Goal: Task Accomplishment & Management: Complete application form

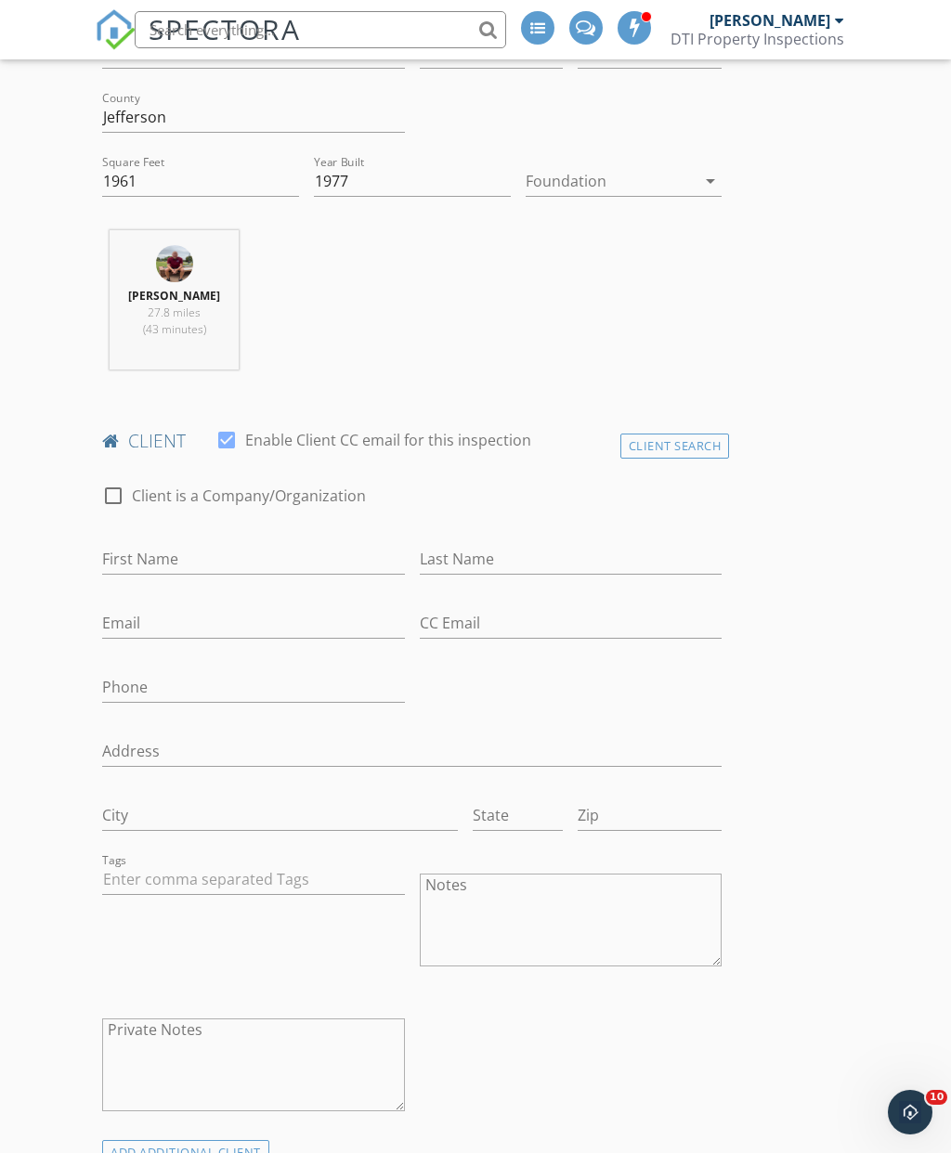
scroll to position [613, 0]
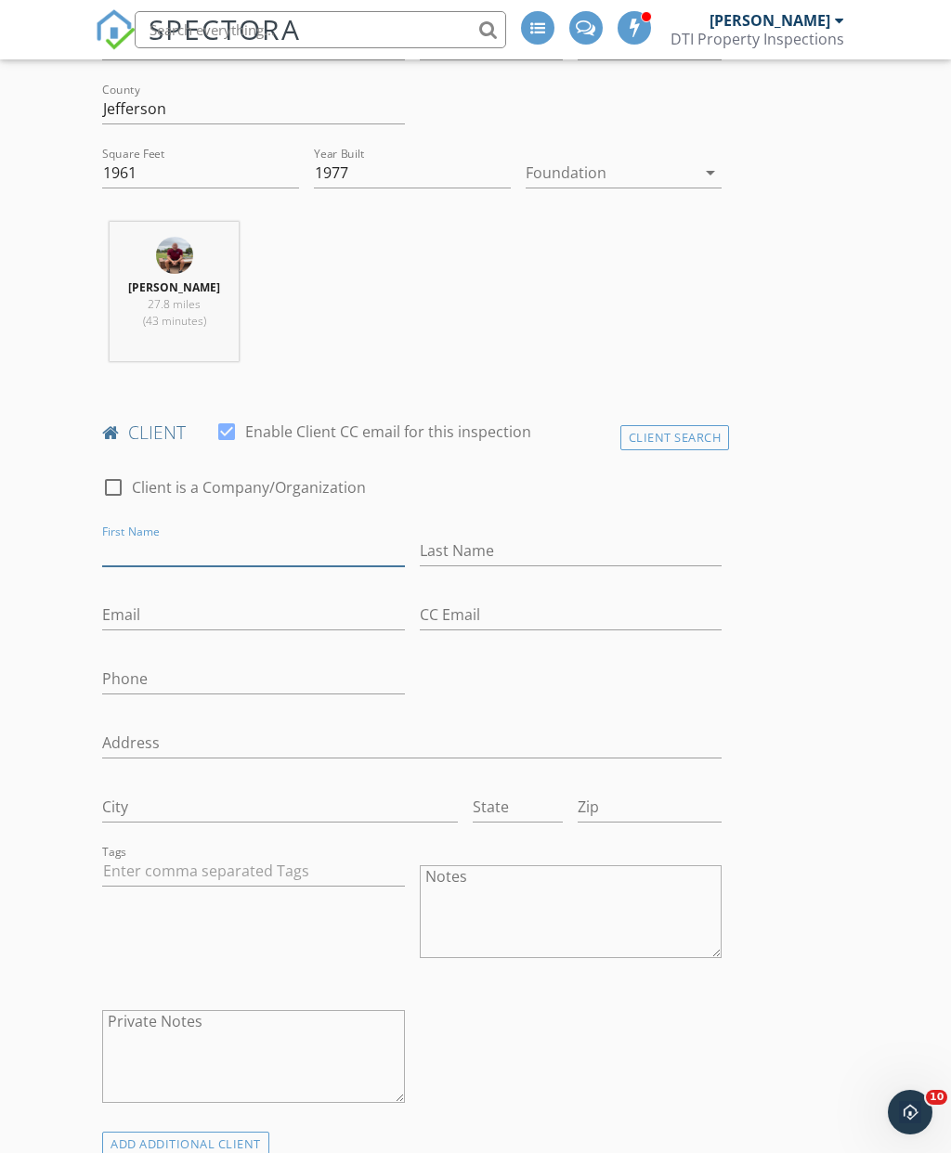
click at [312, 555] on input "First Name" at bounding box center [253, 551] width 302 height 31
type input "Steph"
click at [518, 541] on input "Last Name" at bounding box center [571, 551] width 302 height 31
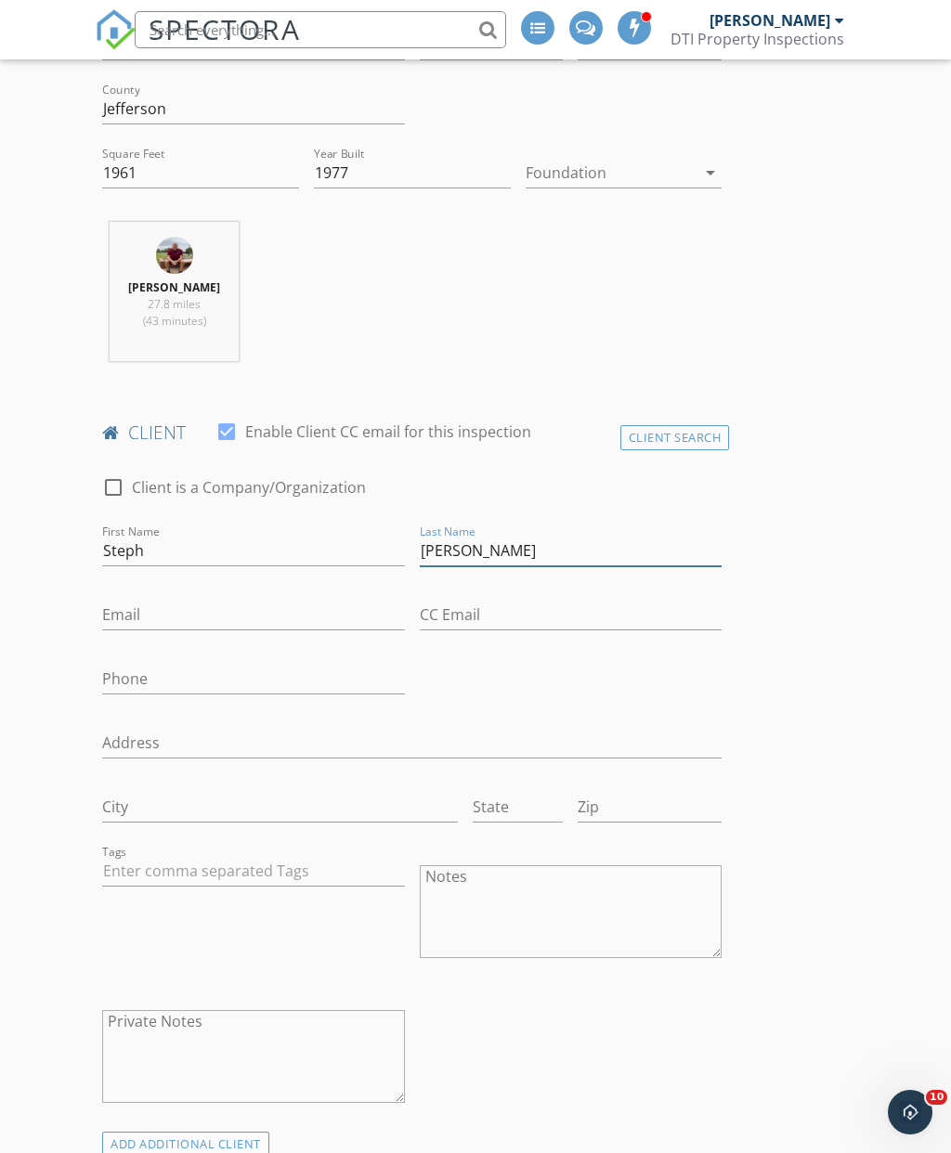
type input "[PERSON_NAME]"
click at [222, 617] on input "Email" at bounding box center [253, 615] width 302 height 31
click at [186, 692] on input "Phone" at bounding box center [253, 679] width 302 height 31
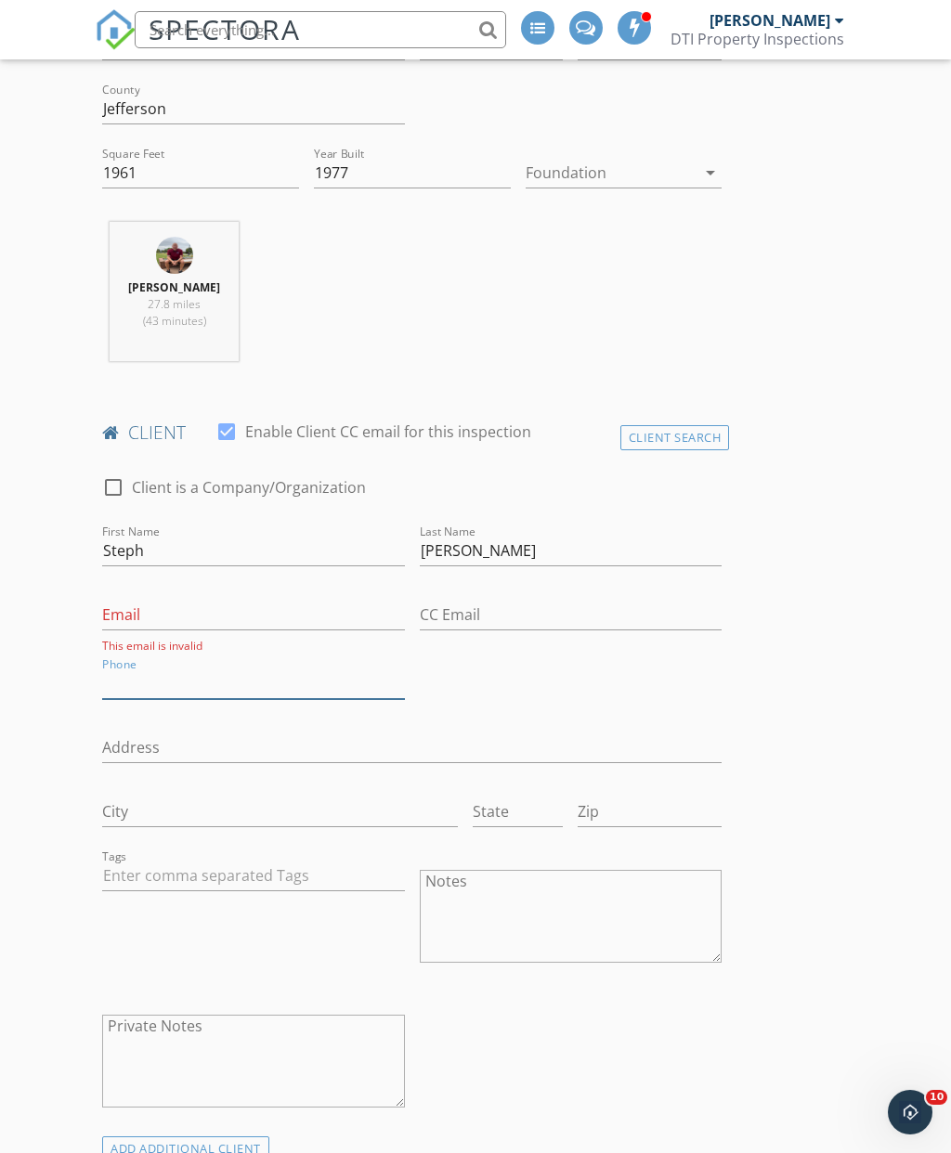
click at [175, 681] on input "Phone" at bounding box center [253, 683] width 302 height 31
paste input "[PHONE_NUMBER]"
type input "[PHONE_NUMBER]"
click at [214, 617] on input "Email" at bounding box center [253, 615] width 302 height 31
click at [216, 619] on input "Email" at bounding box center [253, 615] width 302 height 31
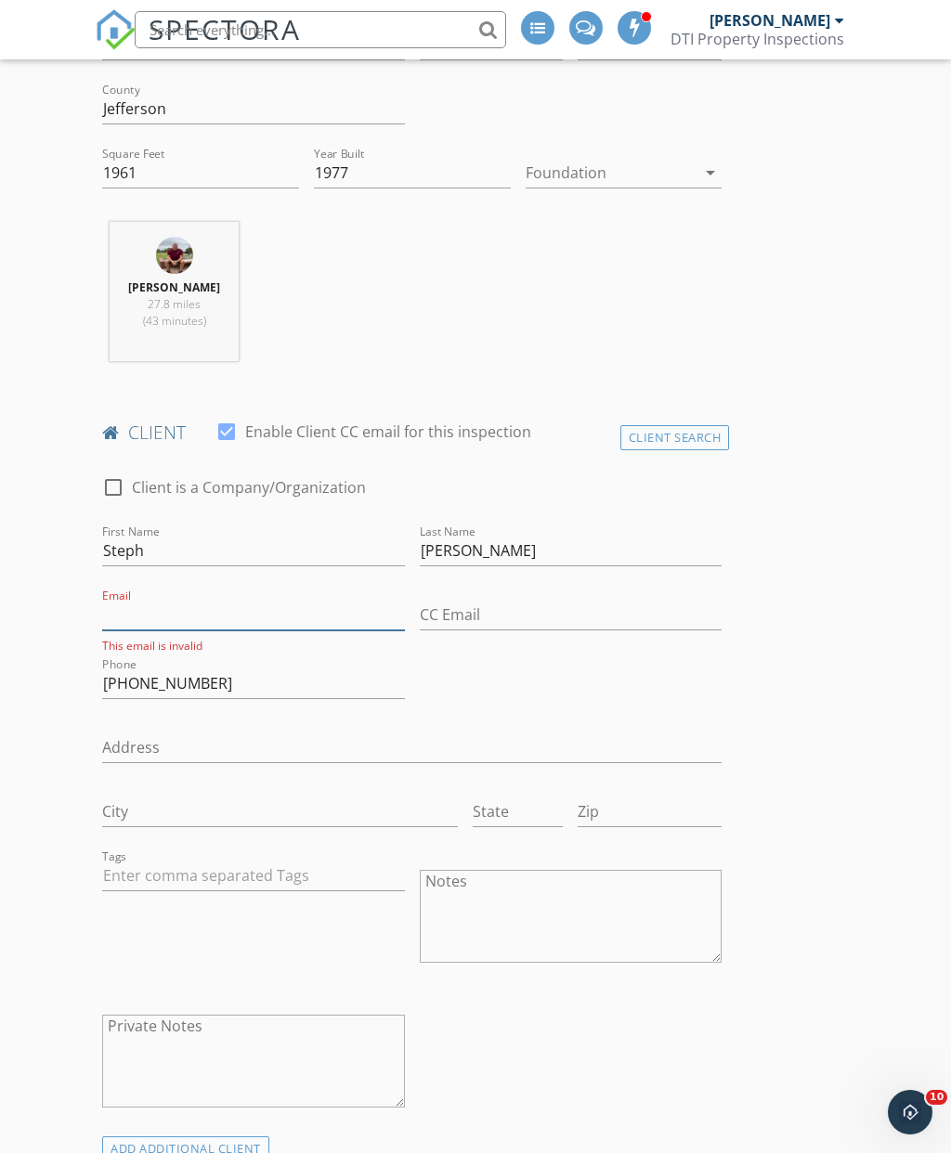
paste input "[EMAIL_ADDRESS][DOMAIN_NAME]"
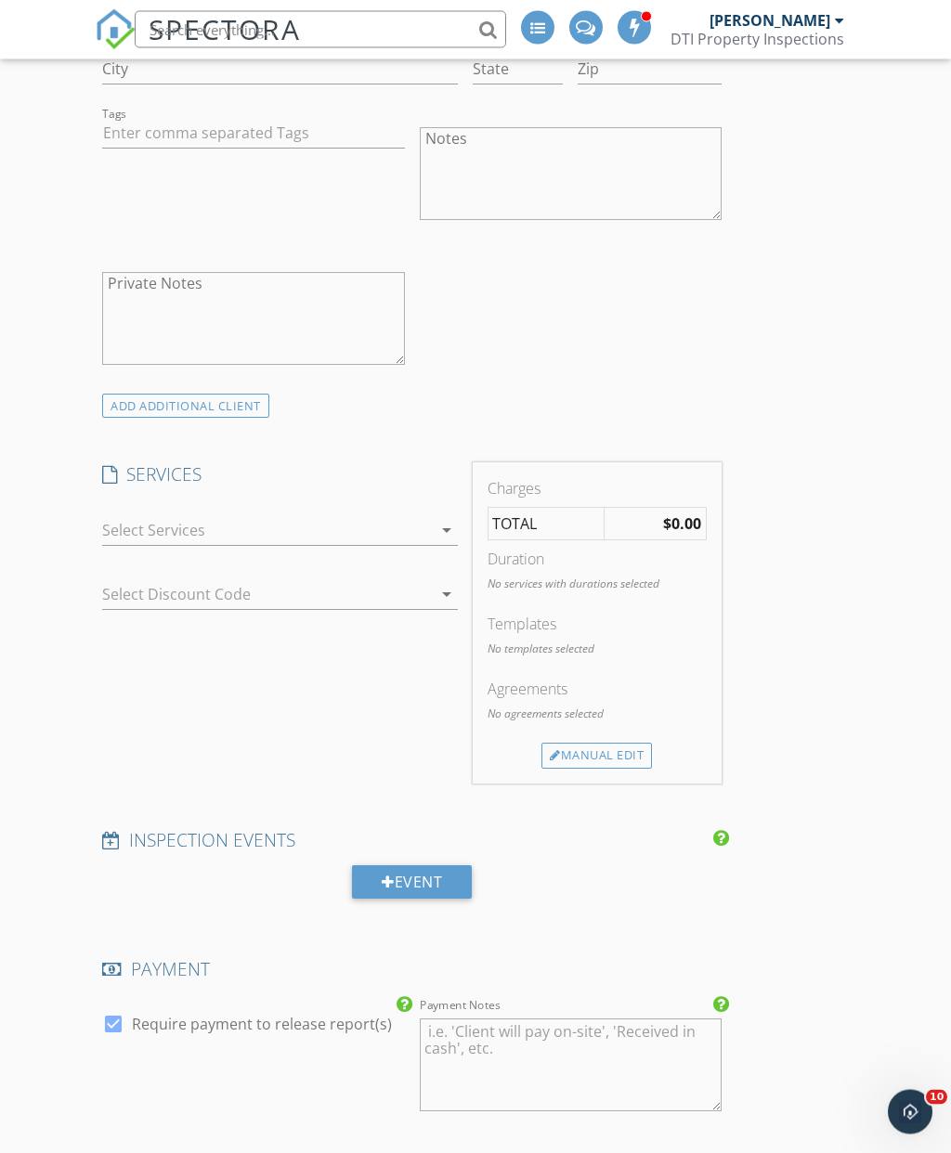
scroll to position [1351, 0]
type input "[EMAIL_ADDRESS][DOMAIN_NAME]"
click at [439, 528] on icon "arrow_drop_down" at bounding box center [446, 530] width 22 height 22
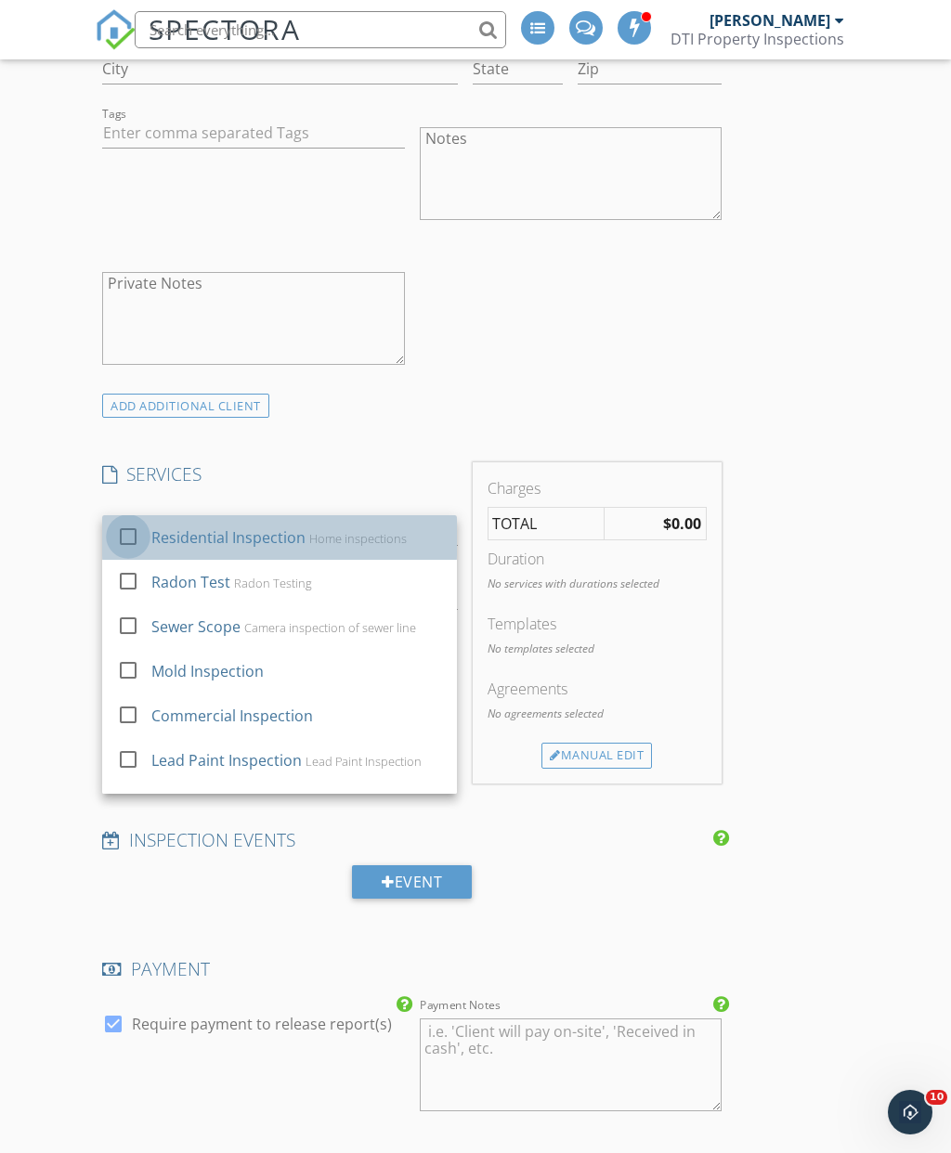
click at [141, 525] on div at bounding box center [128, 536] width 32 height 32
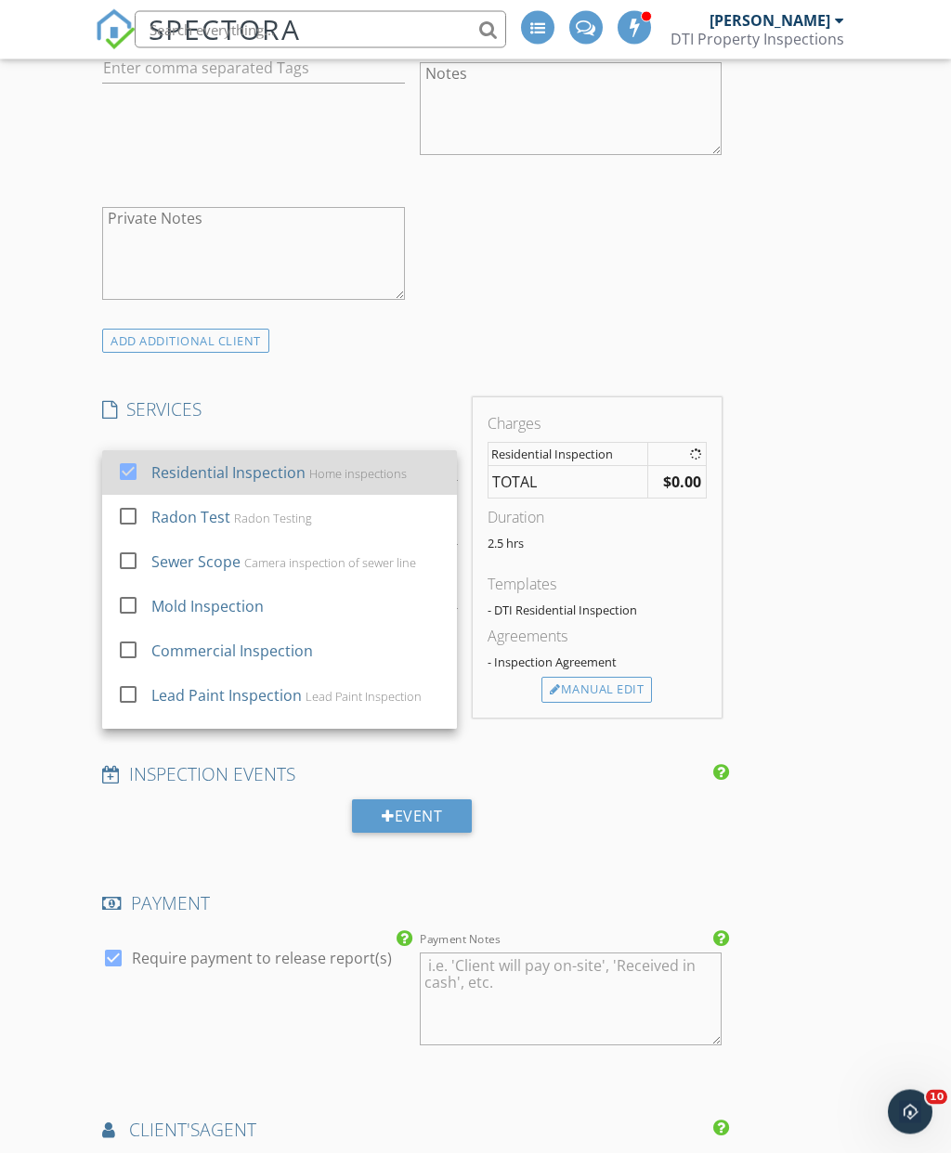
scroll to position [1416, 0]
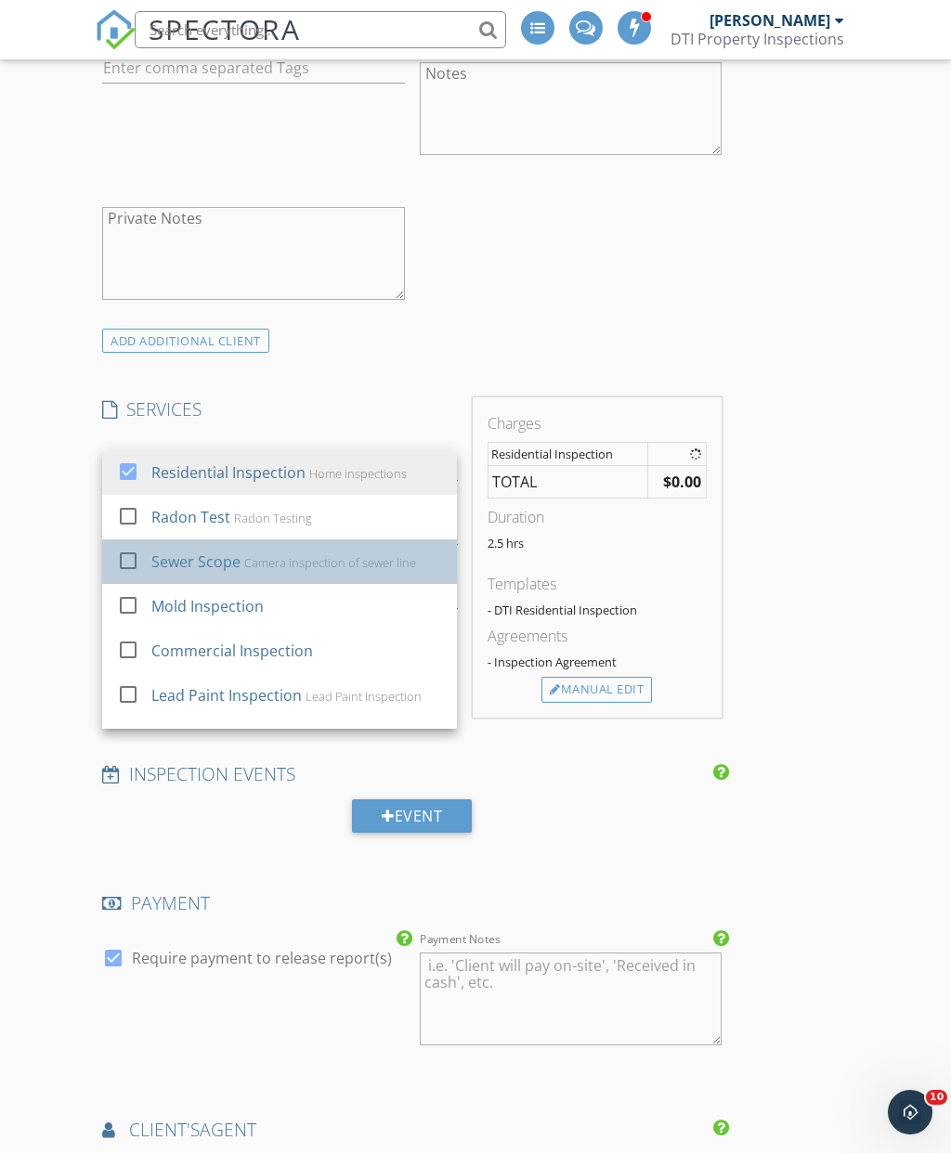
click at [123, 566] on div at bounding box center [128, 560] width 32 height 32
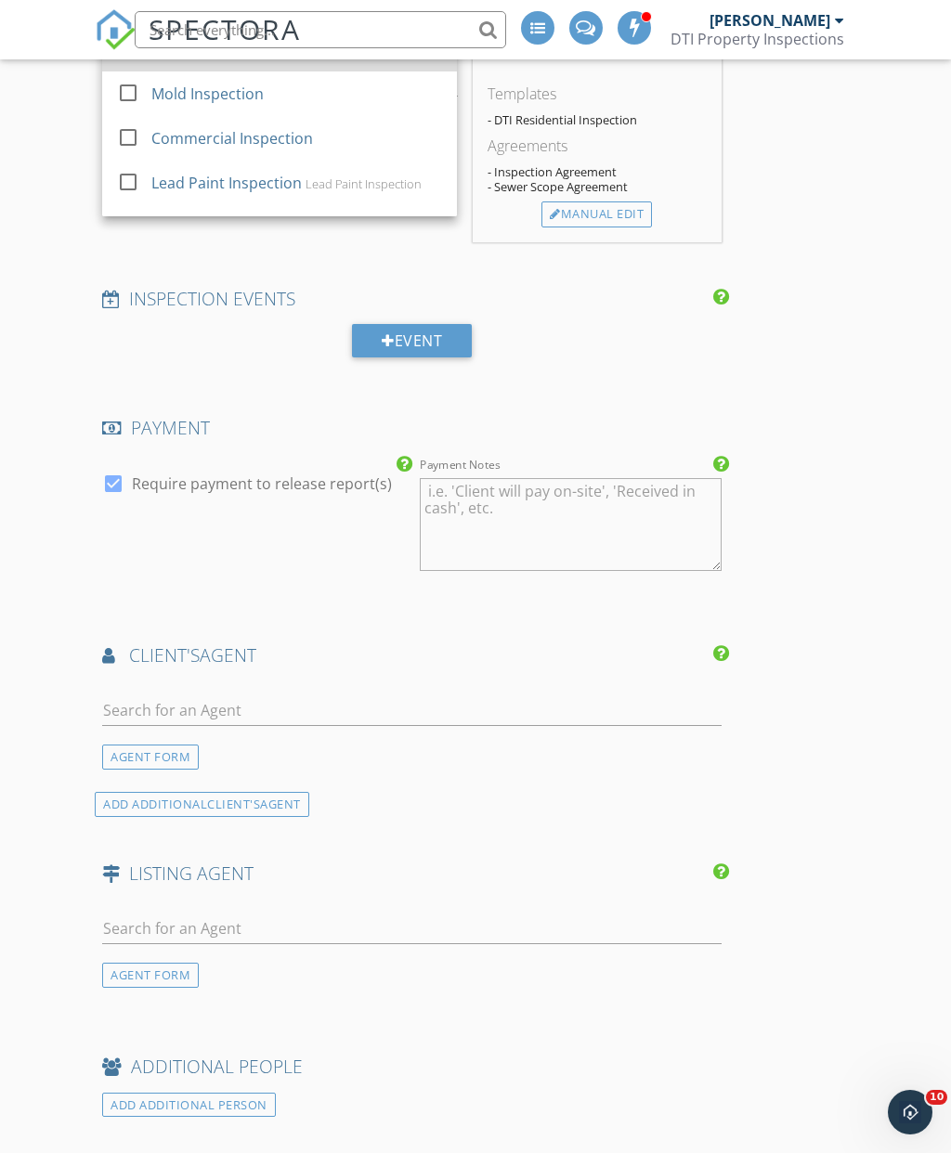
scroll to position [1951, 0]
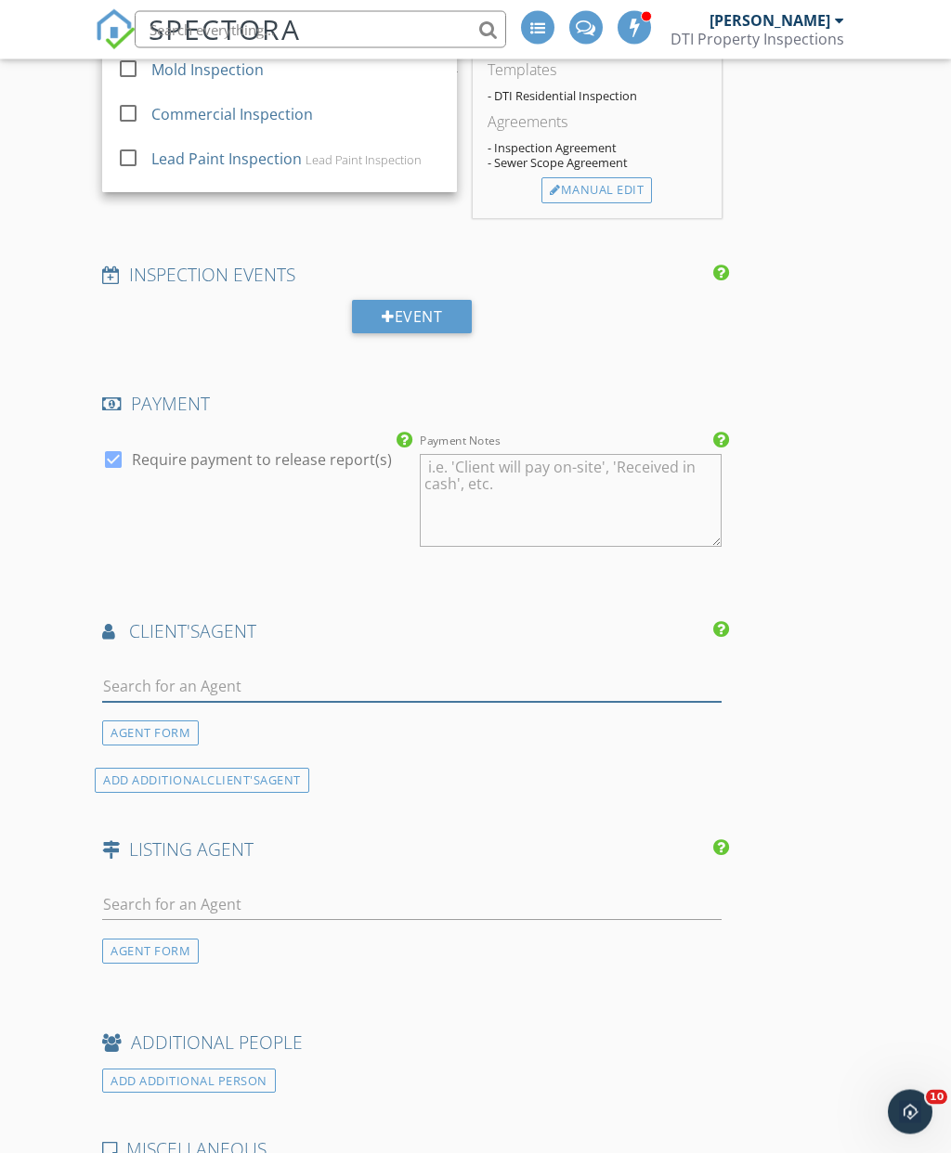
click at [460, 672] on input "text" at bounding box center [411, 687] width 619 height 31
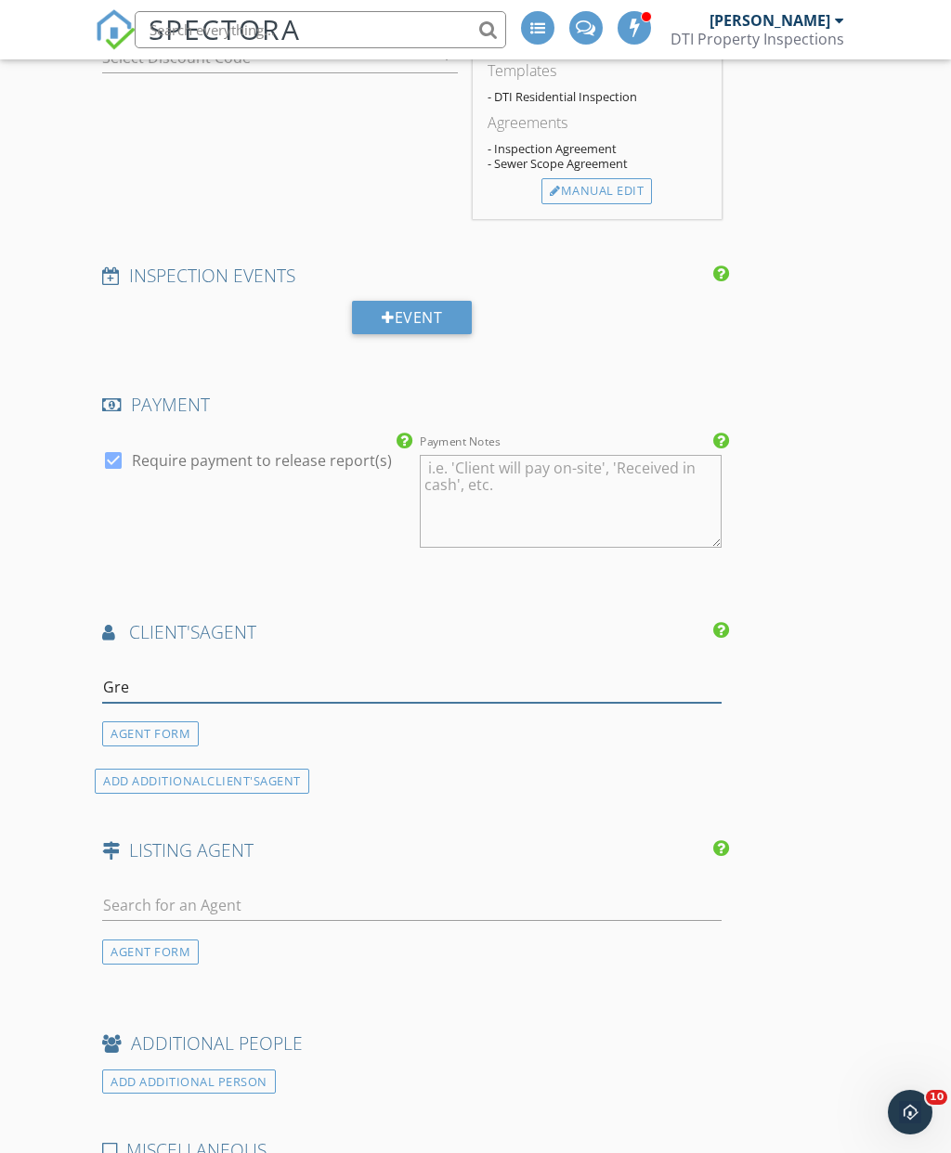
type input "[PERSON_NAME]"
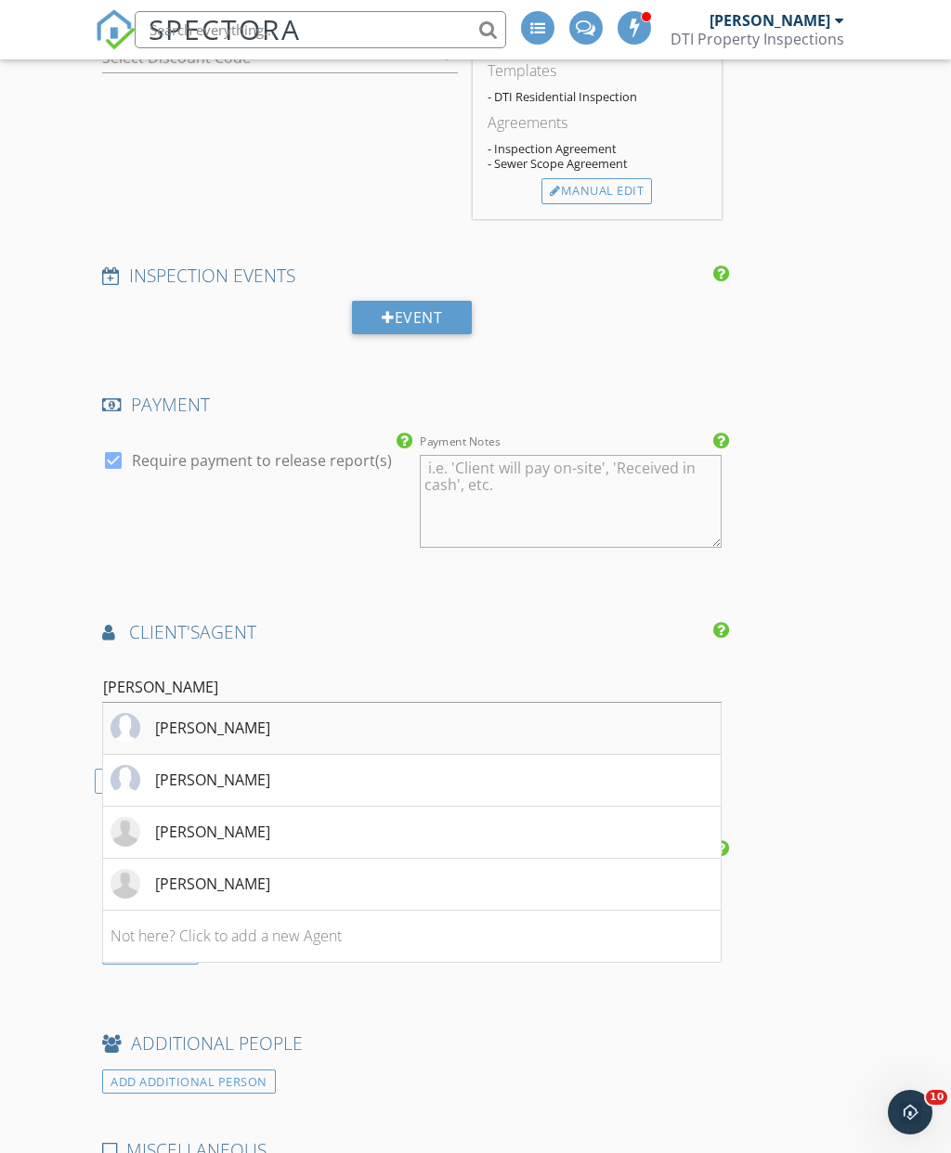
click at [296, 718] on li "[PERSON_NAME]" at bounding box center [411, 729] width 617 height 52
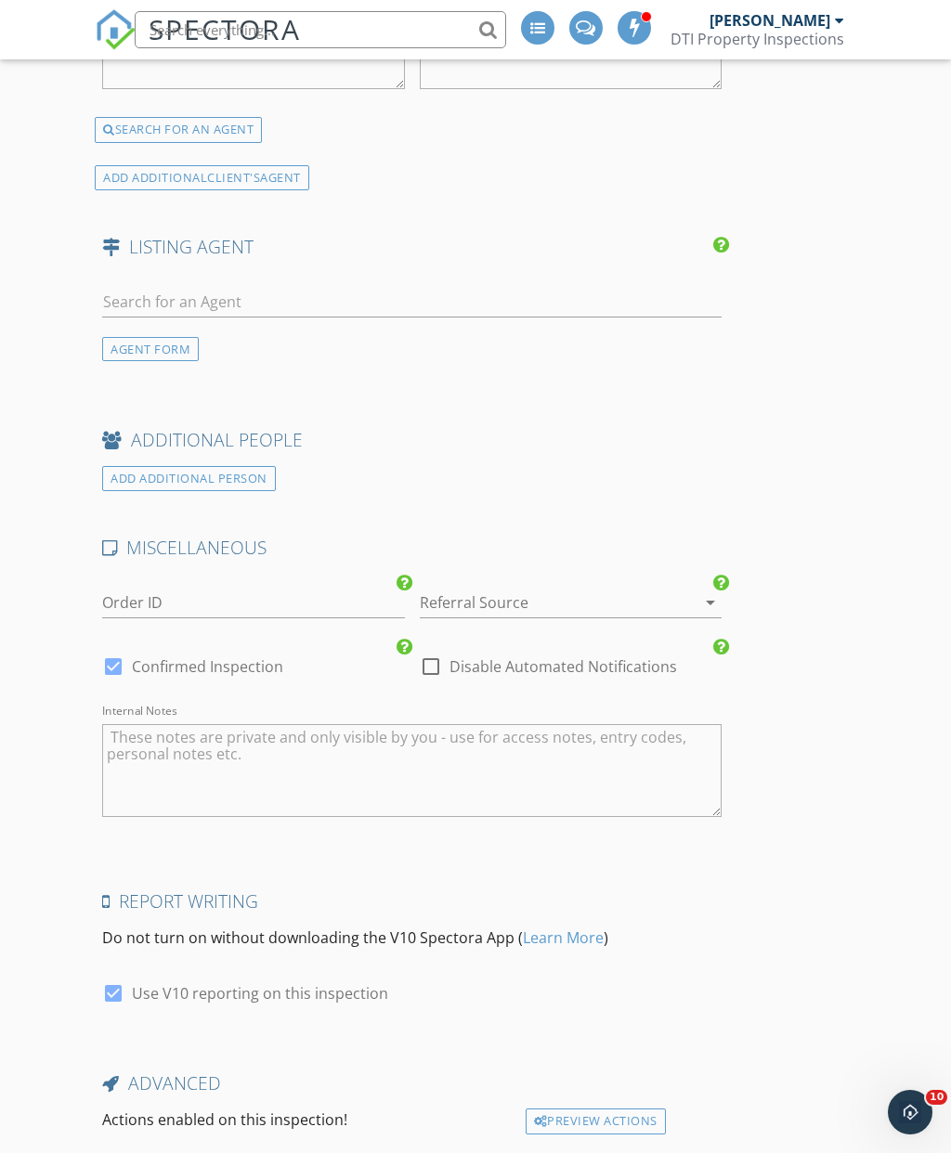
scroll to position [3034, 0]
click at [326, 307] on input "text" at bounding box center [411, 304] width 619 height 31
type input "[PERSON_NAME]"
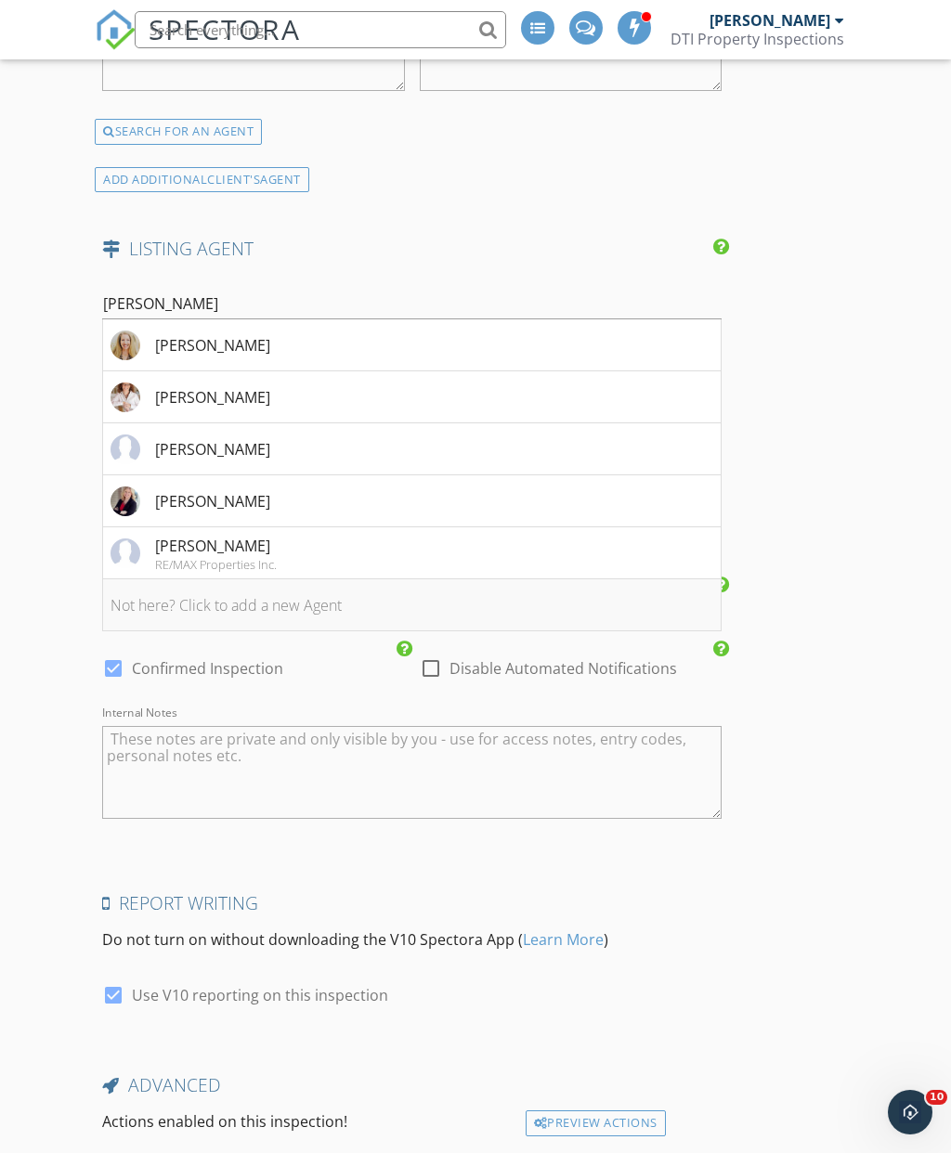
click at [324, 601] on li "Not here? Click to add a new Agent" at bounding box center [411, 605] width 617 height 52
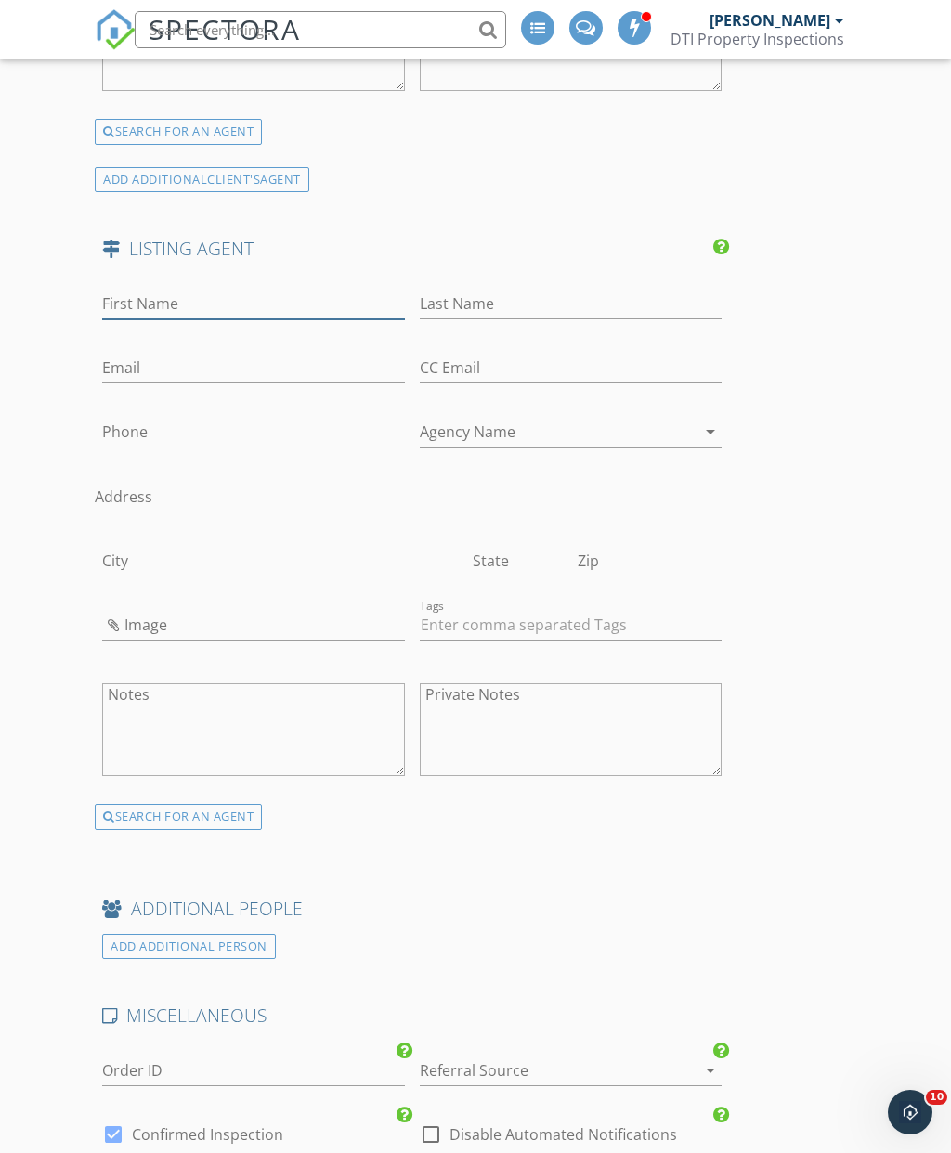
click at [210, 300] on input "First Name" at bounding box center [253, 304] width 302 height 31
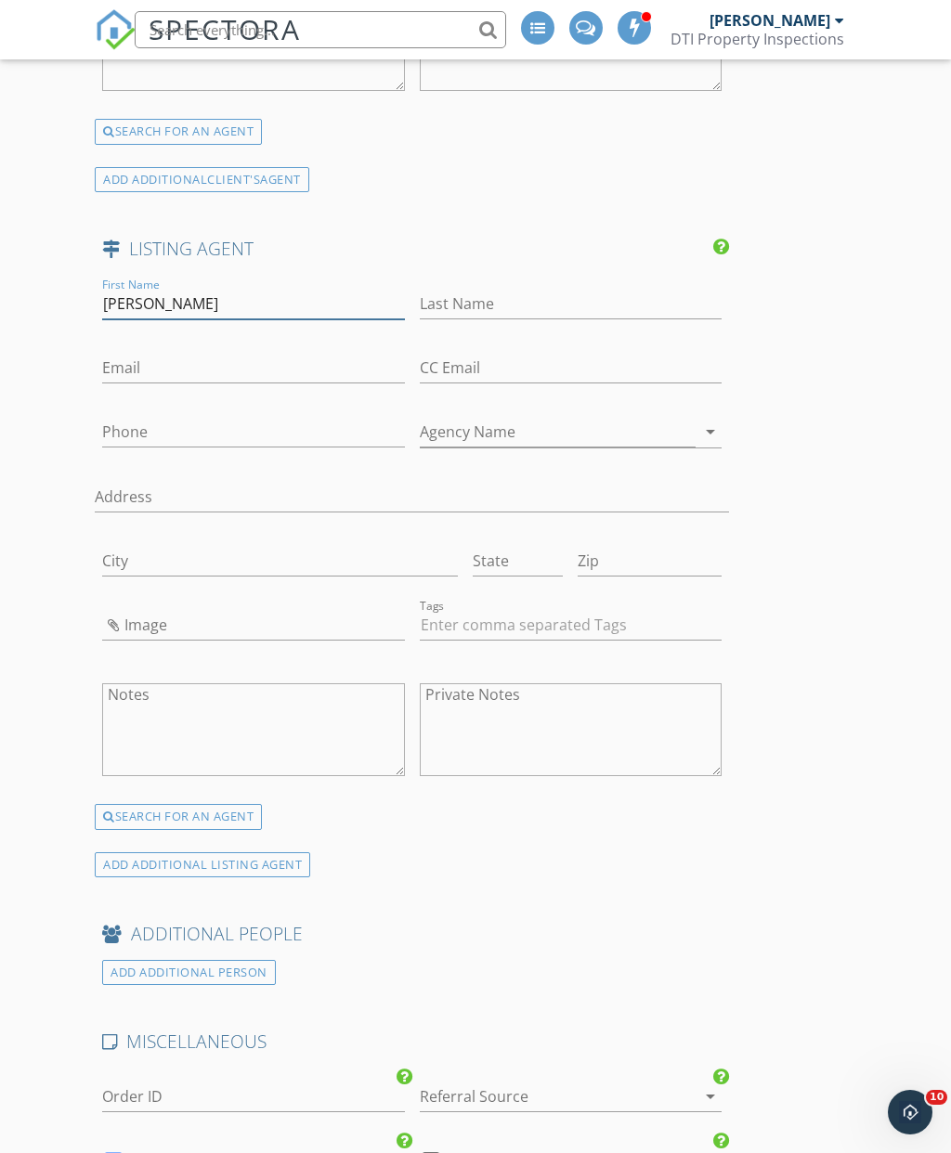
type input "Kim"
click at [520, 300] on input "Last Name" at bounding box center [571, 304] width 302 height 31
type input "Davis"
click at [283, 356] on input "Email" at bounding box center [253, 368] width 302 height 31
click at [265, 368] on input "Email" at bounding box center [253, 368] width 302 height 31
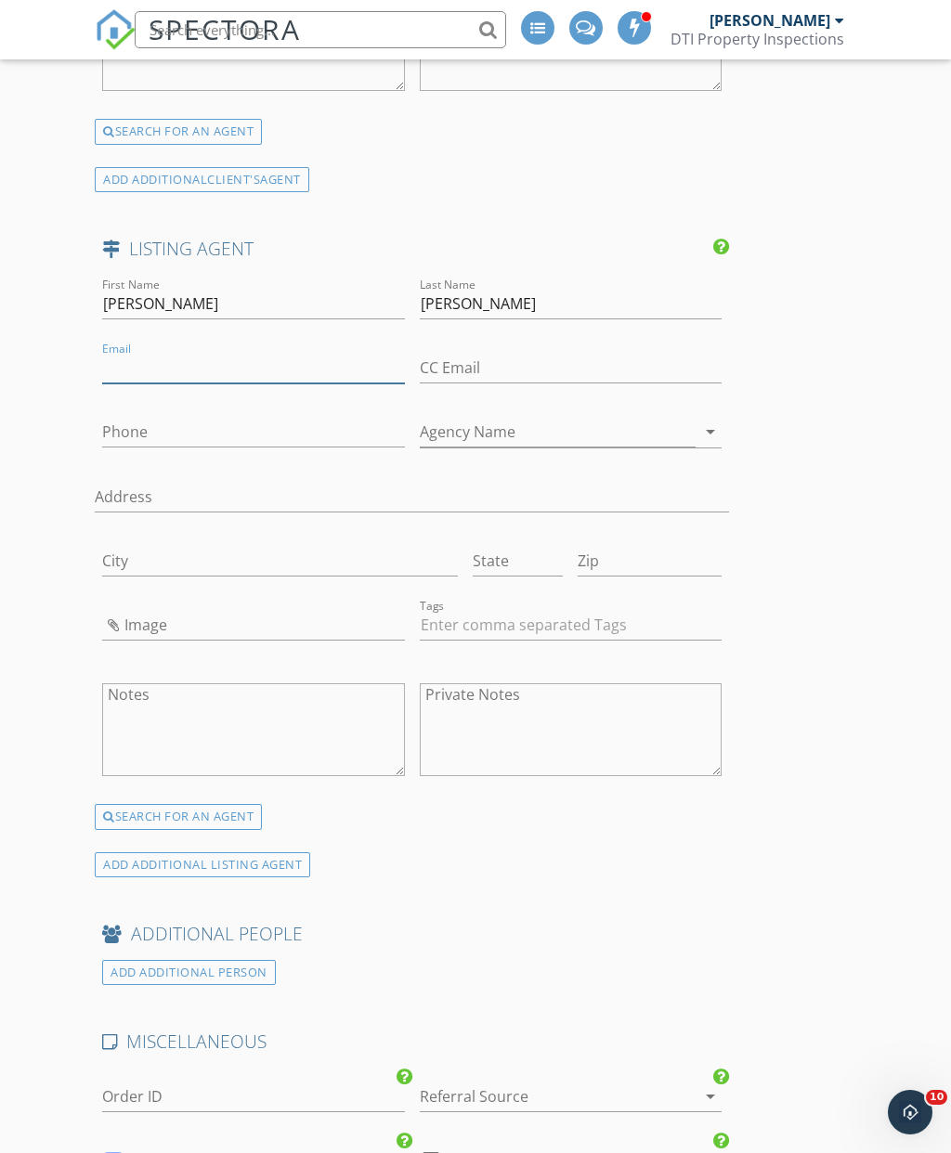
paste input "Kim@kimdavishomes.net"
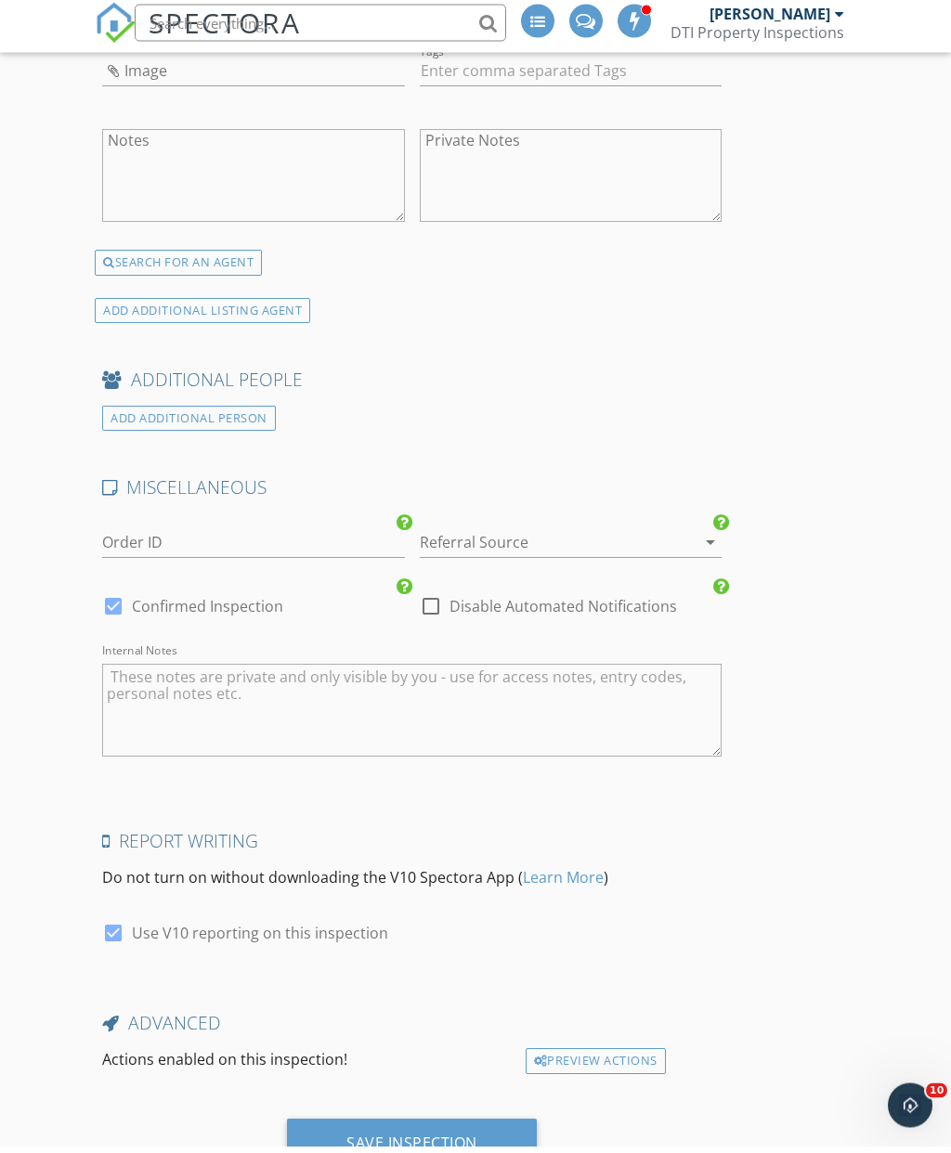
scroll to position [3578, 0]
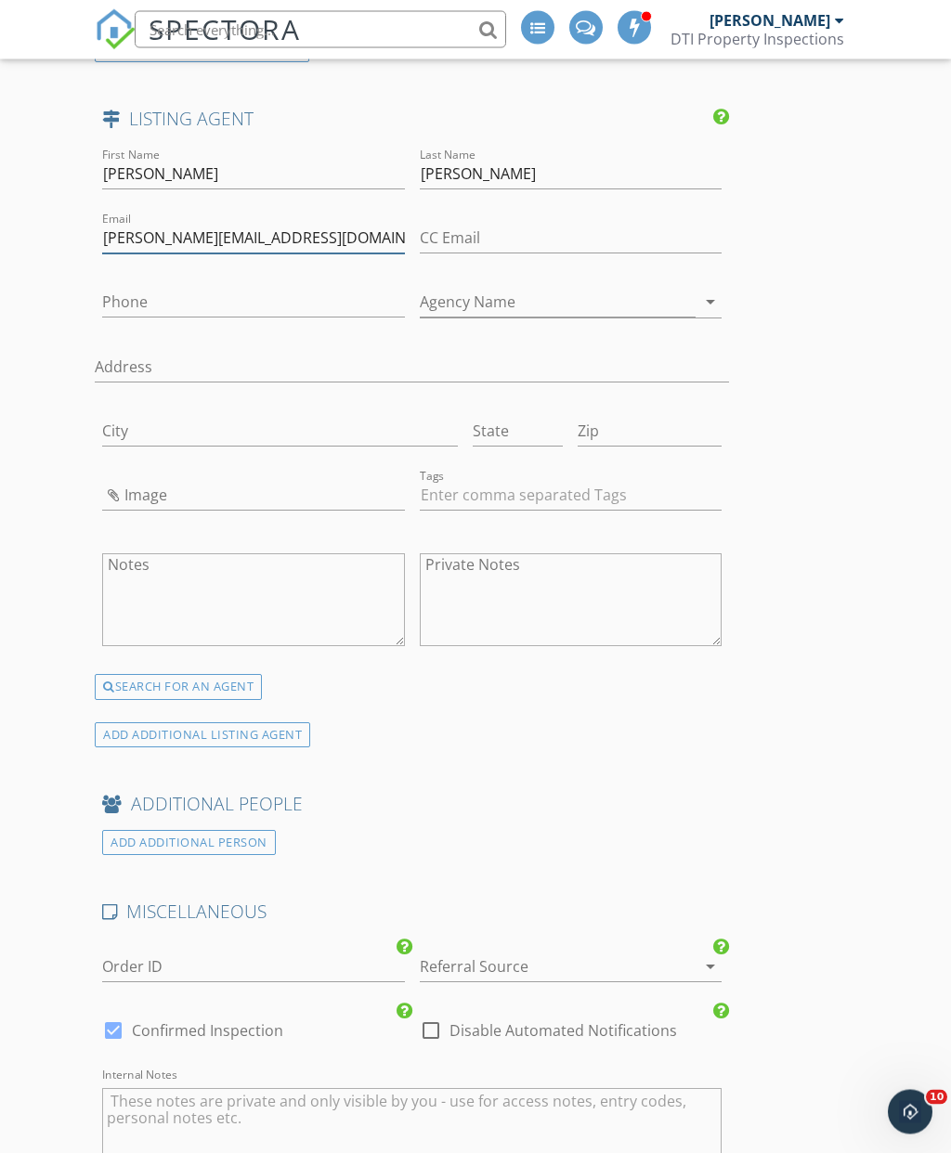
type input "Kim@kimdavishomes.net"
click at [208, 288] on input "Phone" at bounding box center [253, 303] width 302 height 31
click at [181, 291] on input "Phone" at bounding box center [253, 303] width 302 height 31
paste input "[PHONE_NUMBER]"
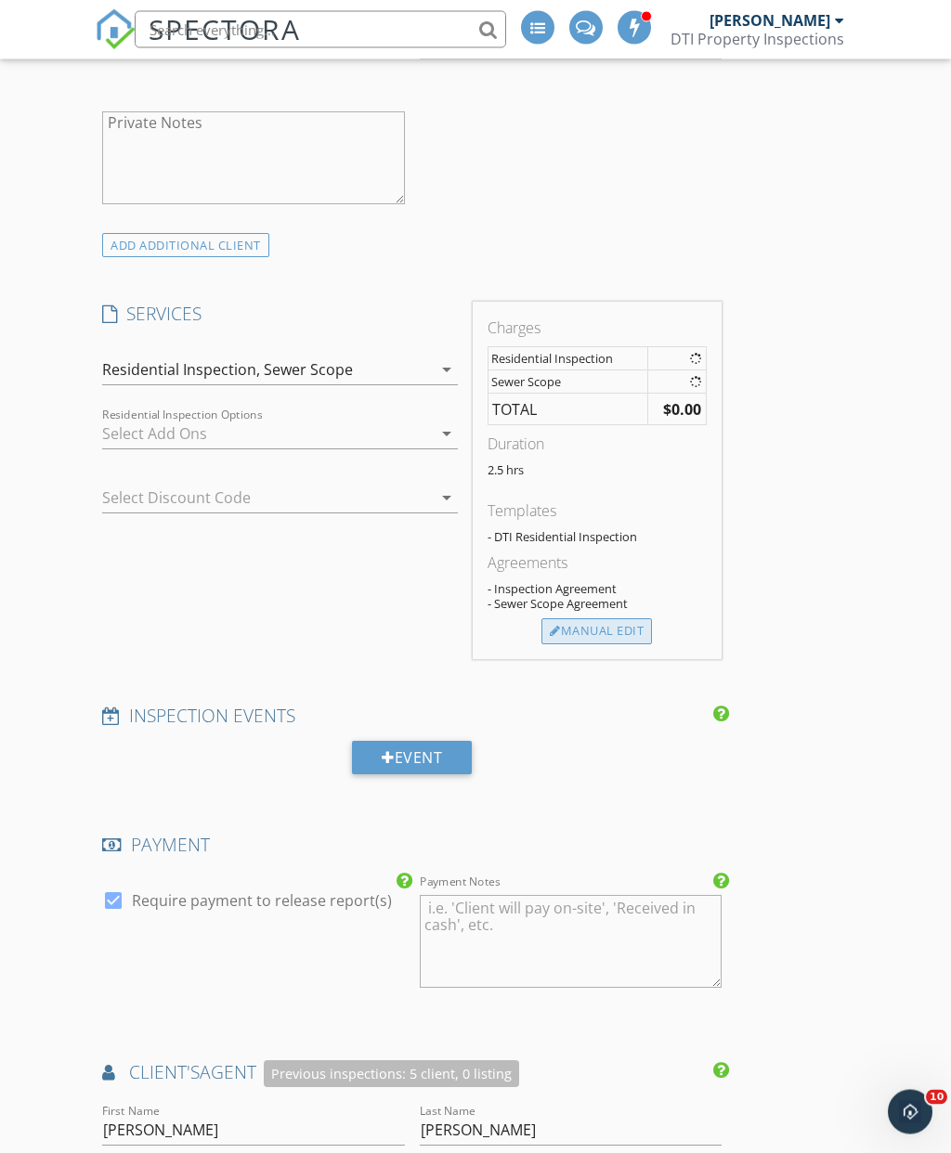
scroll to position [1511, 0]
type input "[PHONE_NUMBER]"
click at [610, 632] on div "Manual Edit" at bounding box center [596, 631] width 110 height 26
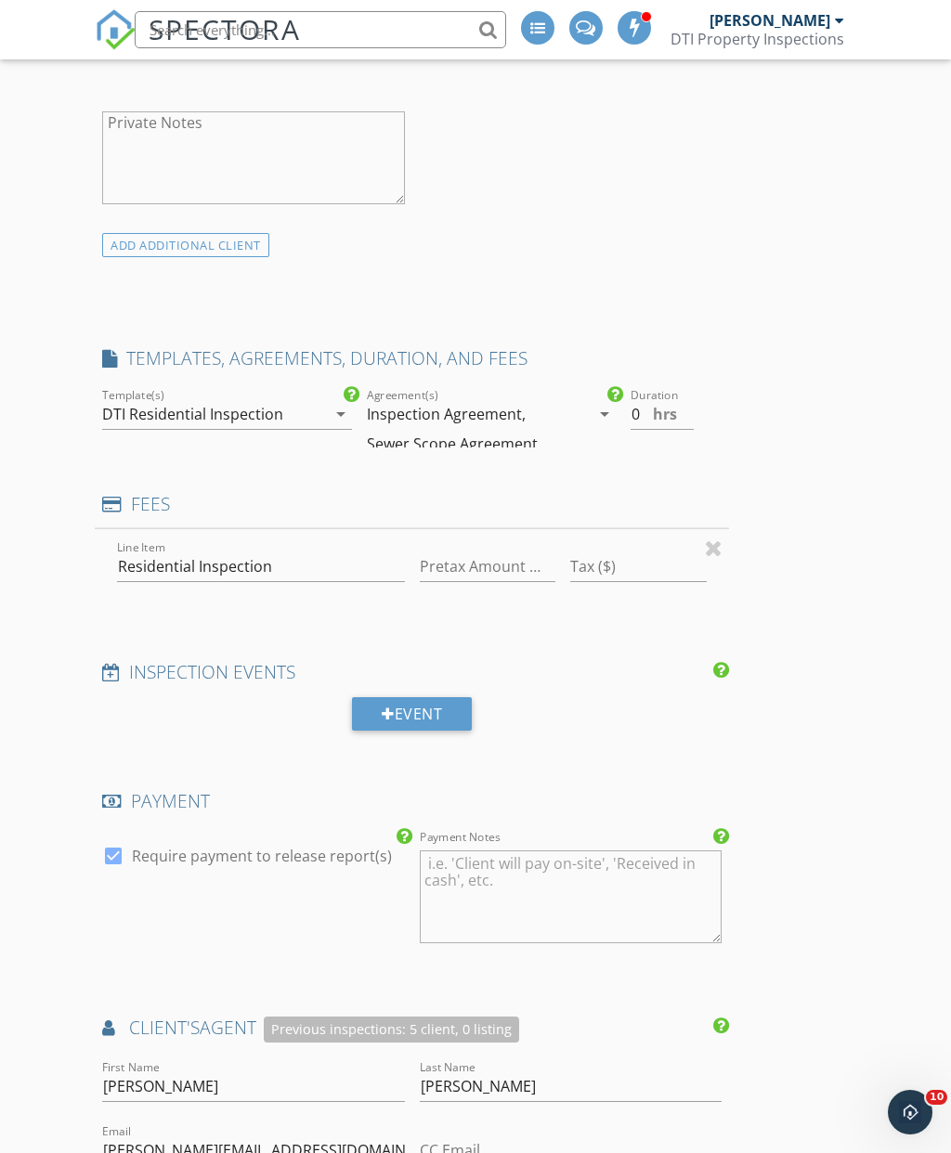
type input "0"
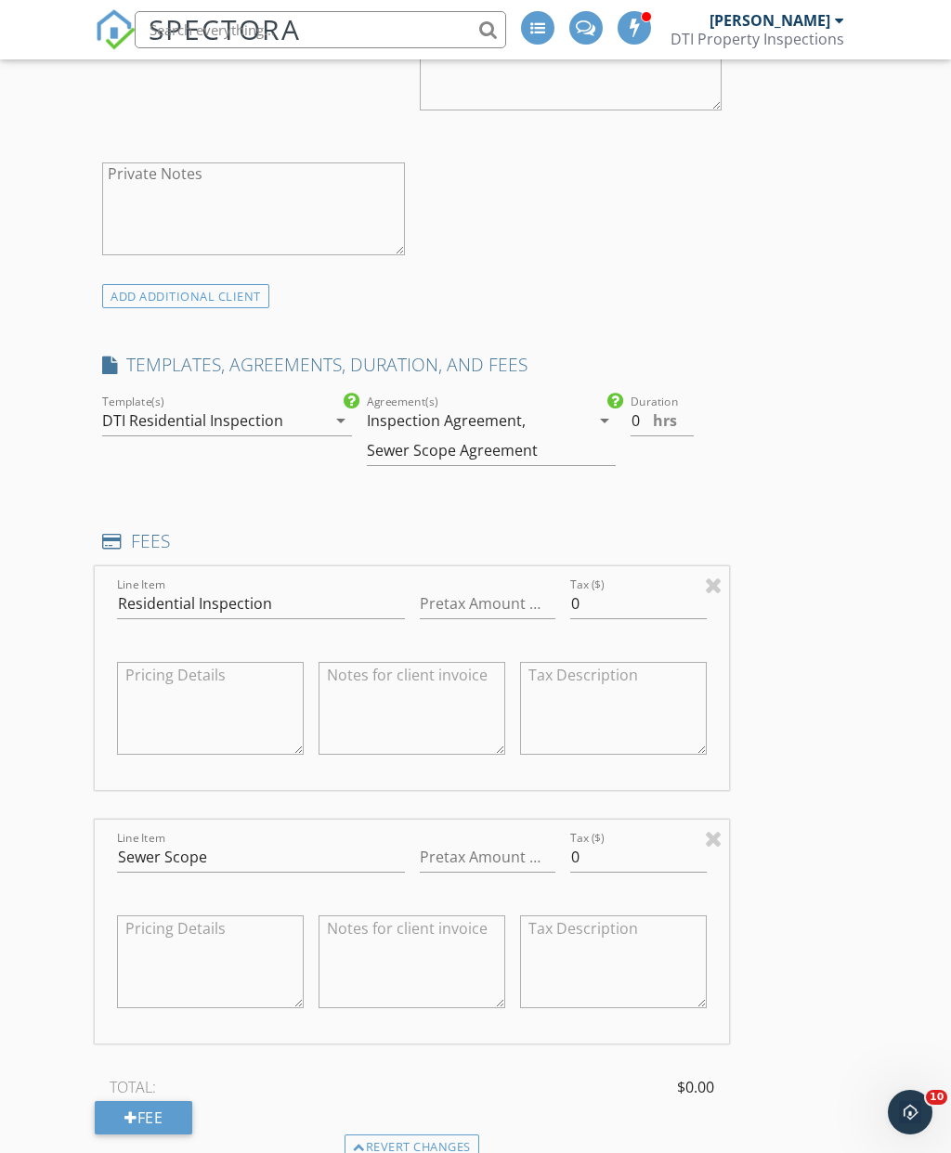
scroll to position [1458, 0]
click at [514, 861] on input "Pretax Amount ($)" at bounding box center [488, 860] width 136 height 31
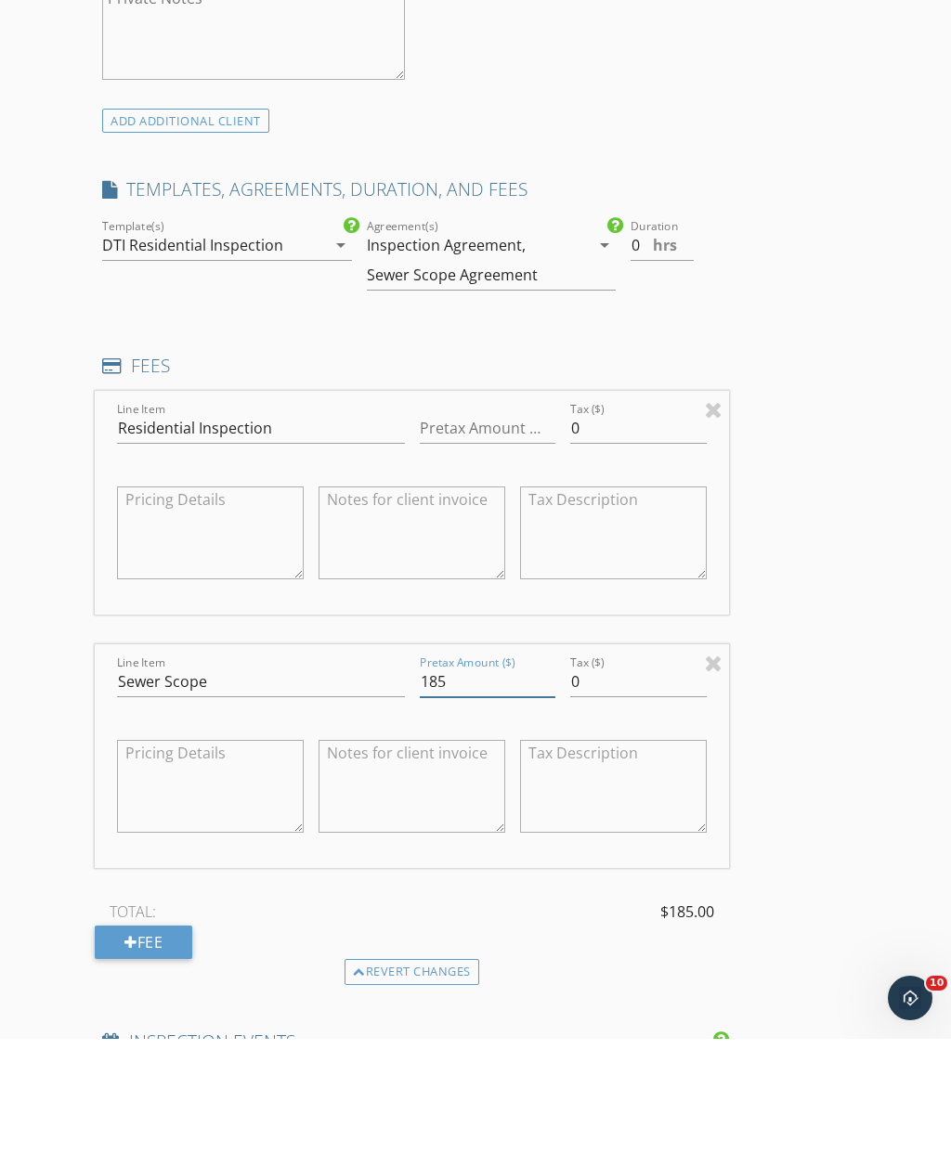
type input "185"
click at [485, 527] on input "Pretax Amount ($)" at bounding box center [488, 542] width 136 height 31
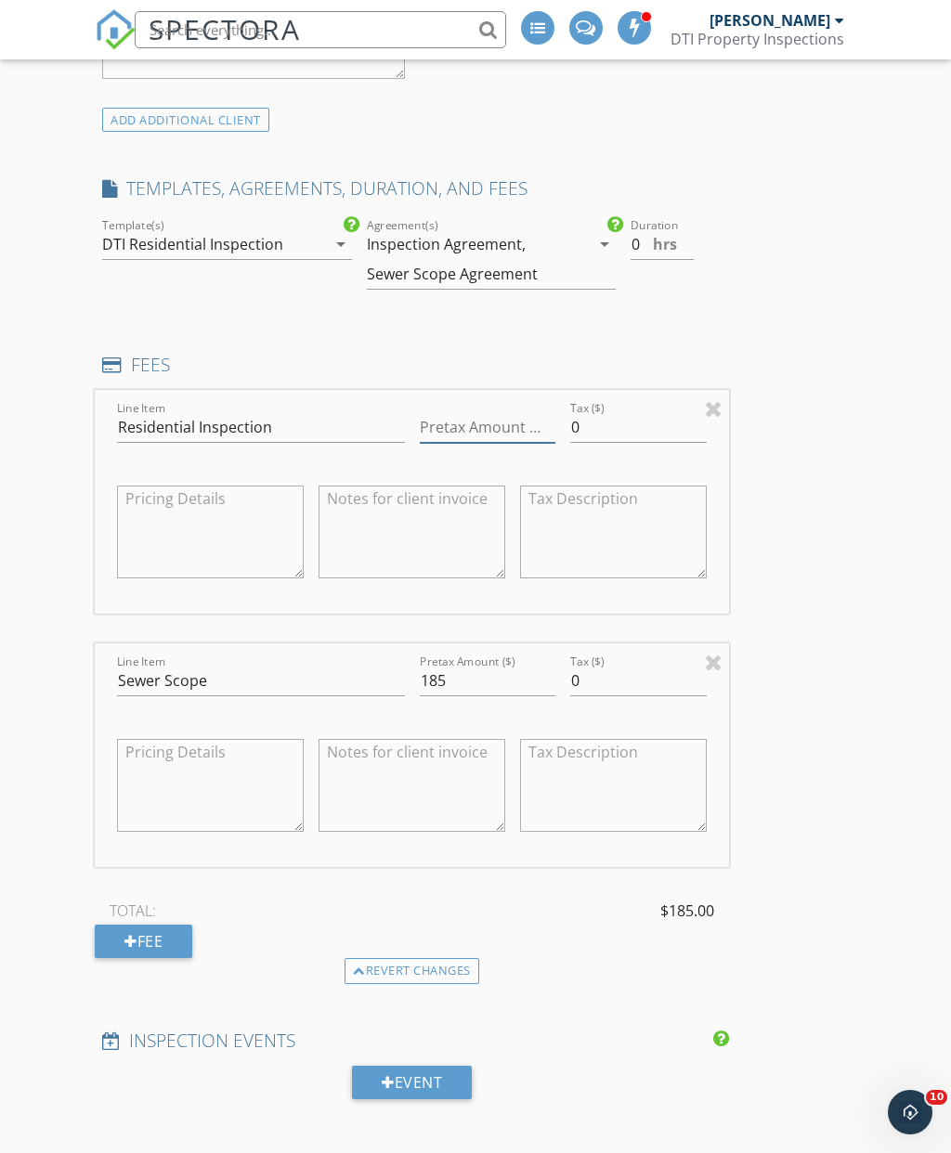
click at [498, 422] on input "Pretax Amount ($)" at bounding box center [488, 427] width 136 height 31
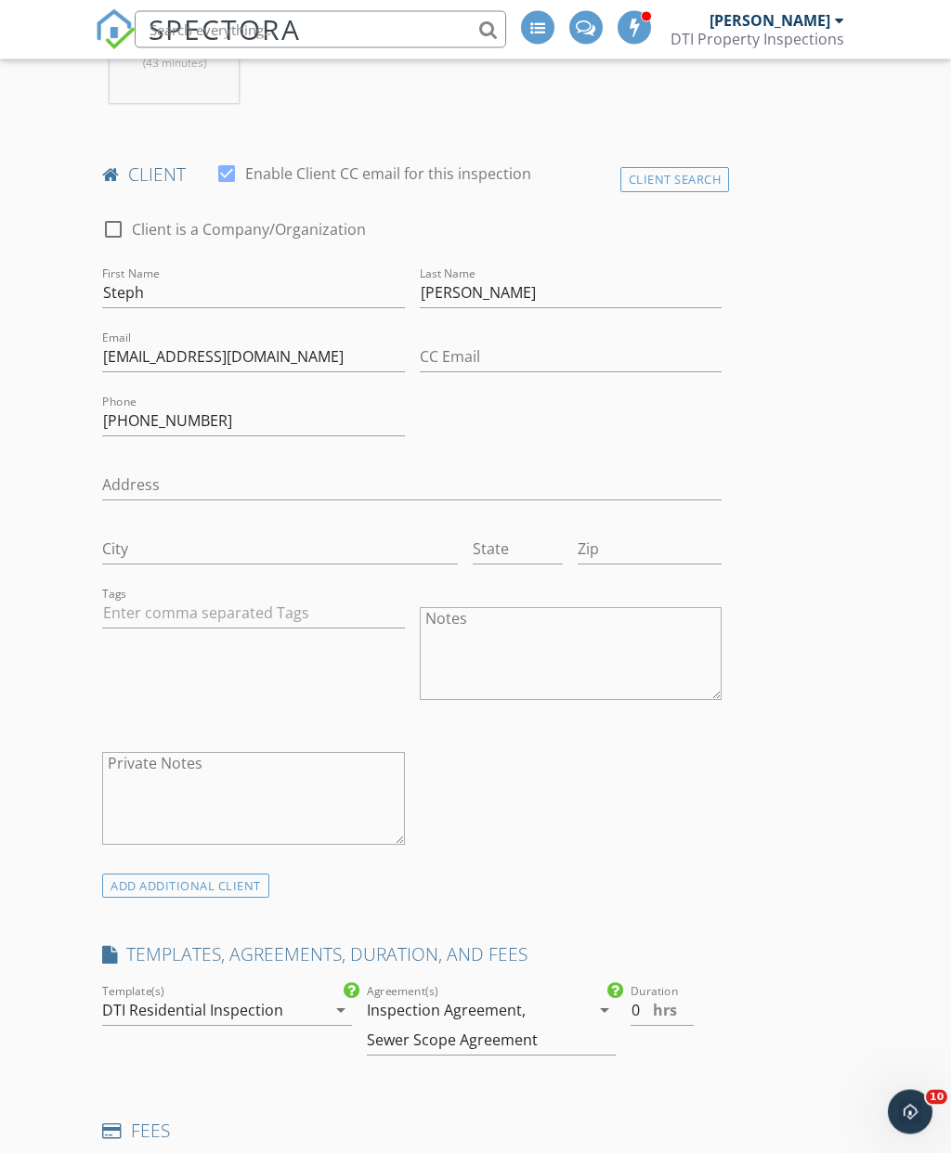
scroll to position [871, 0]
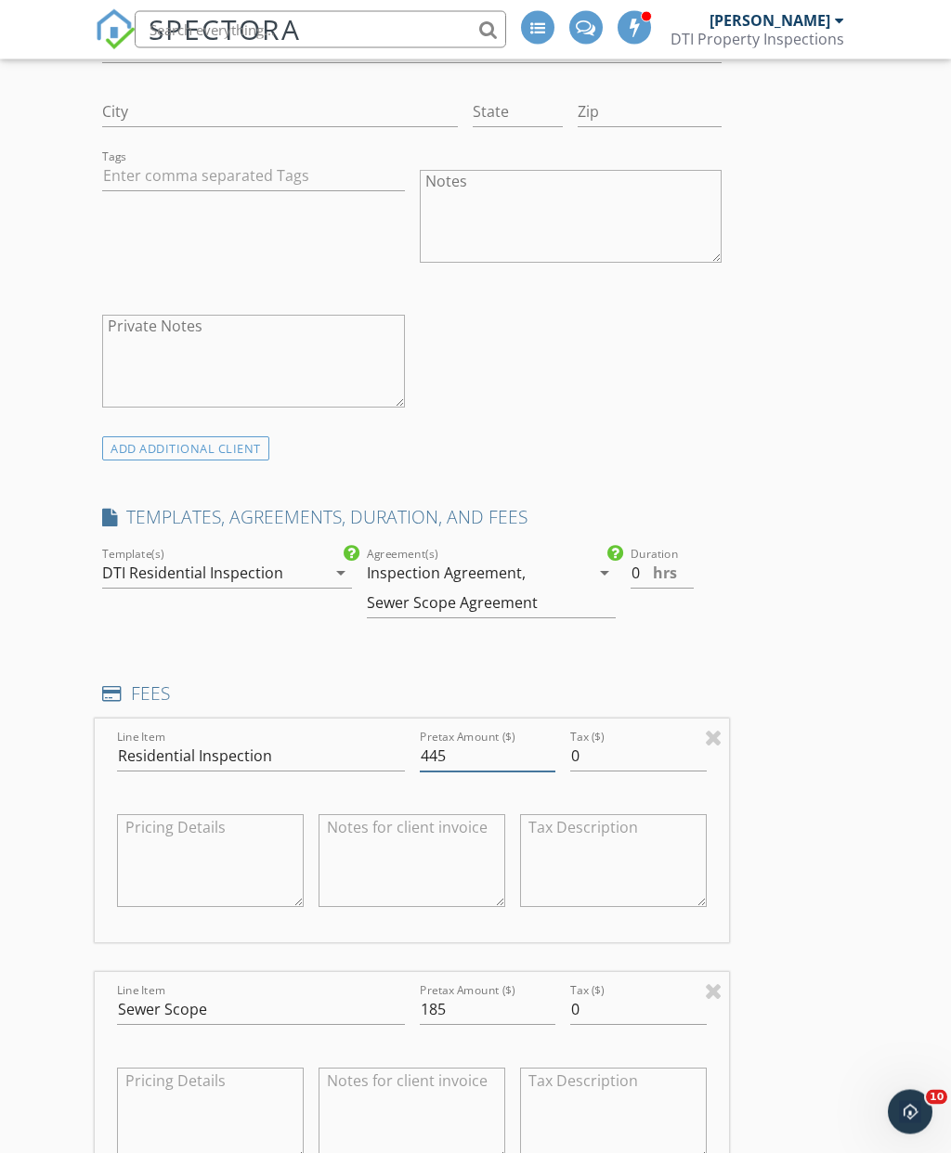
type input "445"
click at [651, 559] on input "0" at bounding box center [661, 574] width 63 height 31
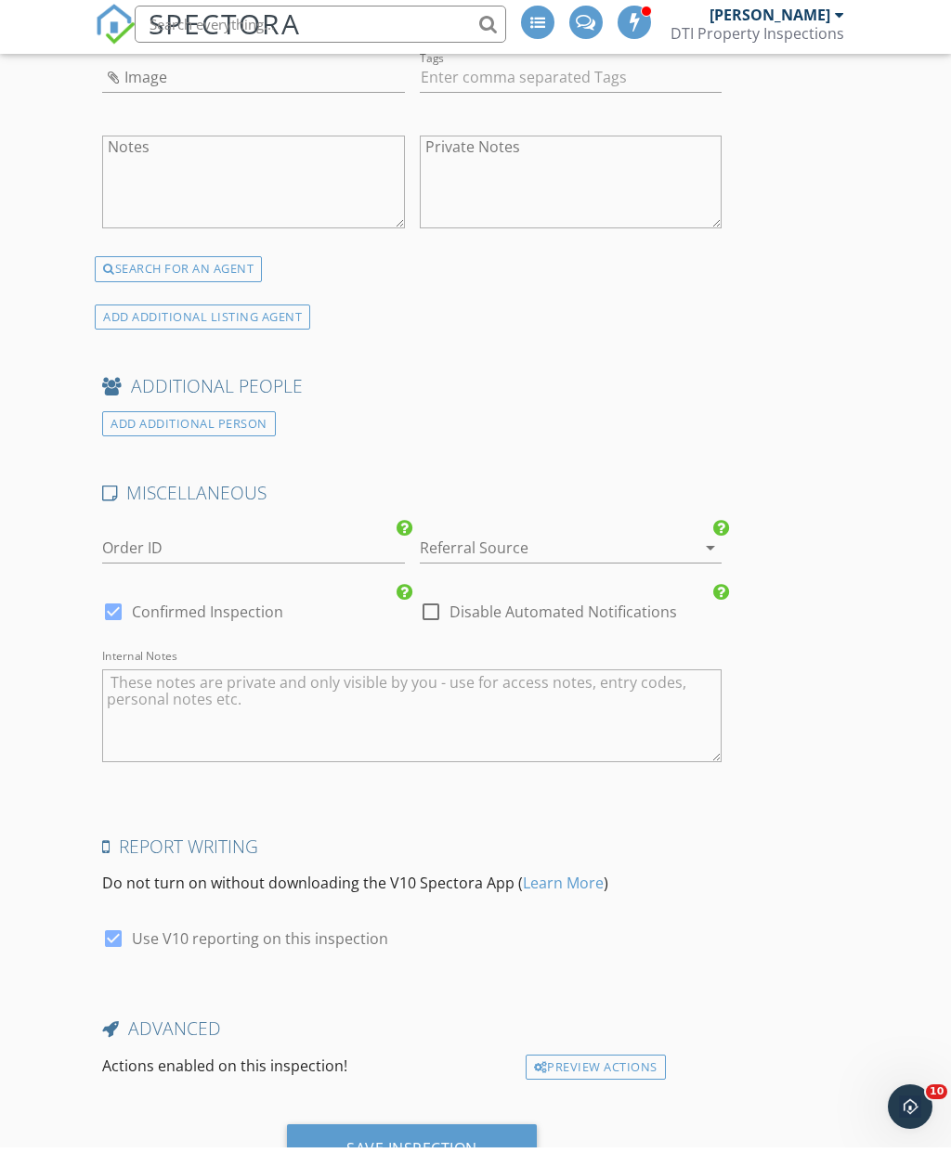
scroll to position [4026, 0]
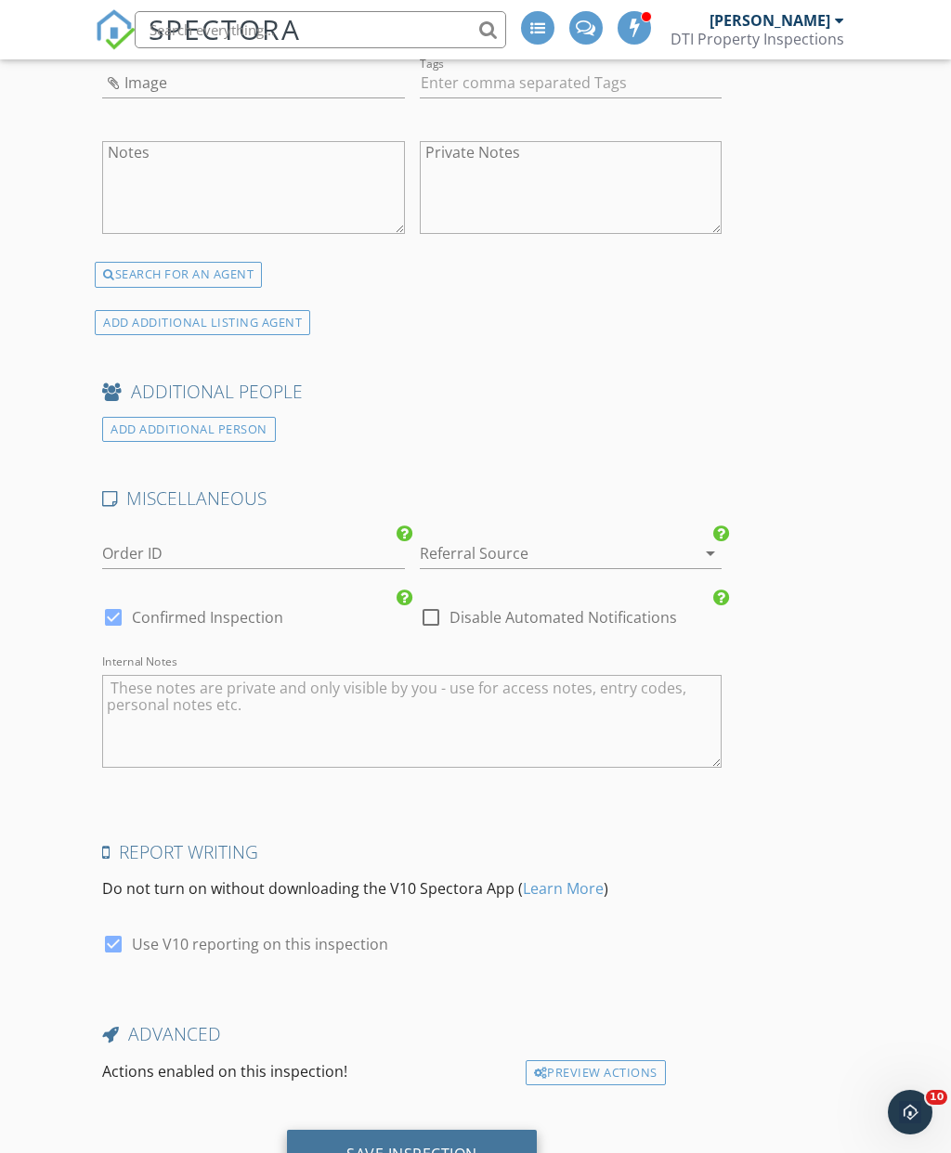
type input "2.5"
click at [400, 1152] on div "Save Inspection" at bounding box center [412, 1155] width 250 height 50
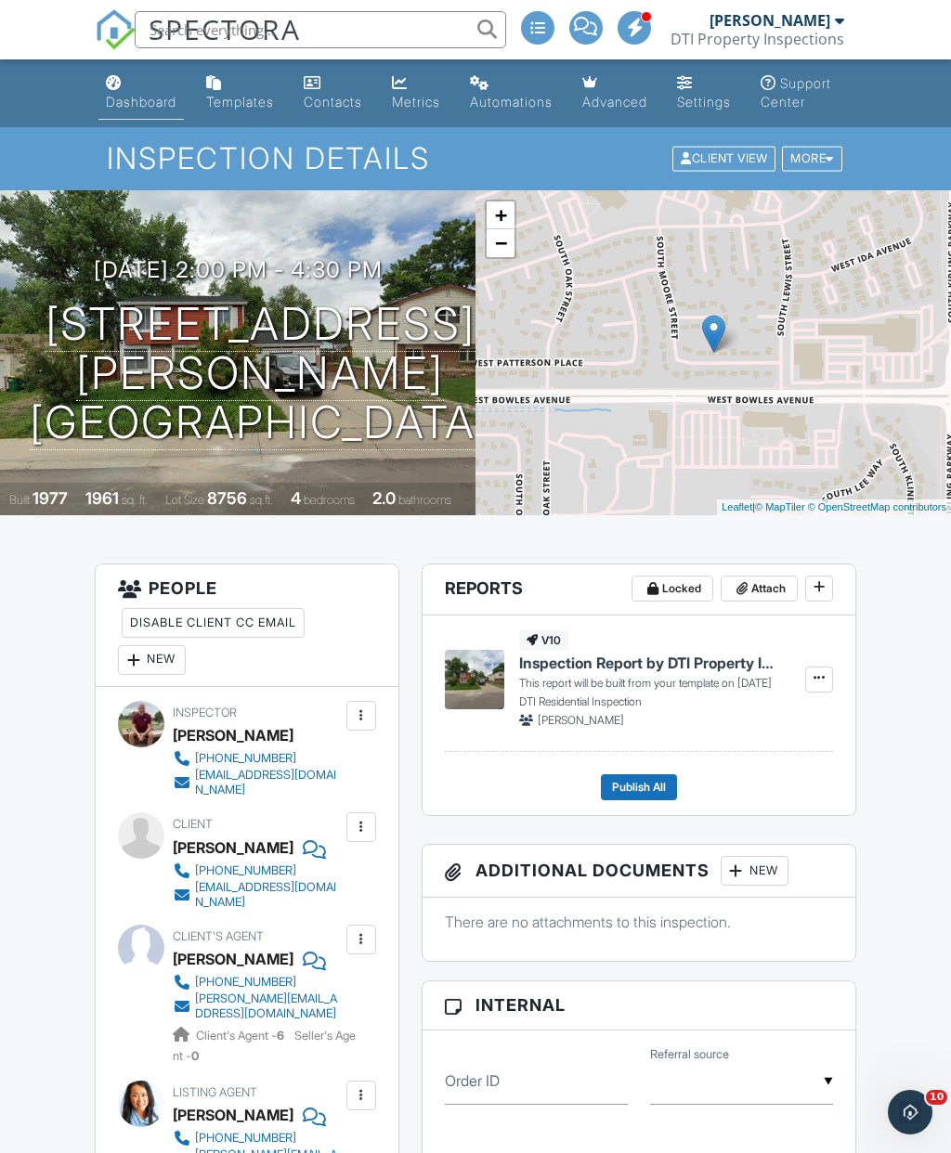
click at [171, 92] on link "Dashboard" at bounding box center [140, 93] width 85 height 53
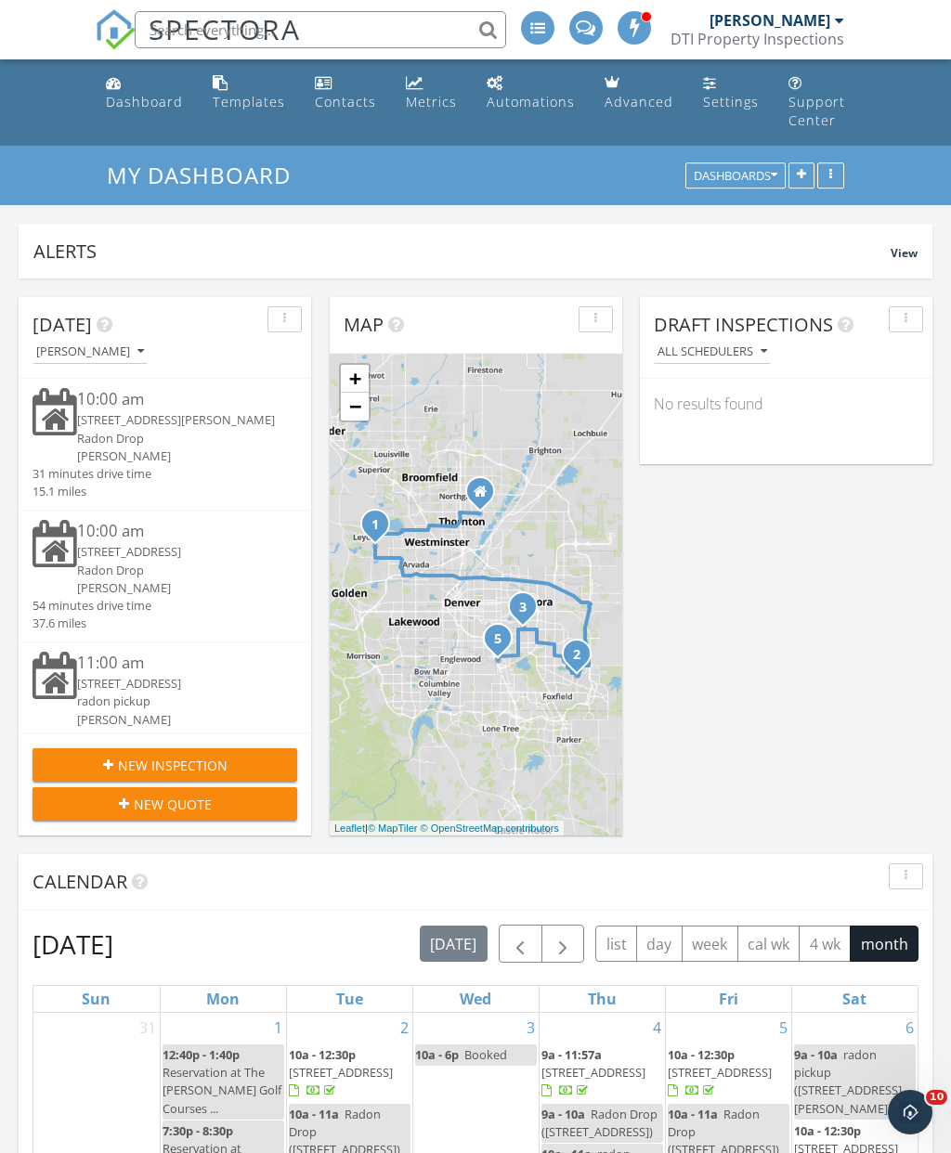
click at [188, 761] on span "New Inspection" at bounding box center [173, 765] width 110 height 19
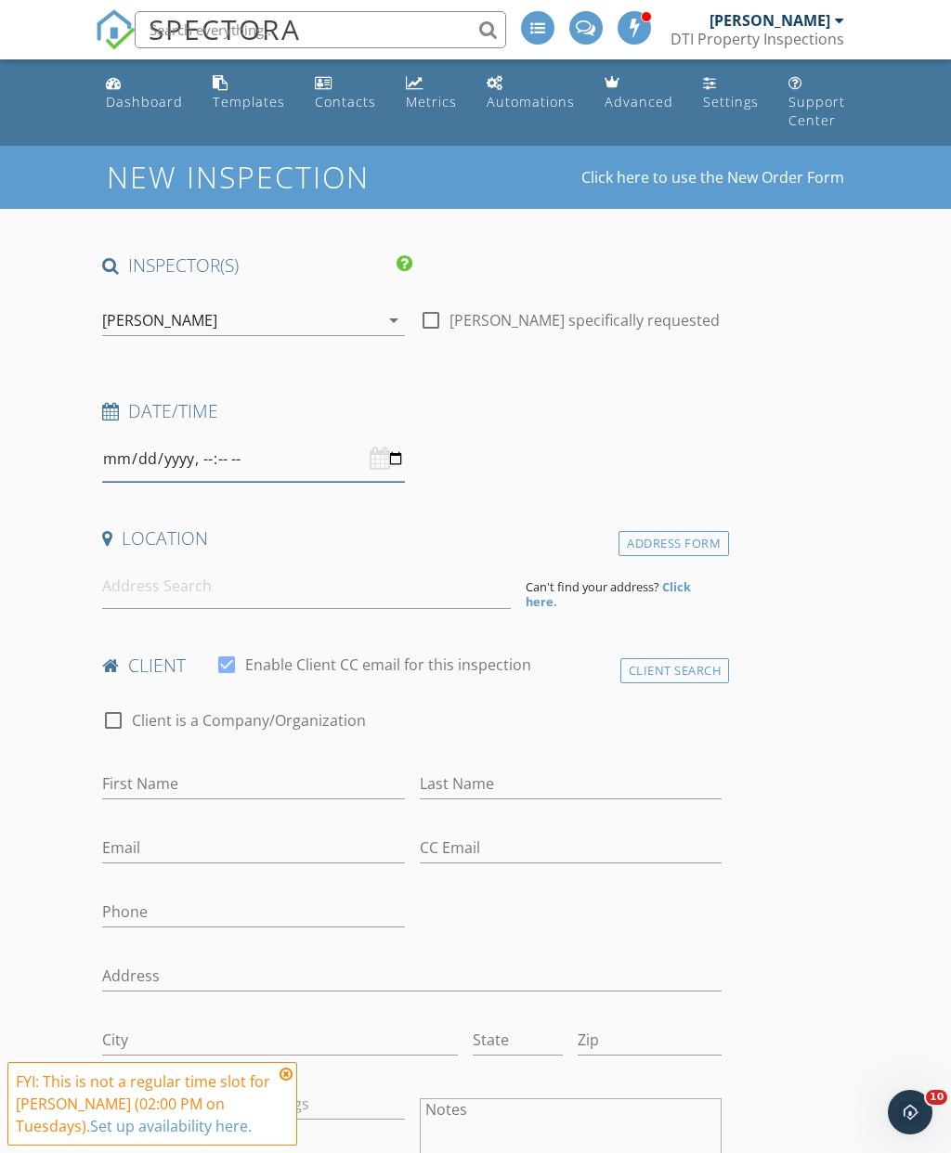
click at [356, 439] on input "datetime-local" at bounding box center [253, 458] width 302 height 45
type input "[DATE]T14:00"
click at [291, 1068] on icon at bounding box center [285, 1074] width 13 height 15
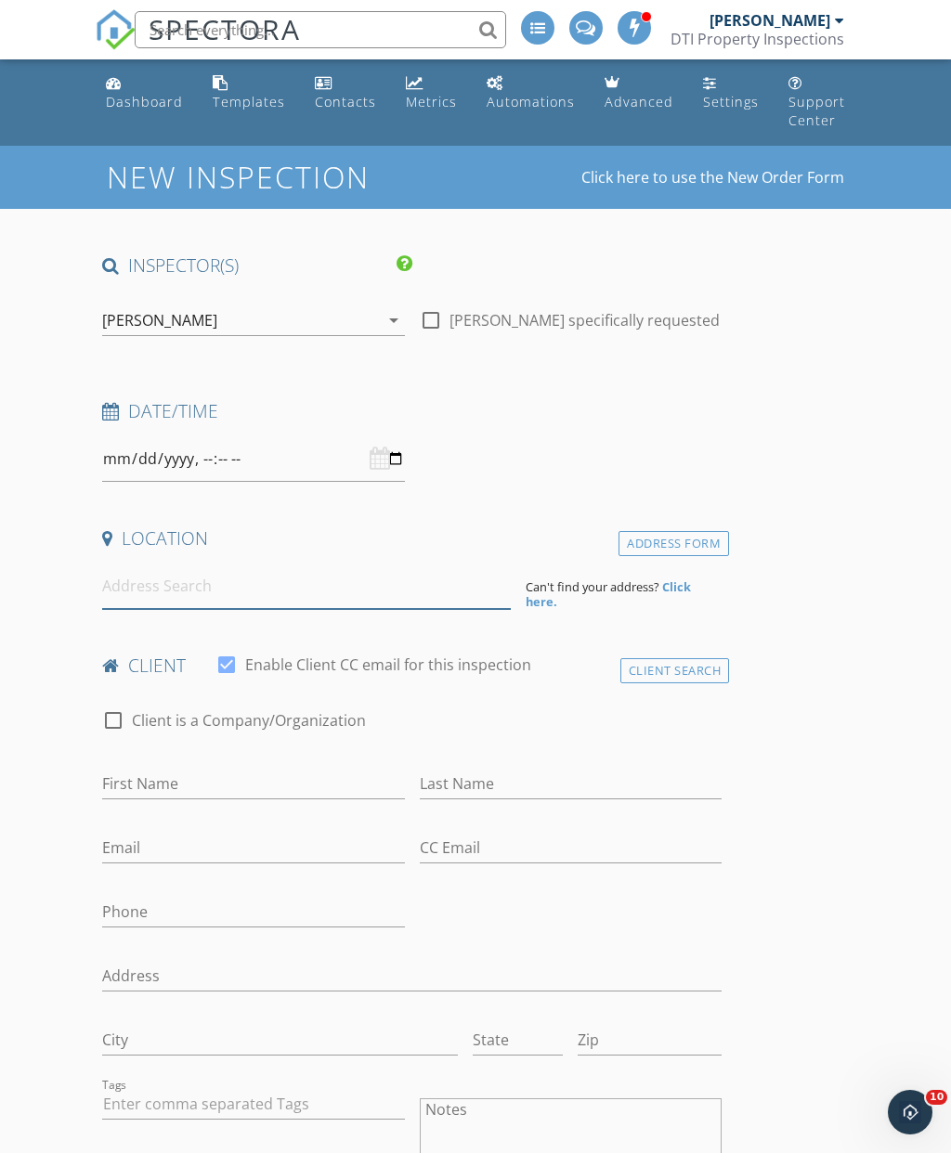
click at [272, 596] on input at bounding box center [306, 585] width 408 height 45
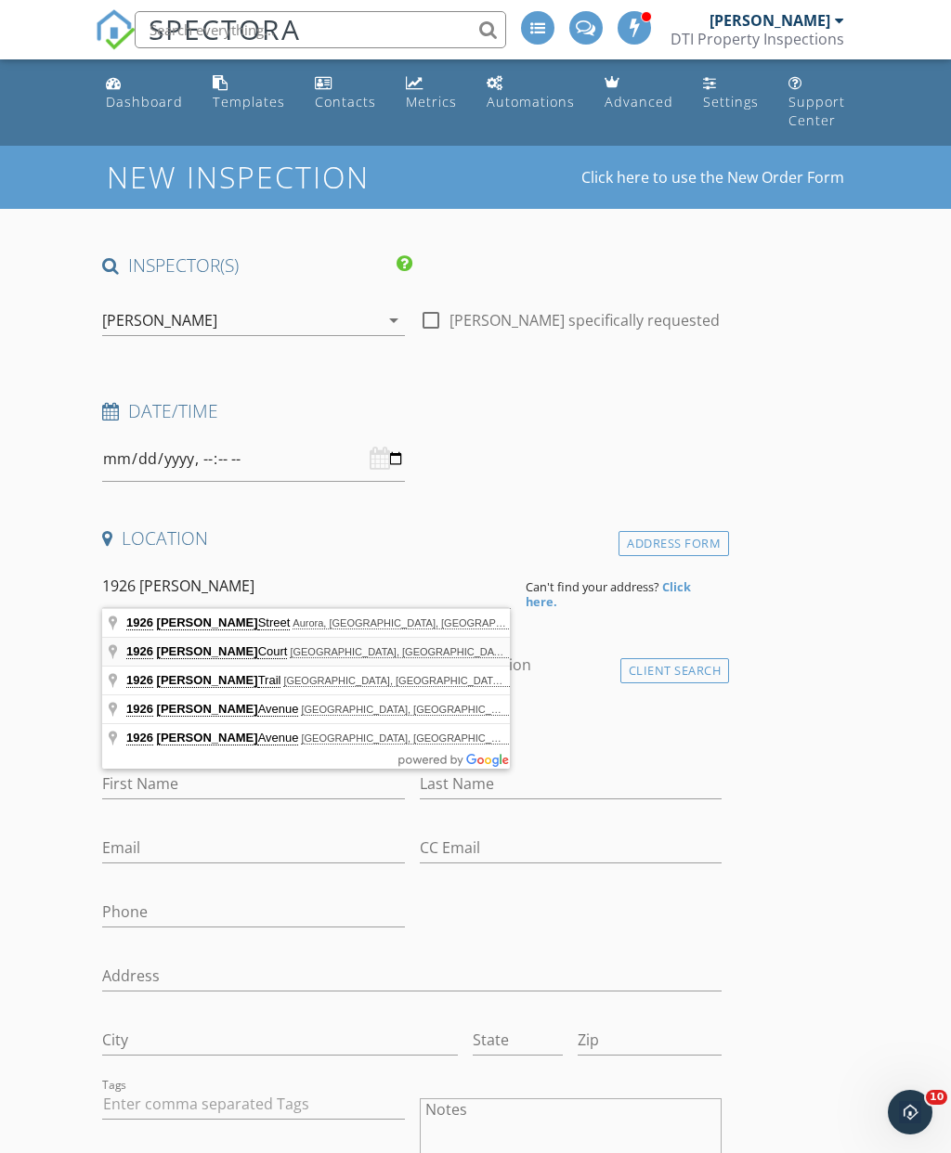
type input "1926 Clark Court, Erie, CO, USA"
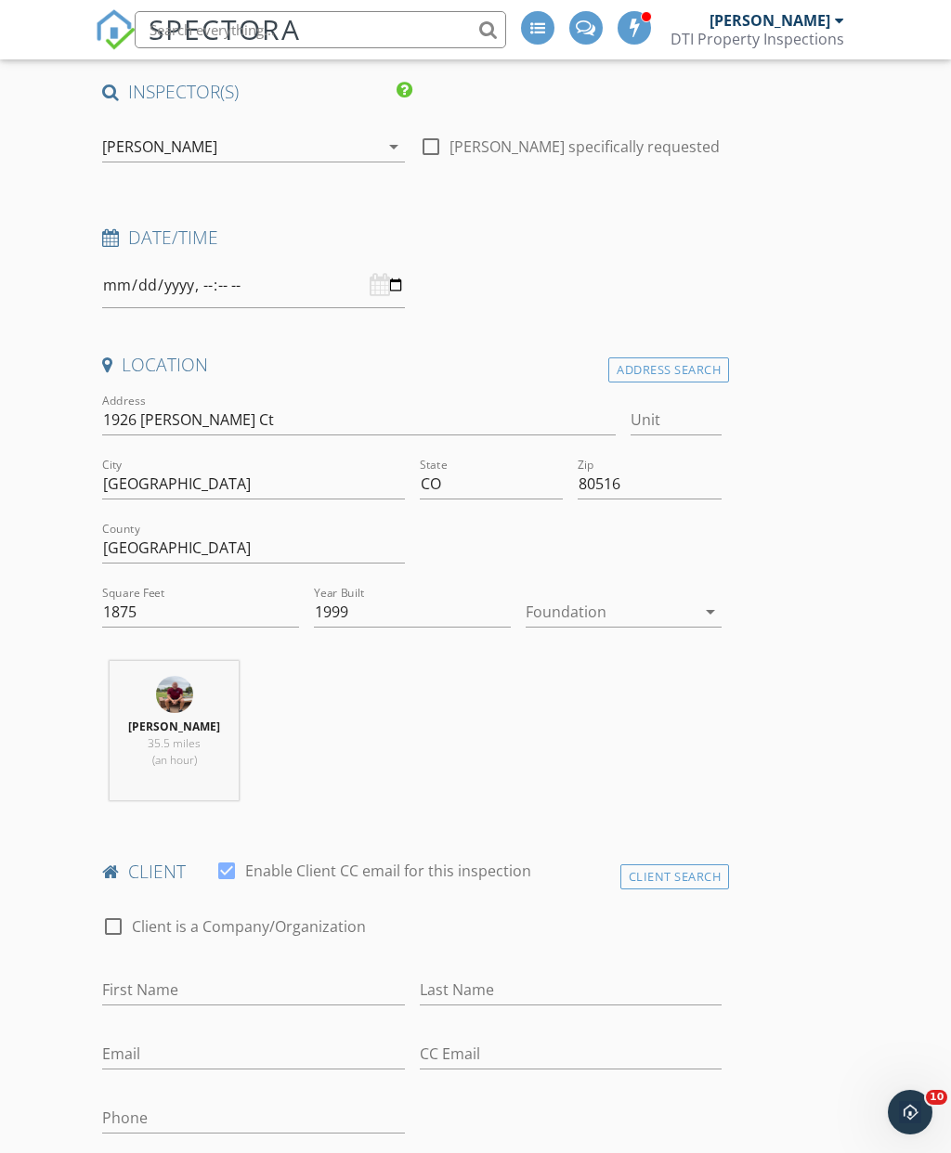
scroll to position [194, 0]
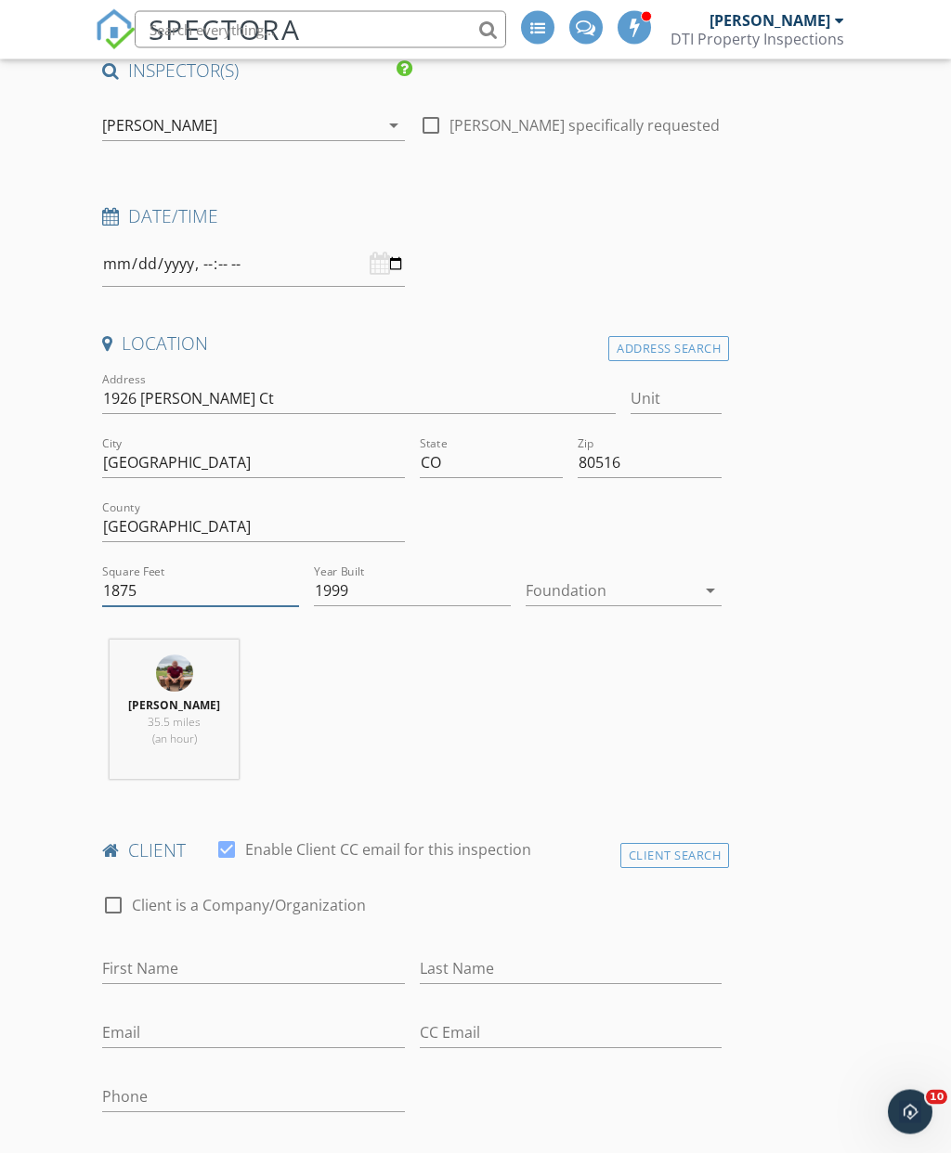
click at [244, 600] on input "1875" at bounding box center [200, 591] width 197 height 31
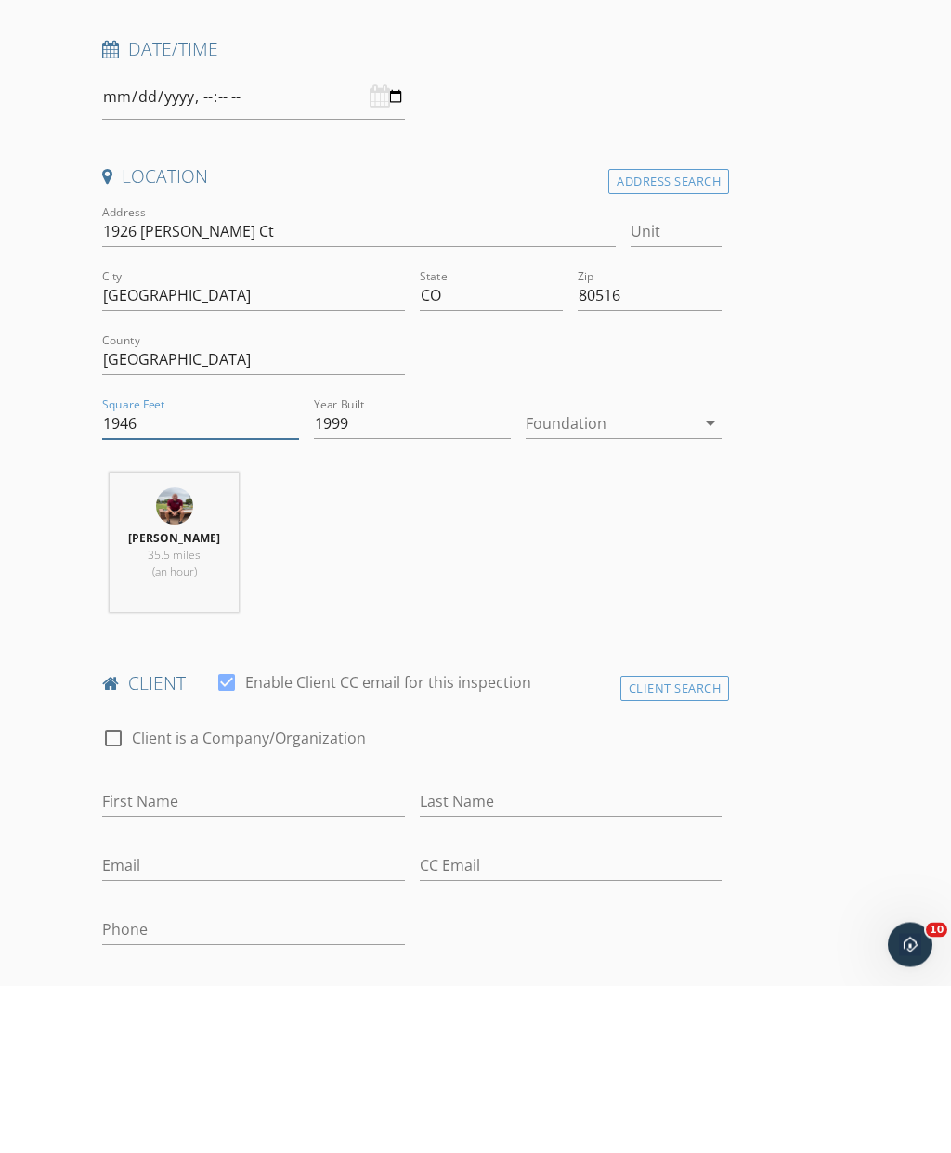
type input "1946"
click at [681, 576] on div at bounding box center [610, 591] width 171 height 30
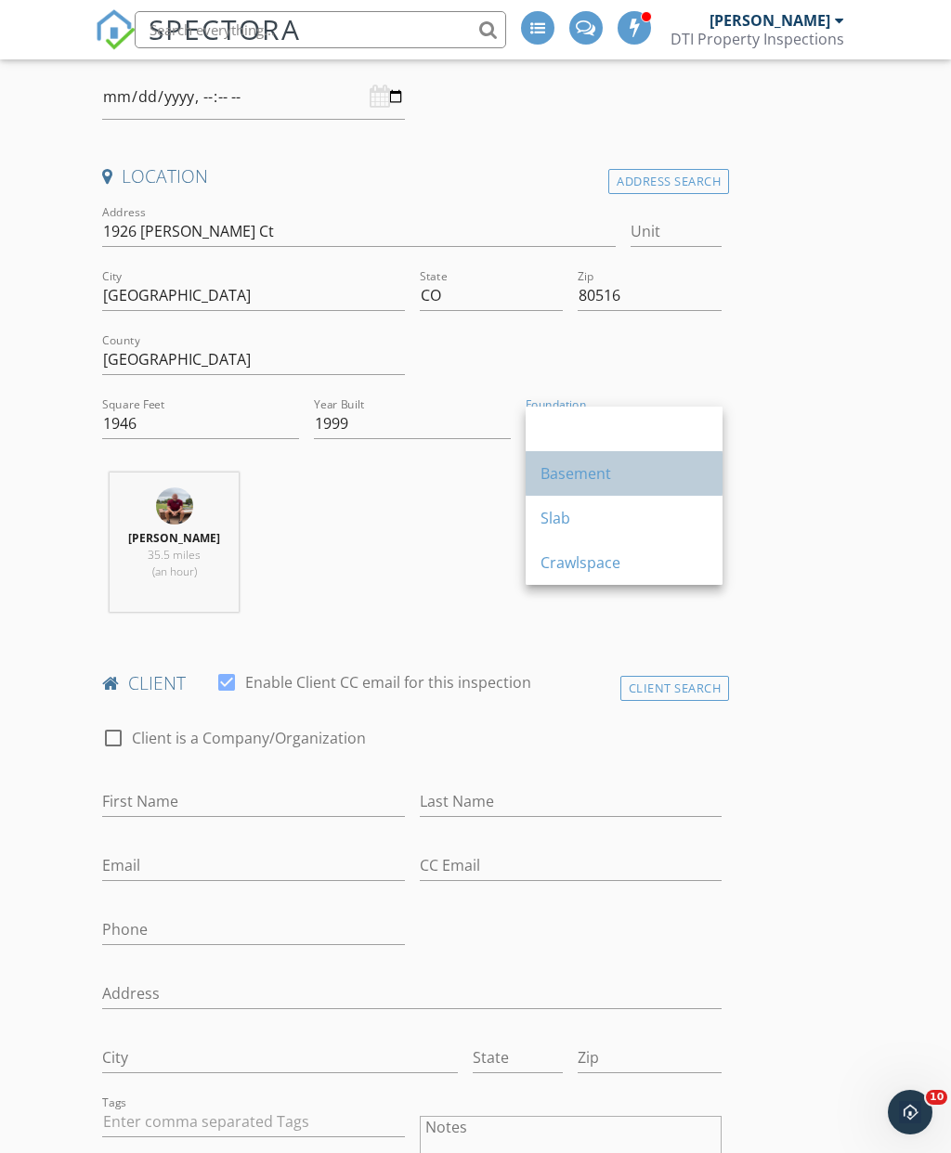
click at [621, 484] on div "Basement" at bounding box center [623, 473] width 167 height 22
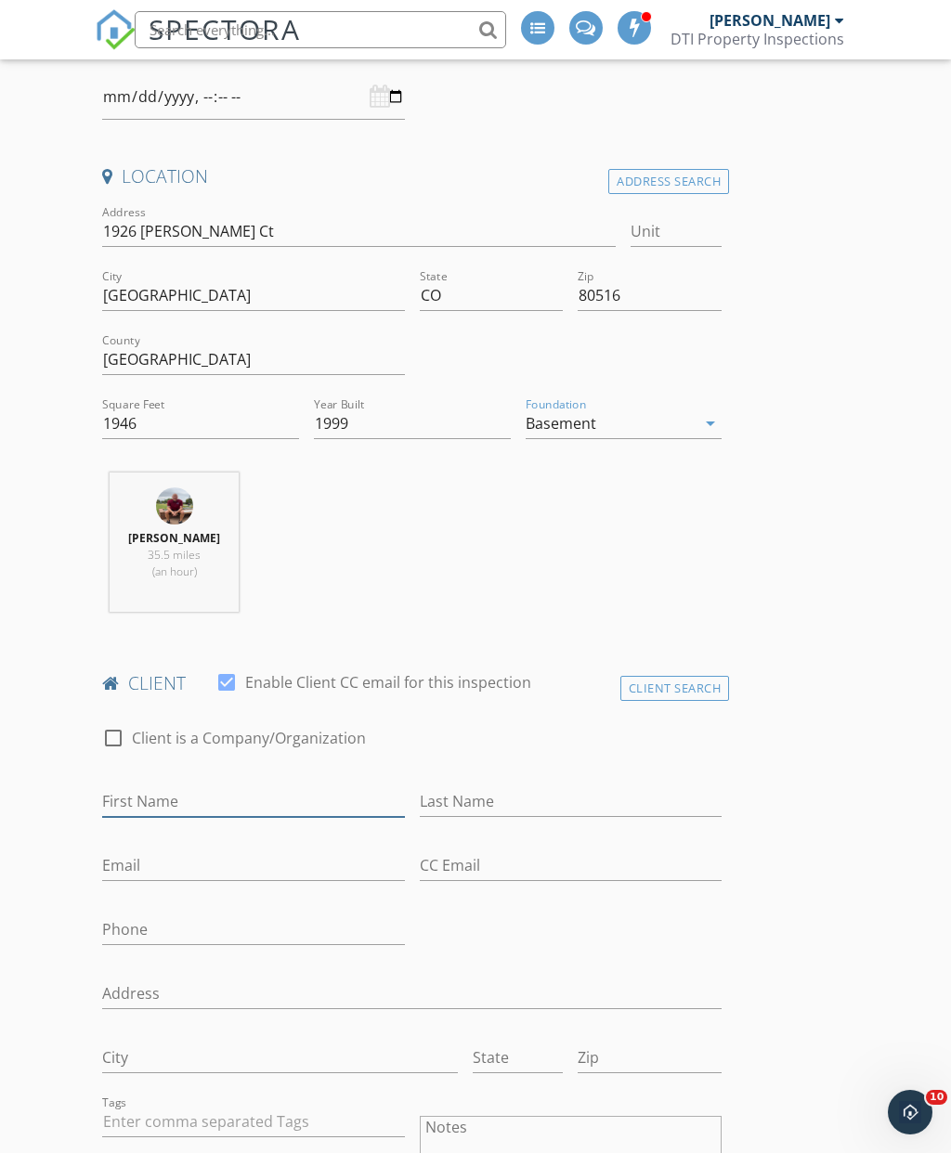
click at [237, 812] on input "First Name" at bounding box center [253, 801] width 302 height 31
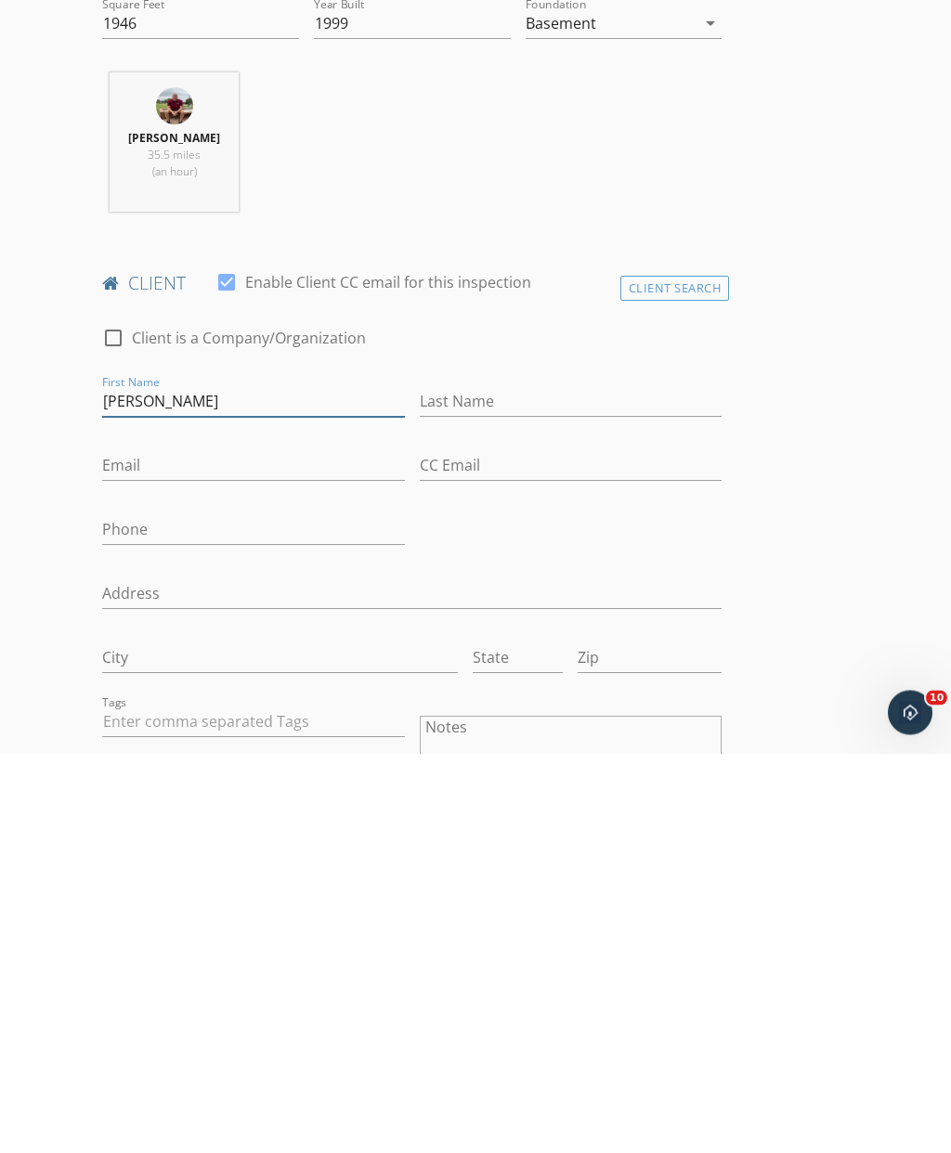
type input "Adam"
click at [522, 786] on input "Last Name" at bounding box center [571, 801] width 302 height 31
type input "Armijo"
click at [269, 850] on input "Email" at bounding box center [253, 865] width 302 height 31
click at [176, 850] on input "Email" at bounding box center [253, 865] width 302 height 31
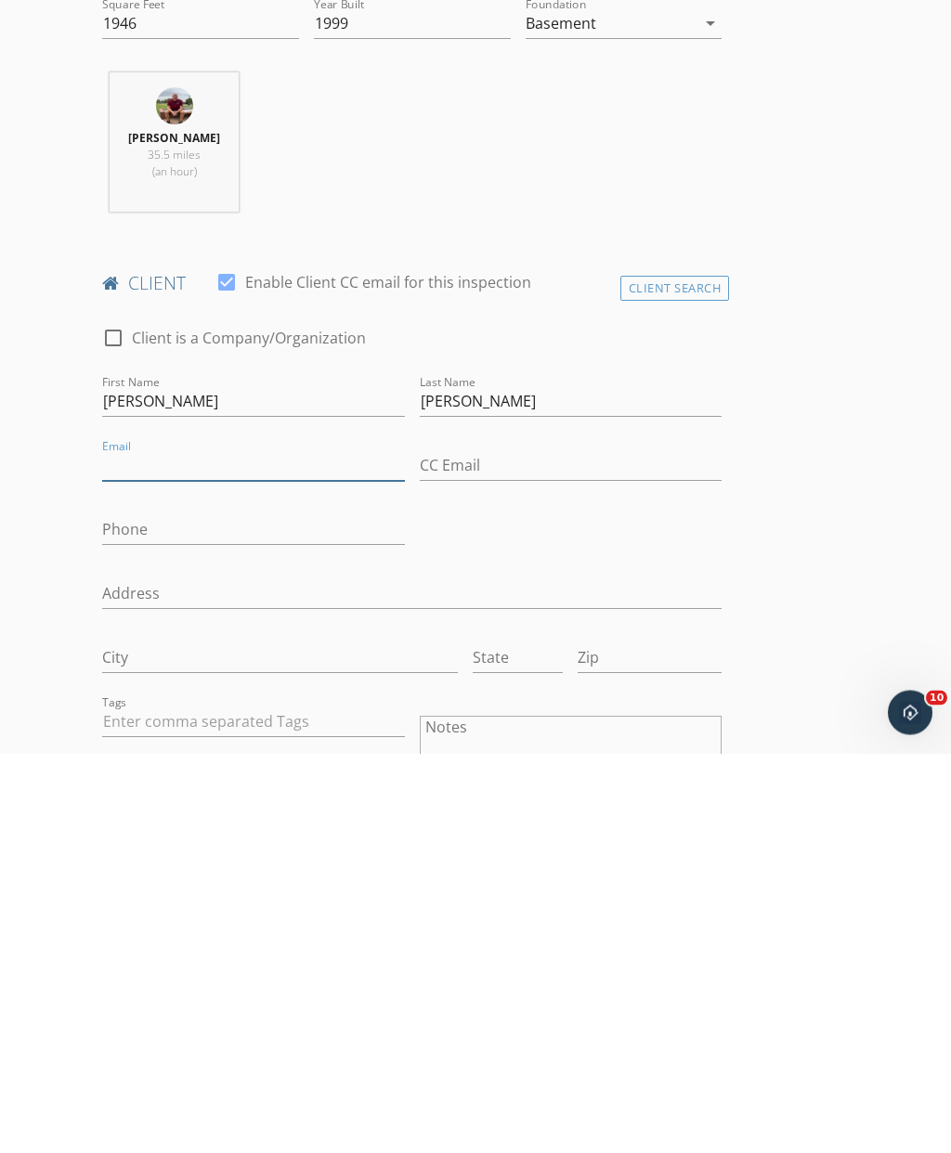
paste input "adamarmijo72@gmail.com"
type input "adamarmijo72@gmail.com"
click at [208, 914] on input "Phone" at bounding box center [253, 929] width 302 height 31
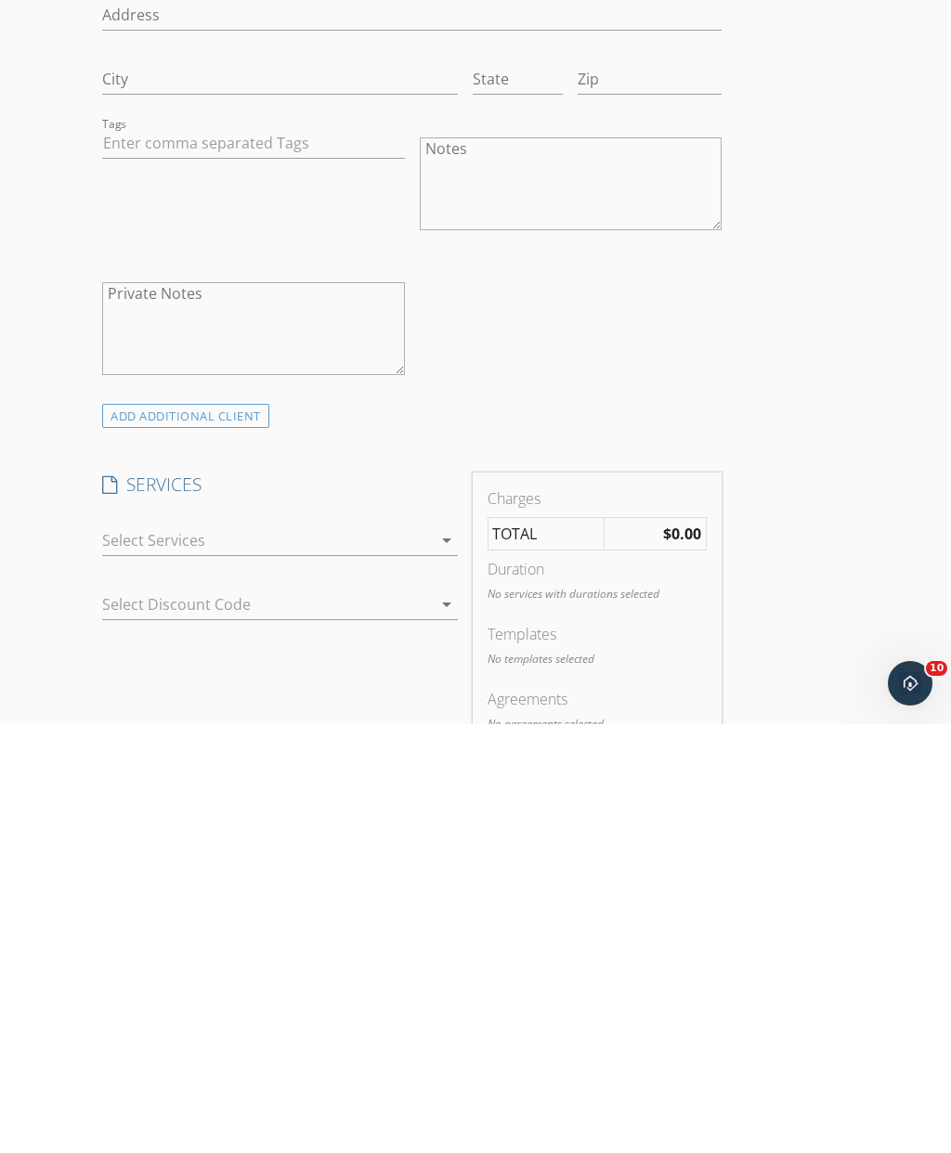
scroll to position [931, 0]
type input "505-401-6726"
click at [215, 813] on div "ADD ADDITIONAL client" at bounding box center [185, 825] width 167 height 25
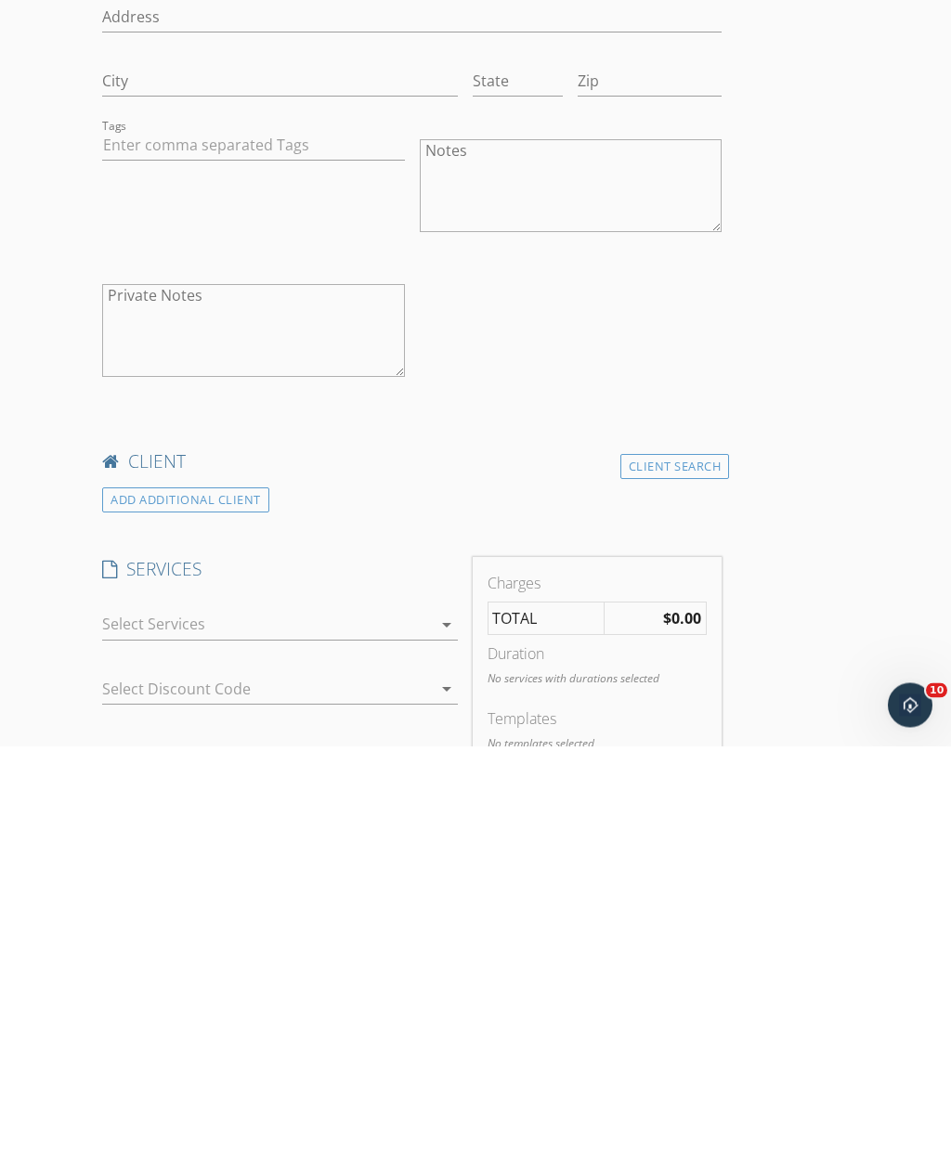
scroll to position [1339, 0]
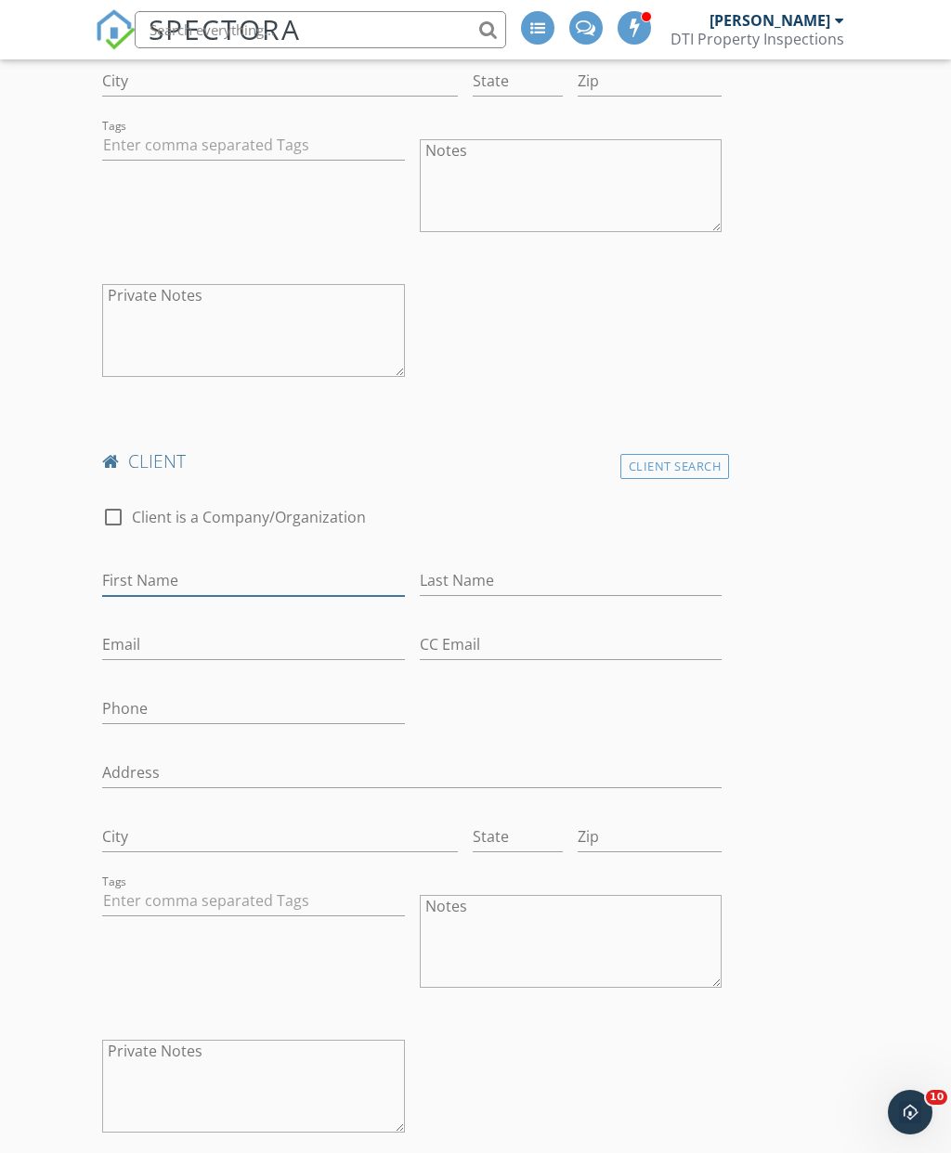
click at [252, 576] on input "First Name" at bounding box center [253, 580] width 302 height 31
type input "Joanna"
click at [528, 587] on input "Last Name" at bounding box center [571, 580] width 302 height 31
type input "S"
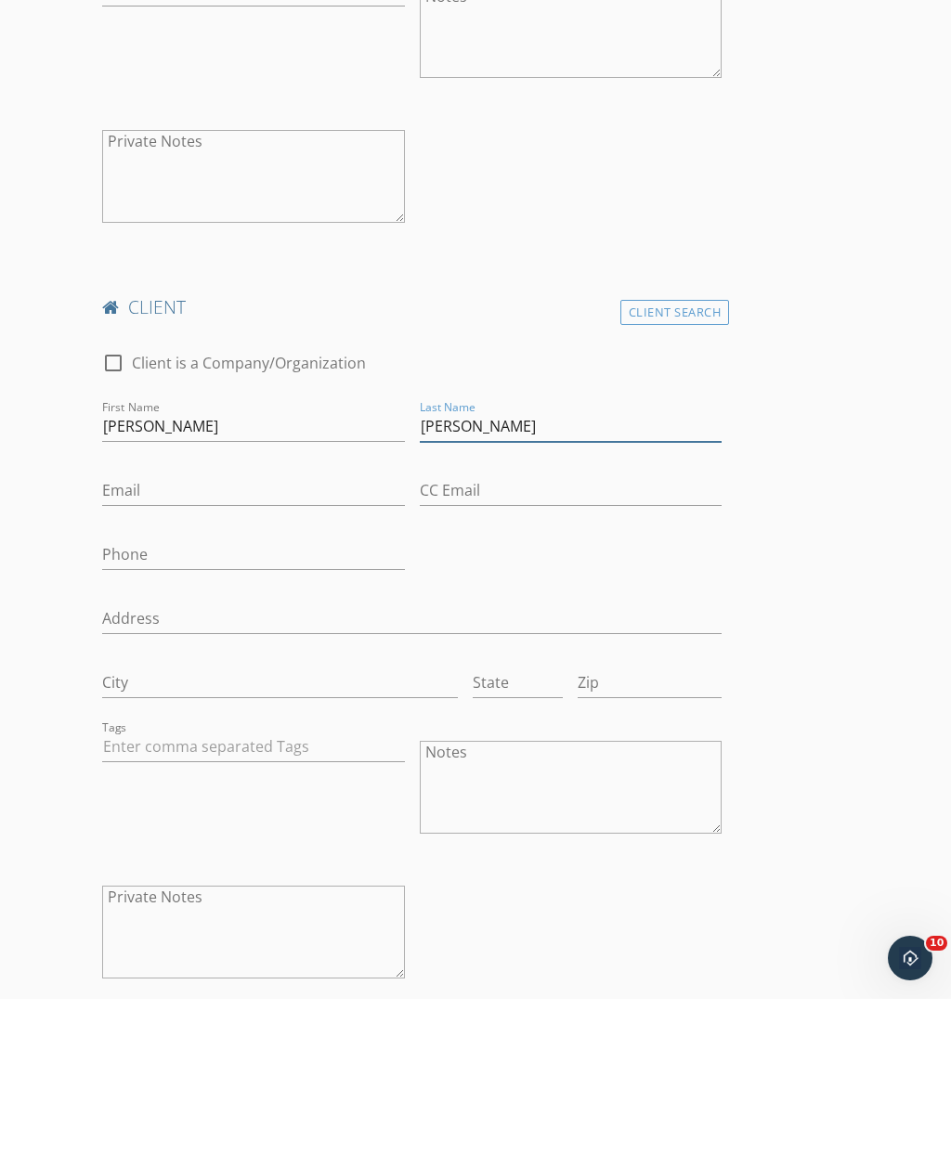
type input "Armijo"
click at [291, 629] on input "Email" at bounding box center [253, 644] width 302 height 31
click at [188, 629] on input "Email" at bounding box center [253, 644] width 302 height 31
paste input "JTBRockies@gmail.com"
type input "JTBRockies@gmail.com"
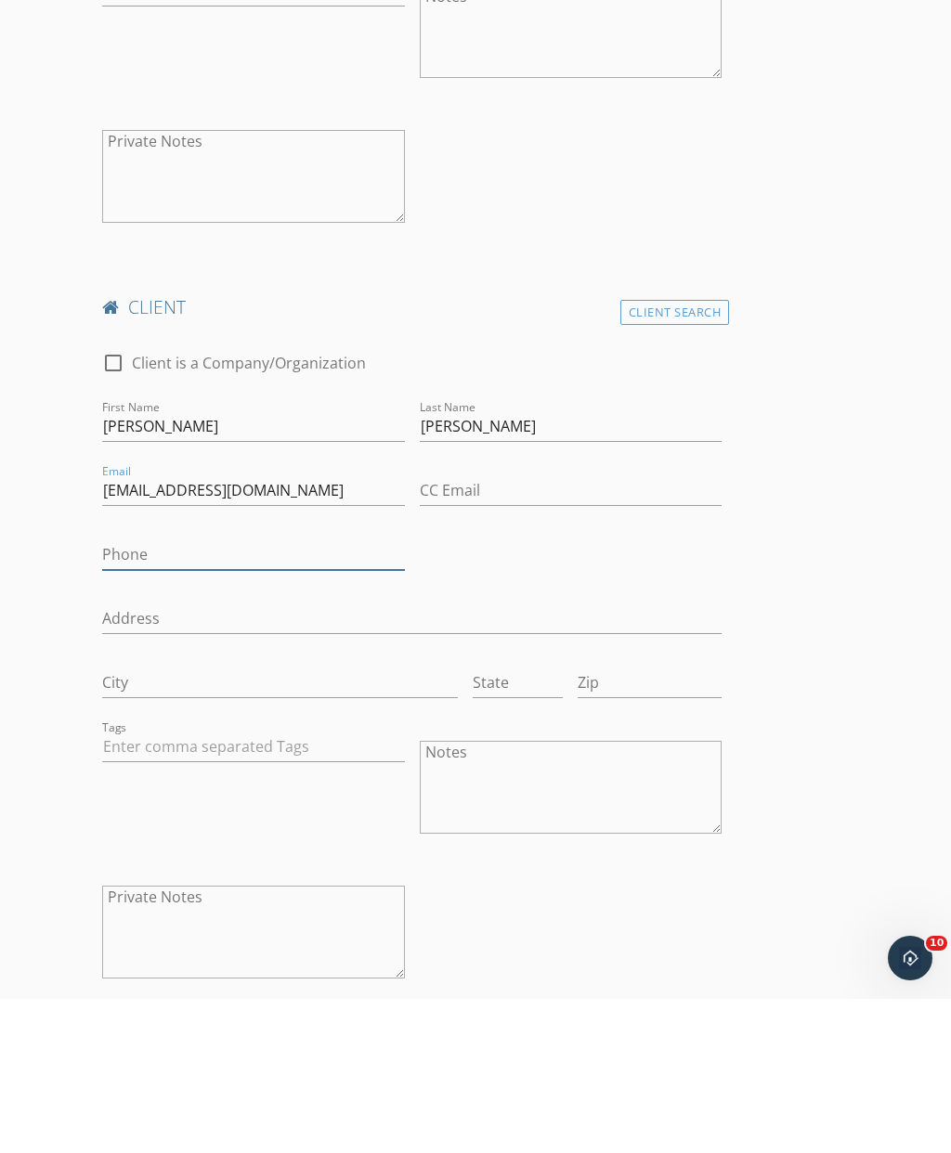
click at [223, 693] on input "Phone" at bounding box center [253, 708] width 302 height 31
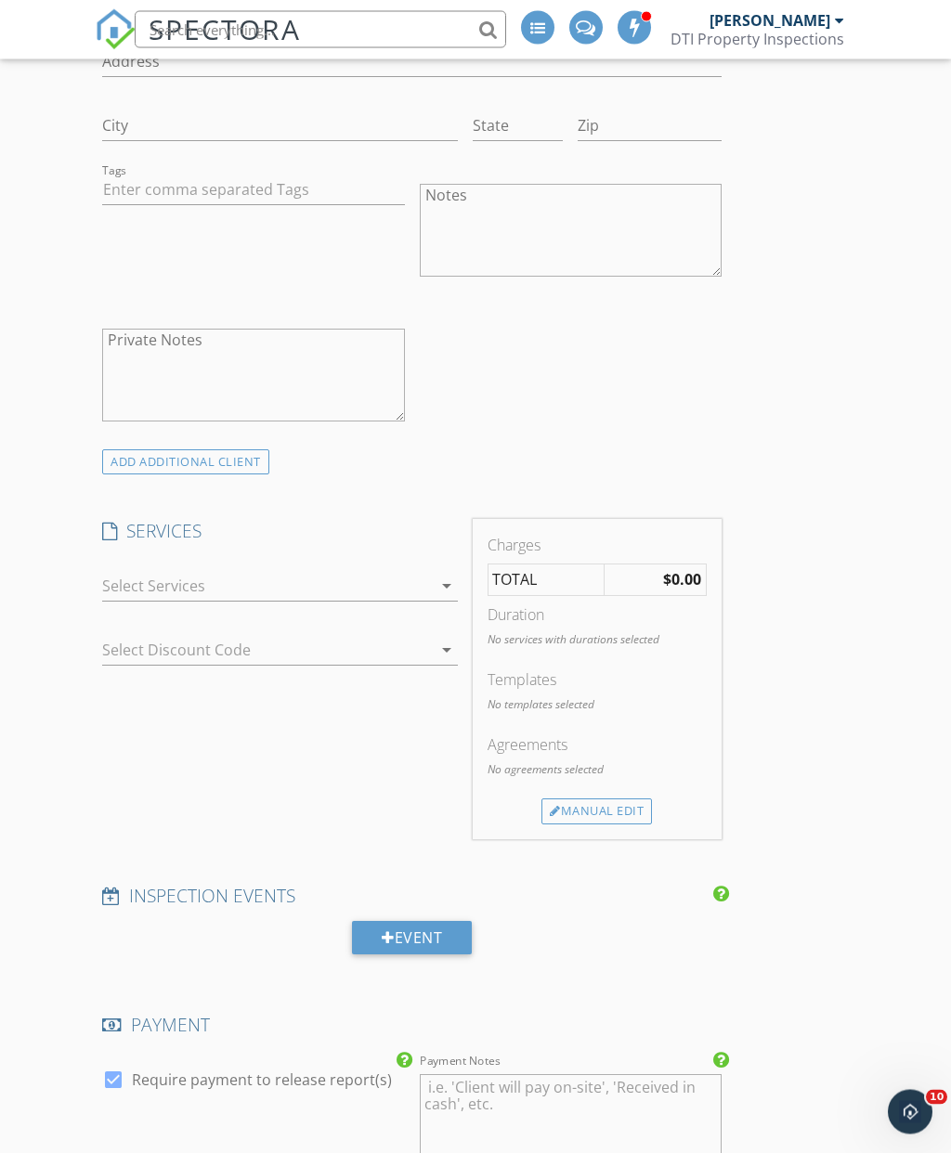
scroll to position [2050, 0]
type input "303-514-9044"
click at [454, 589] on icon "arrow_drop_down" at bounding box center [446, 586] width 22 height 22
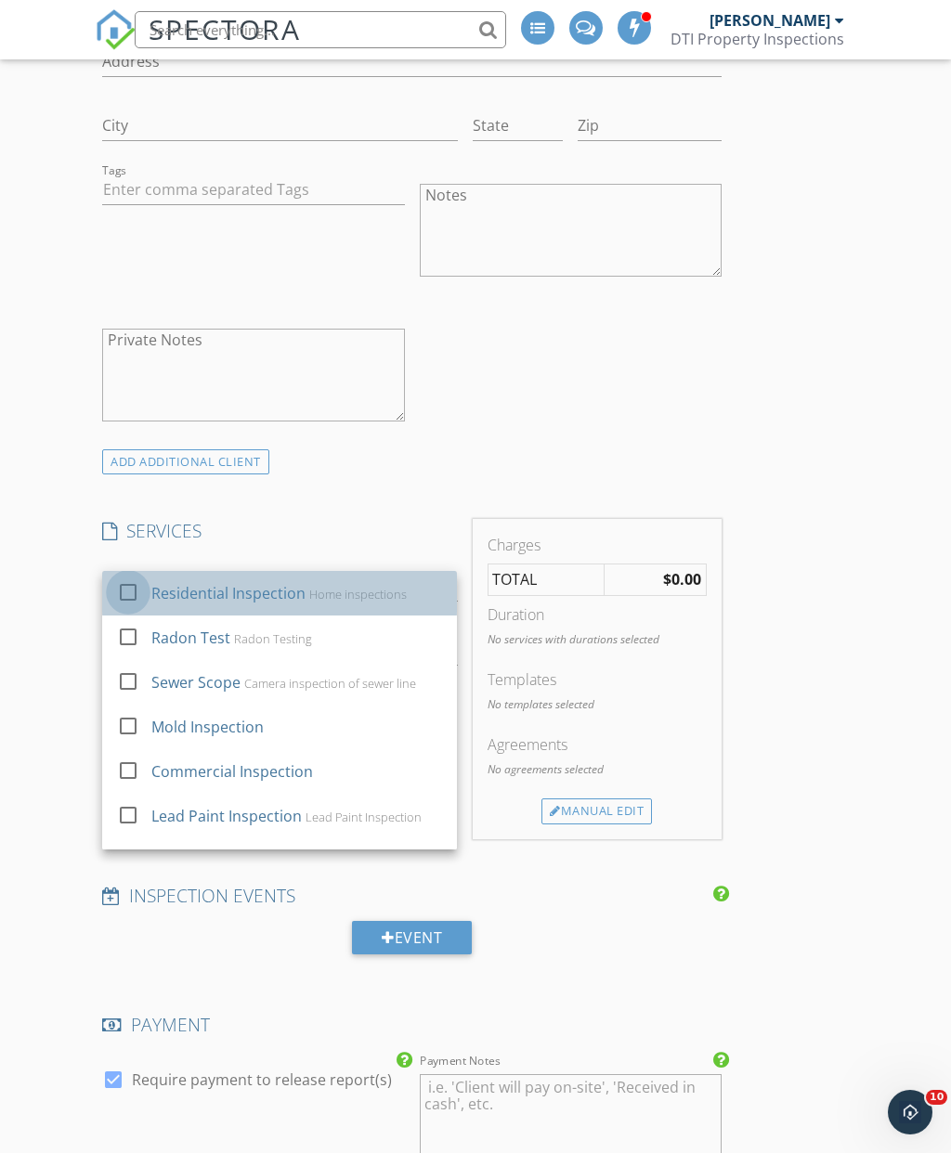
click at [130, 585] on div at bounding box center [128, 592] width 32 height 32
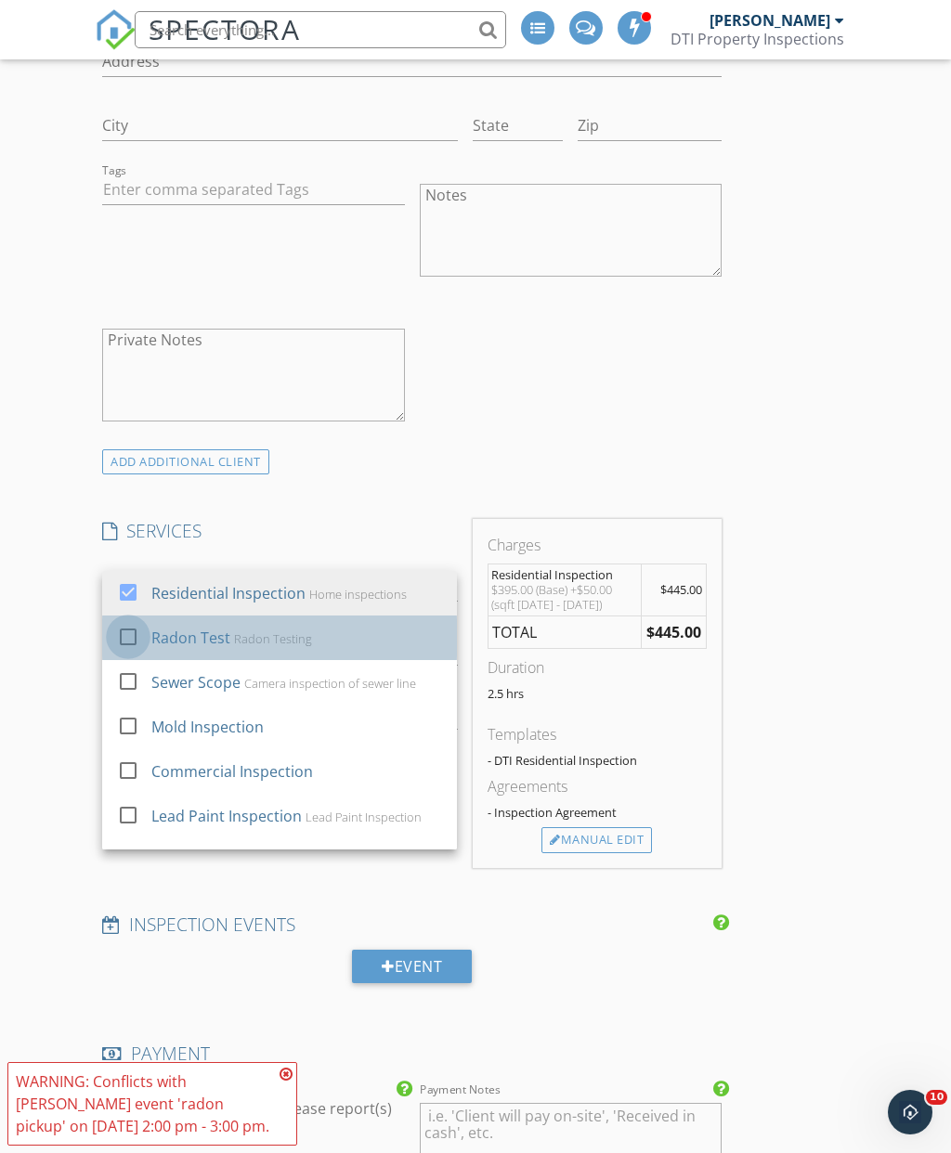
click at [136, 628] on div at bounding box center [128, 636] width 32 height 32
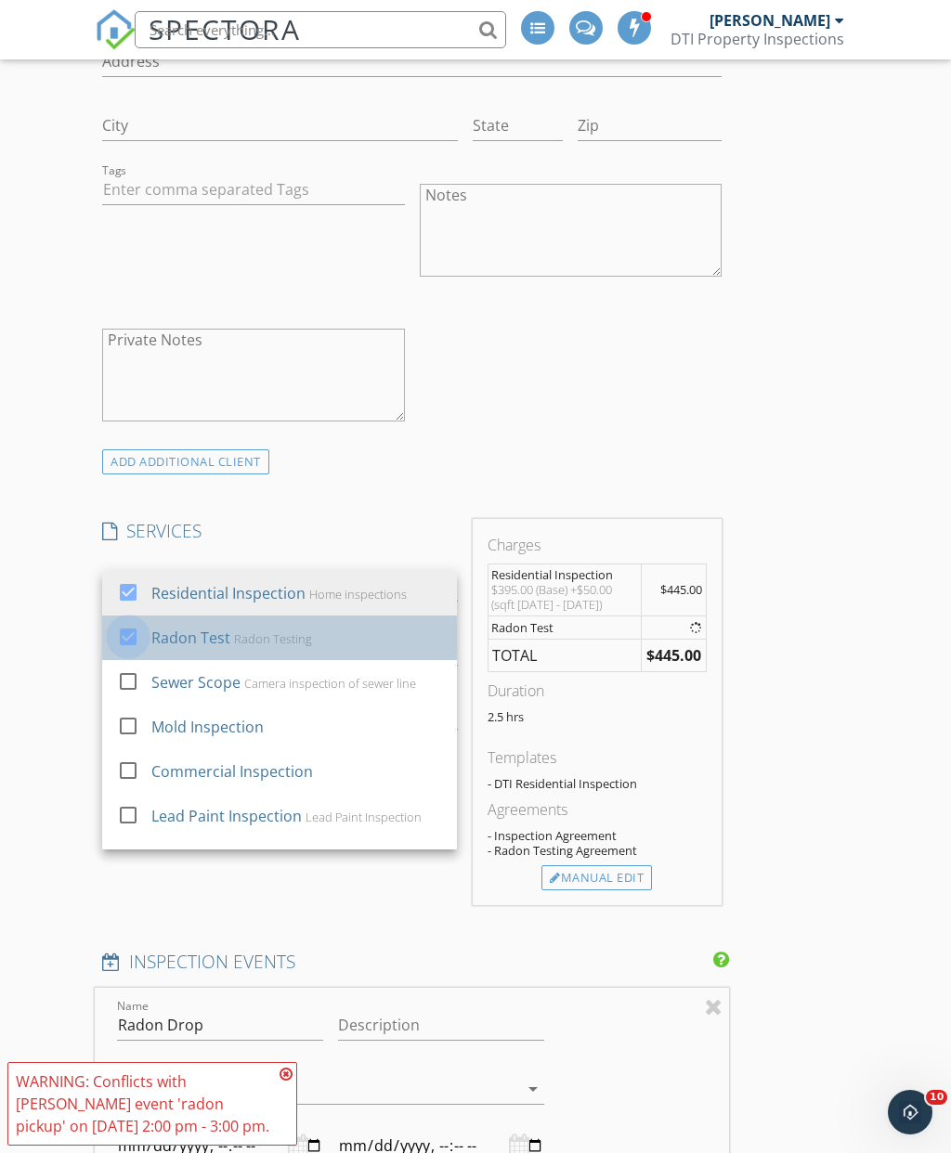
type input "2025-10-01T14:00"
type input "2025-10-01T15:00"
type input "2025-10-01T14:00"
type input "2025-10-01T15:00"
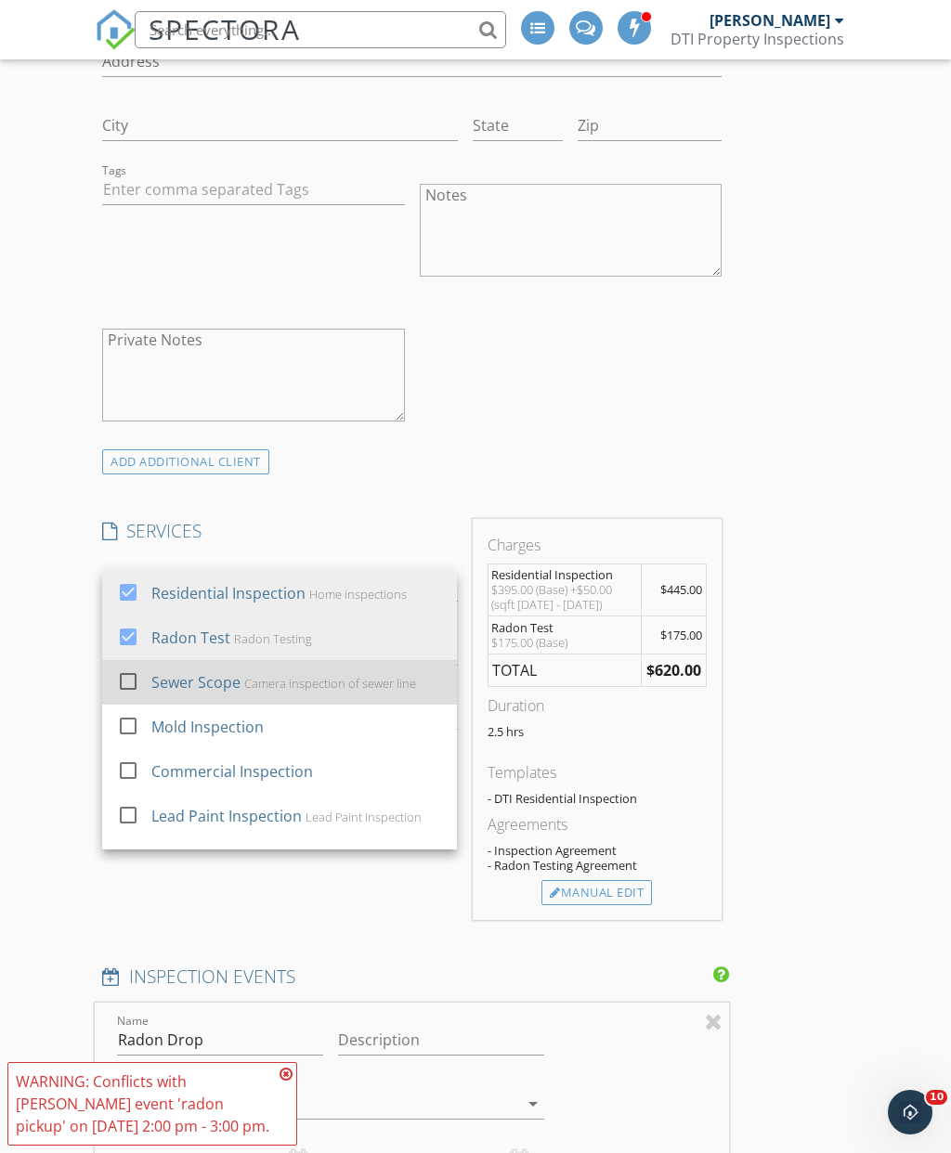
click at [139, 679] on div at bounding box center [128, 681] width 32 height 32
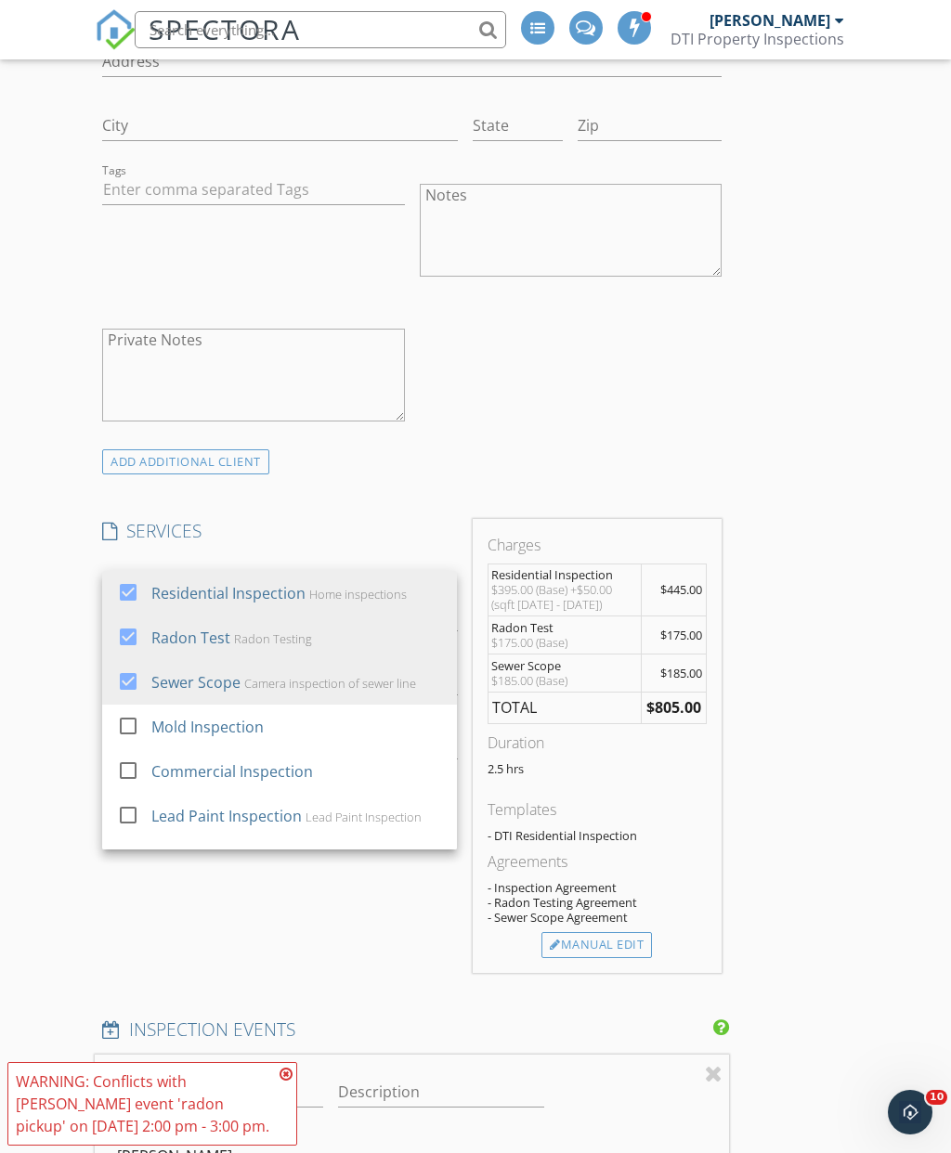
click at [281, 1081] on icon at bounding box center [285, 1074] width 13 height 15
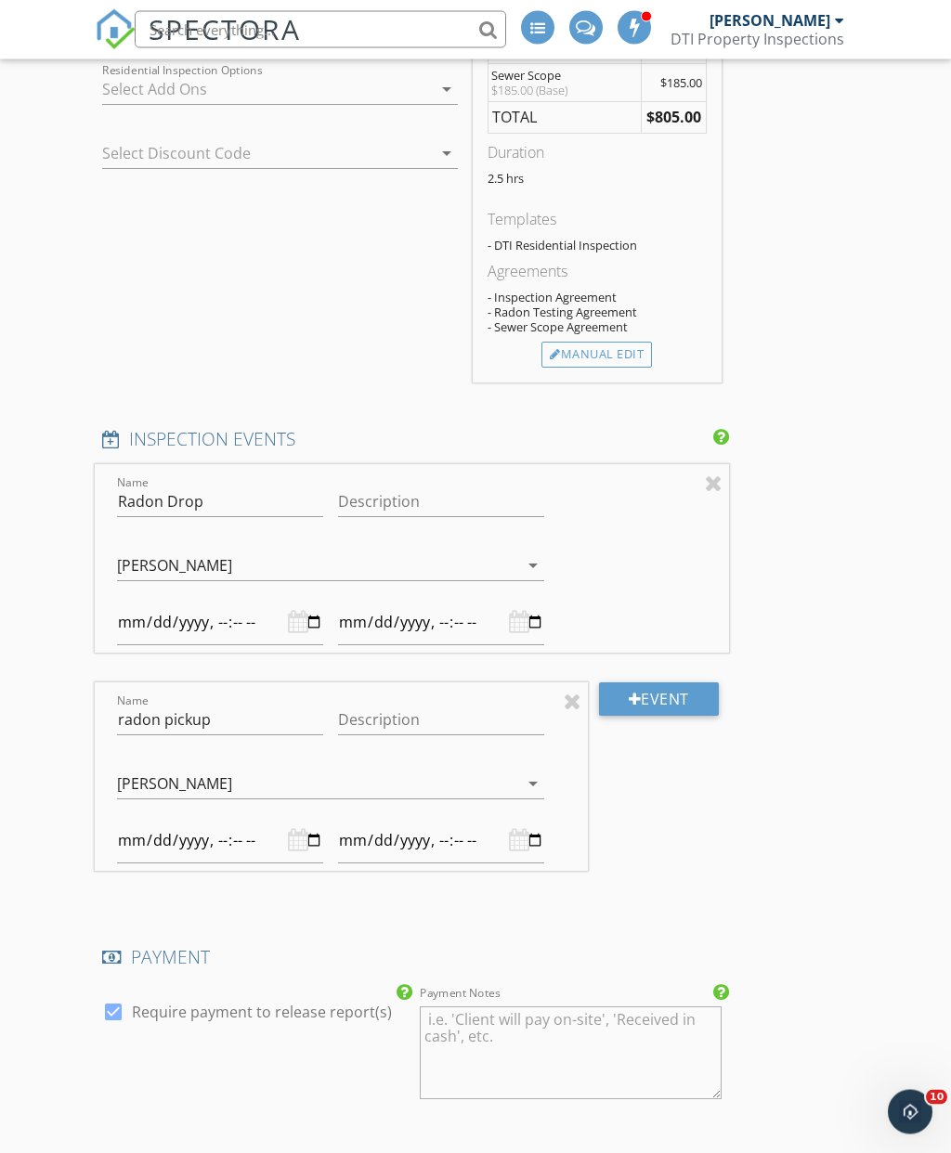
scroll to position [2640, 0]
click at [252, 835] on div at bounding box center [220, 840] width 206 height 45
click at [245, 842] on div at bounding box center [220, 840] width 206 height 45
click at [234, 820] on input "datetime-local" at bounding box center [220, 840] width 206 height 45
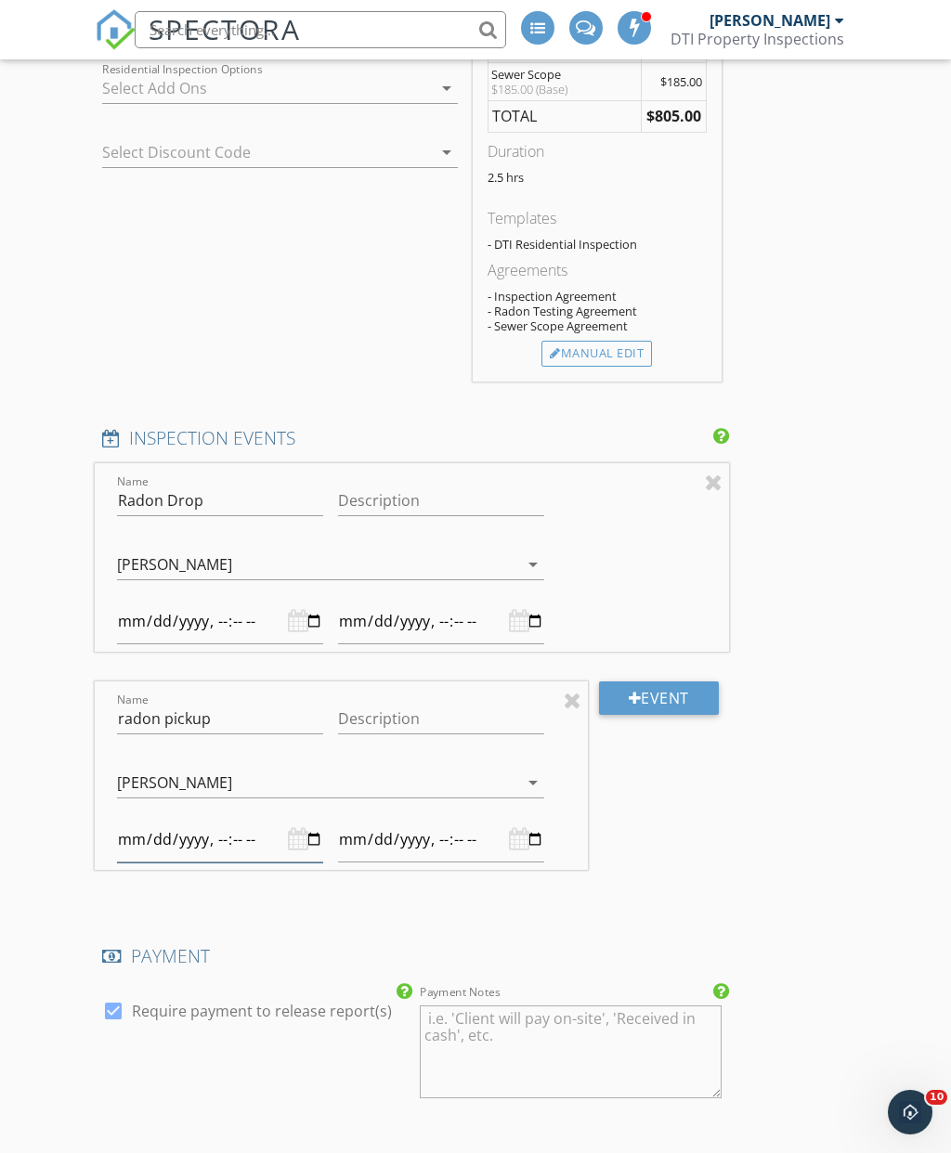
type input "[DATE]T14:00"
type input "[DATE]T15:00"
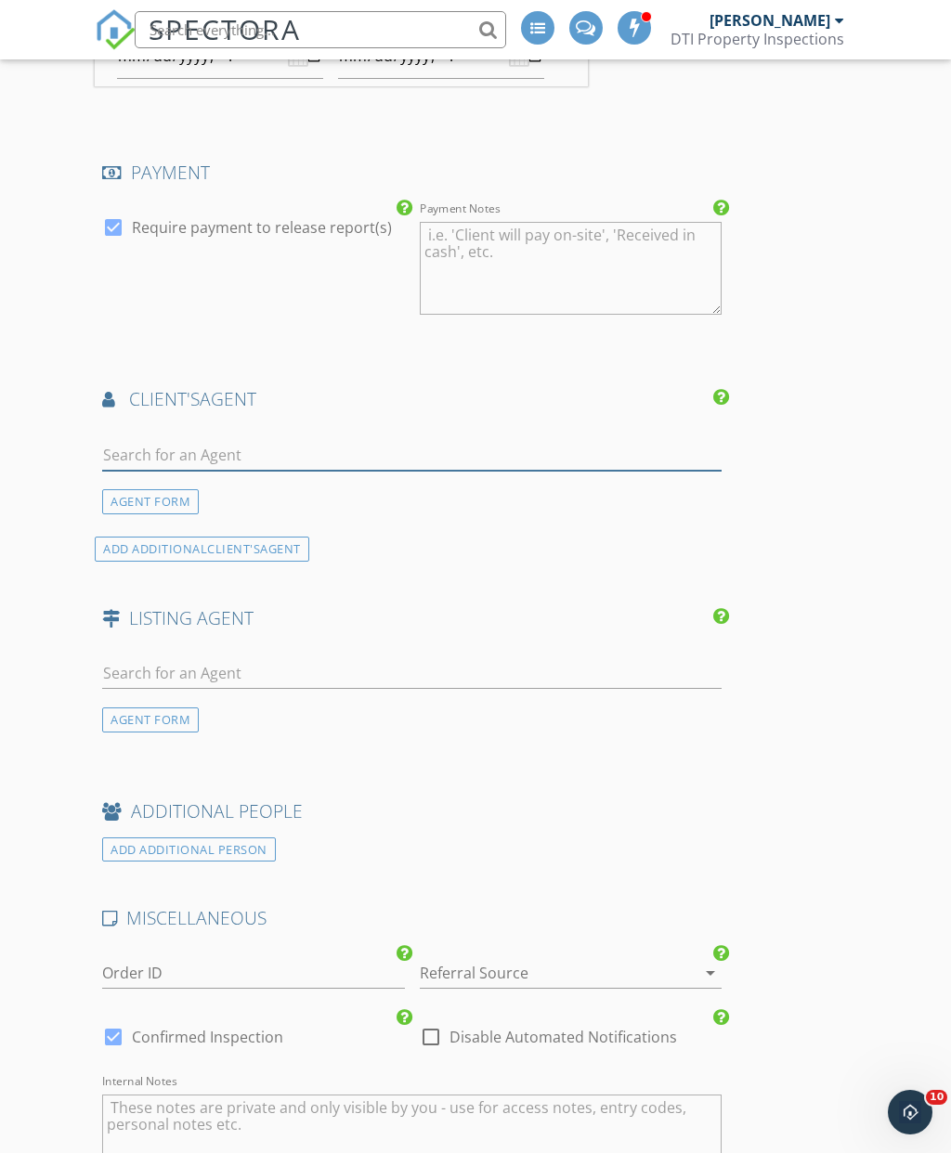
click at [369, 452] on input "text" at bounding box center [411, 455] width 619 height 31
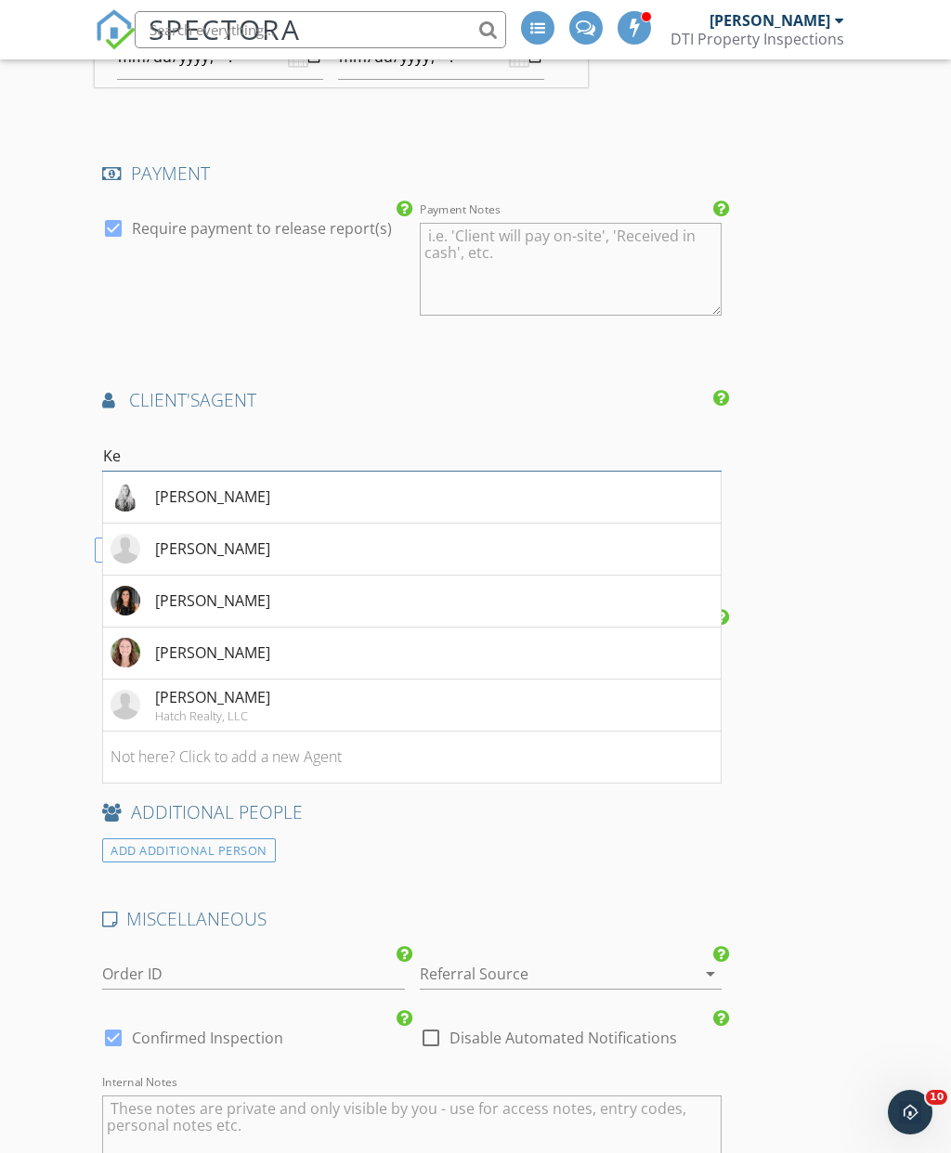
type input "K"
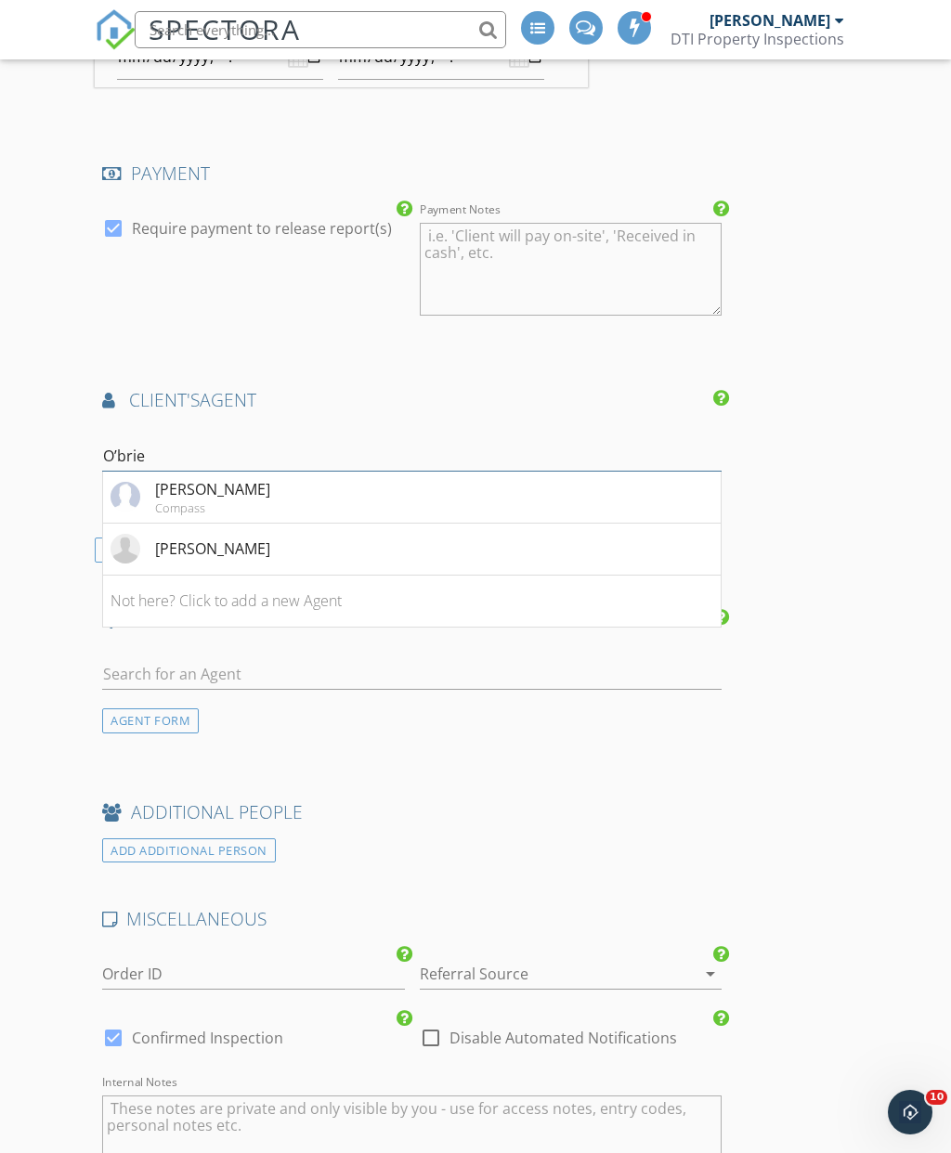
type input "O’brien"
click at [245, 487] on li "Kelly O’Brien Compass" at bounding box center [411, 498] width 617 height 52
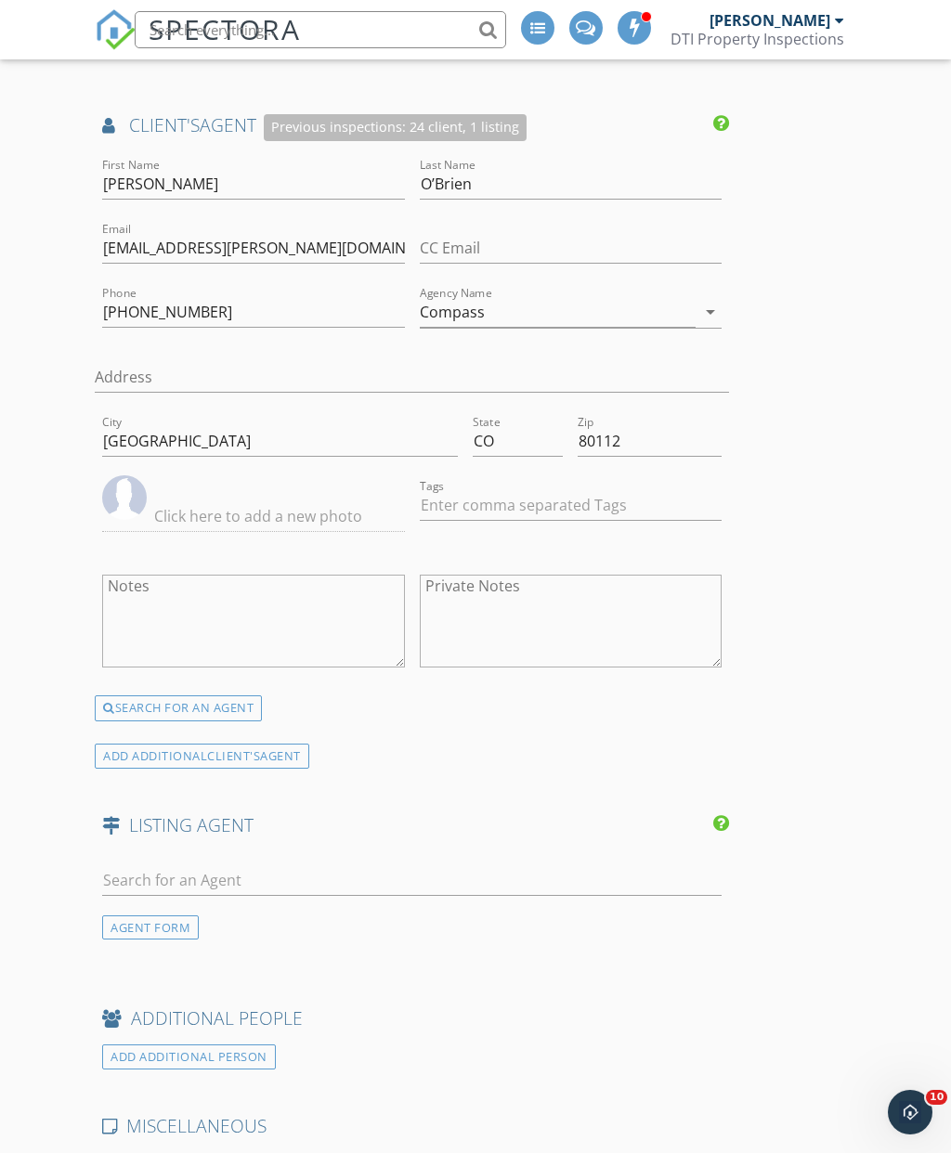
scroll to position [3690, 0]
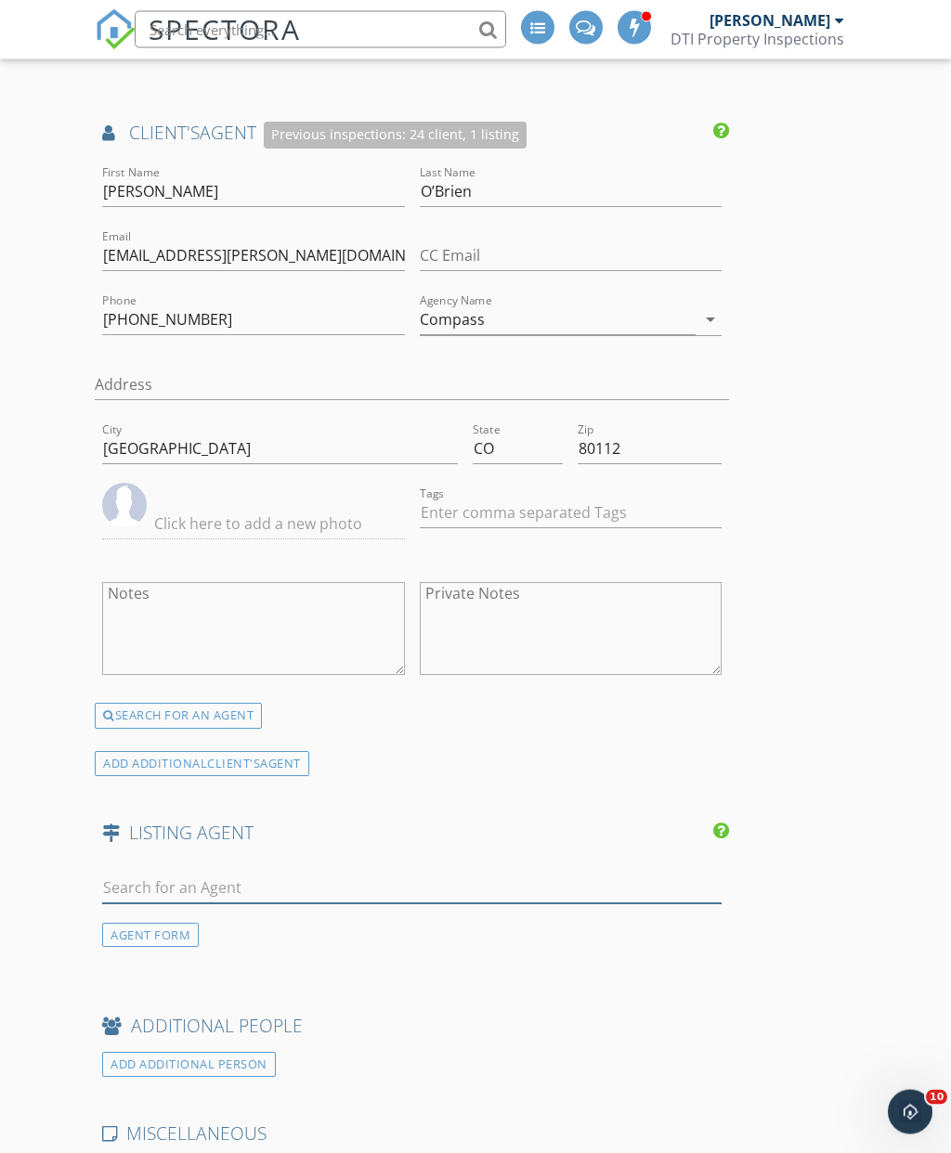
click at [313, 893] on input "text" at bounding box center [411, 889] width 619 height 31
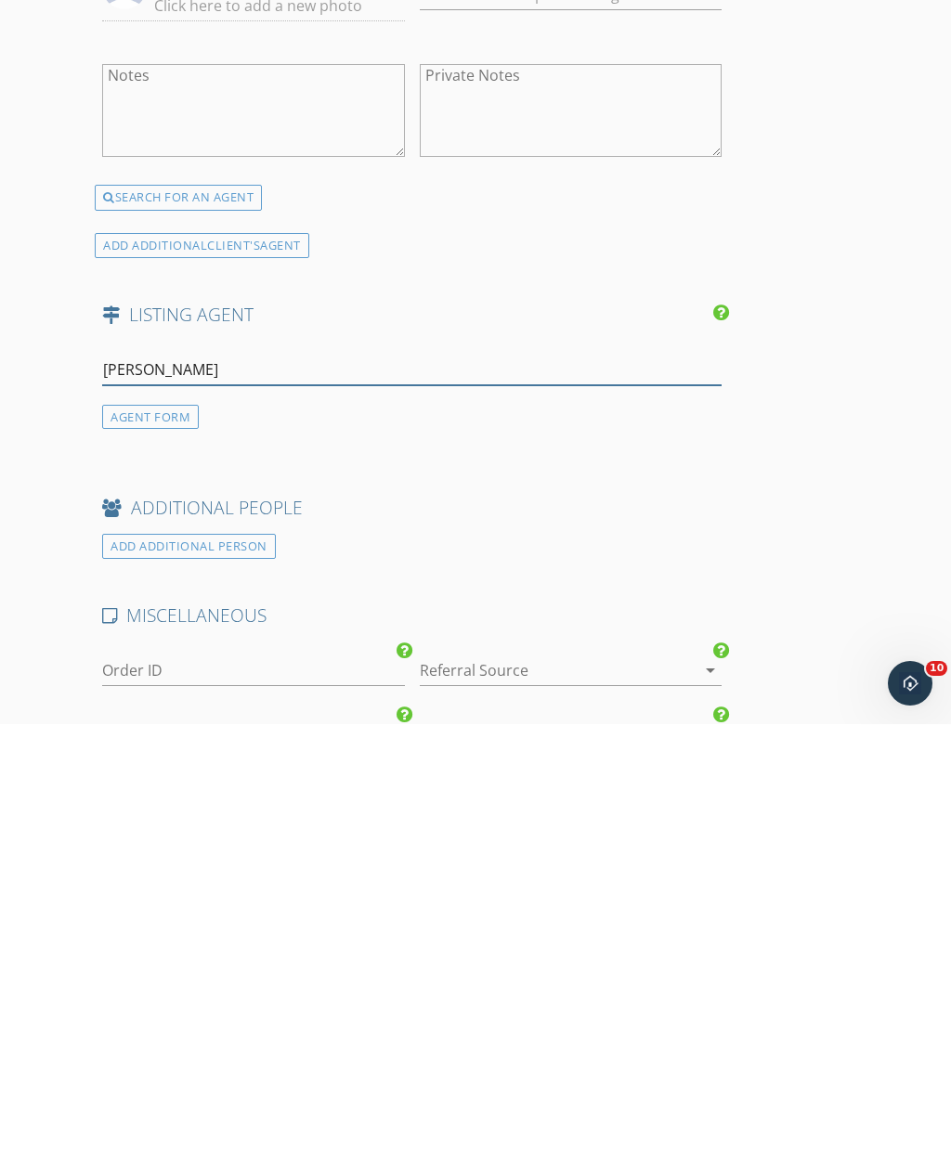
type input "Scott"
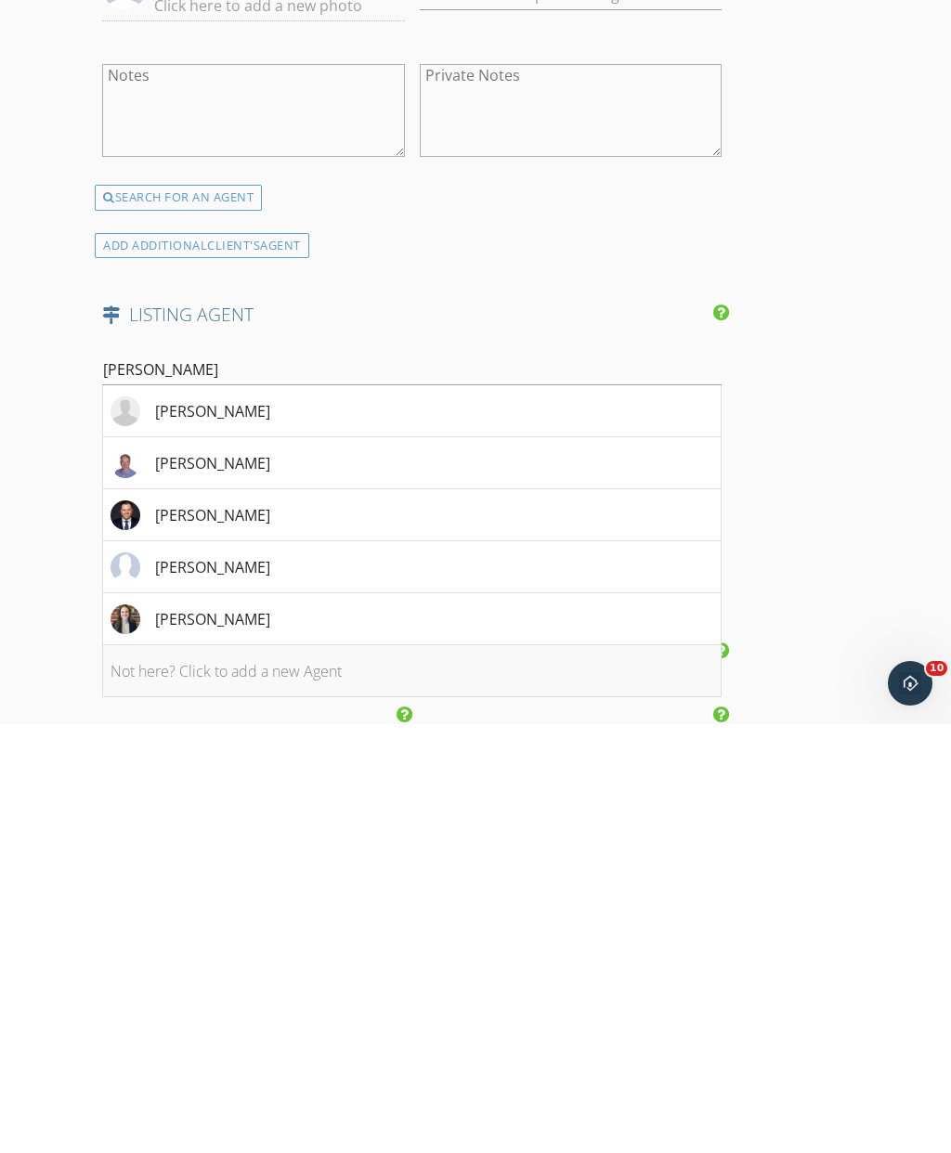
click at [282, 1074] on li "Not here? Click to add a new Agent" at bounding box center [411, 1100] width 617 height 52
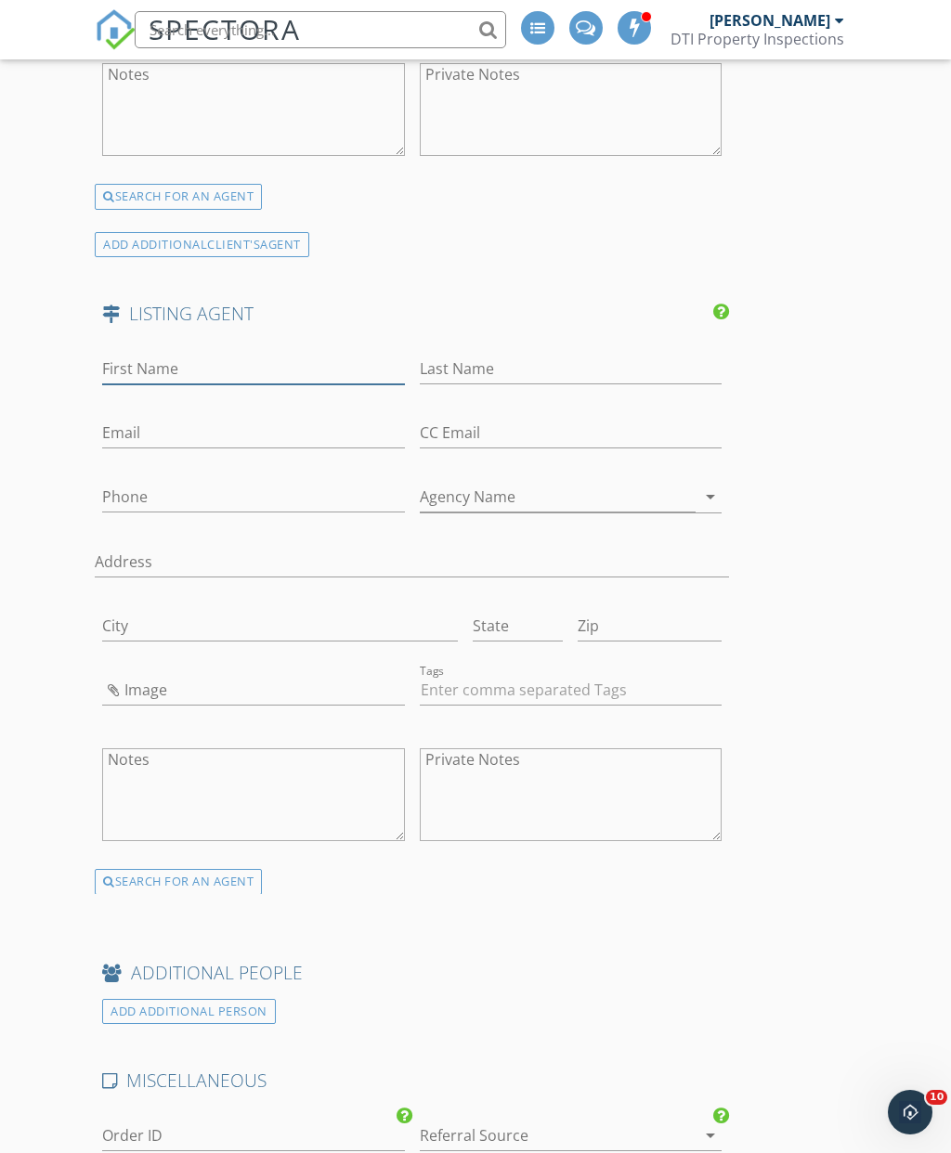
click at [204, 376] on input "First Name" at bounding box center [253, 369] width 302 height 31
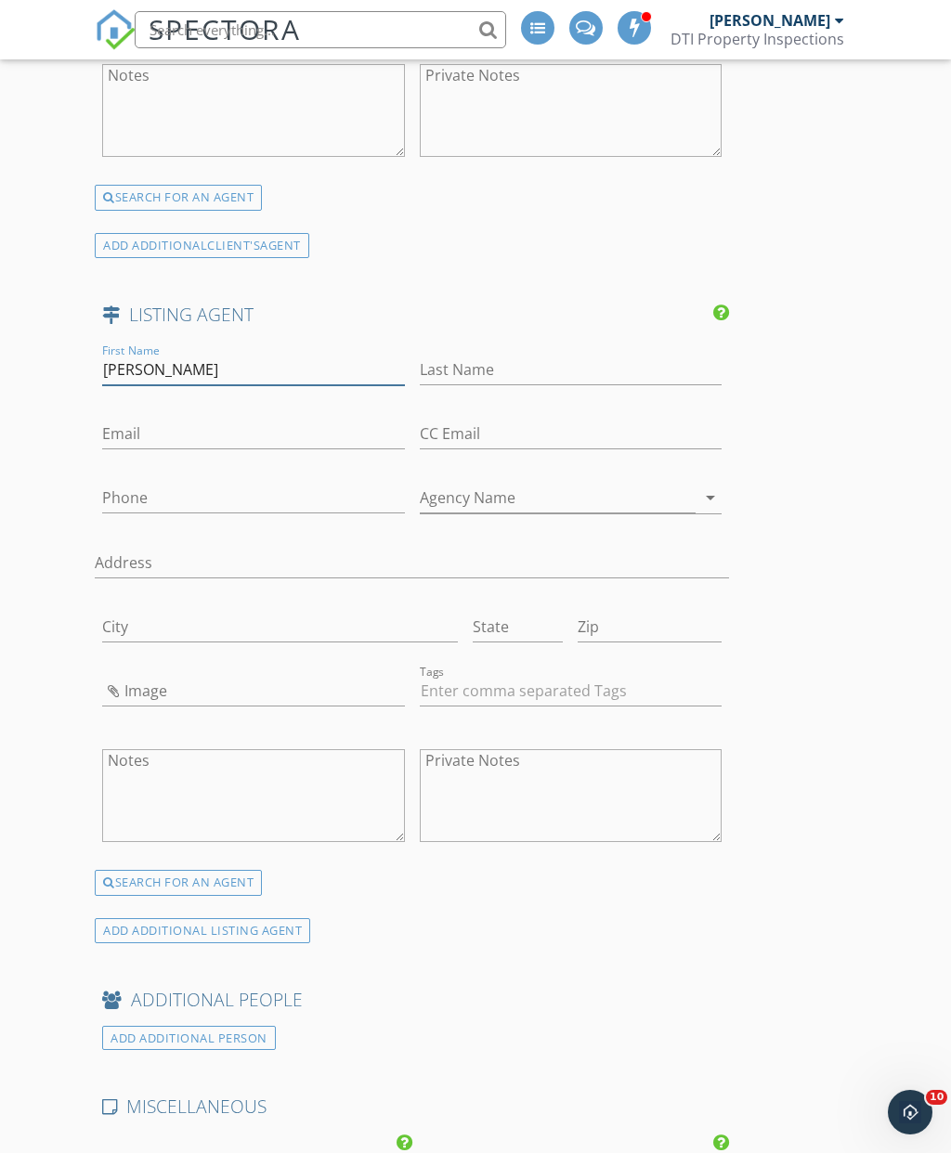
type input "Scott"
click at [521, 366] on input "Last Name" at bounding box center [571, 370] width 302 height 31
type input "Sammons"
click at [202, 440] on input "Email" at bounding box center [253, 434] width 302 height 31
click at [162, 433] on input "Email" at bounding box center [253, 434] width 302 height 31
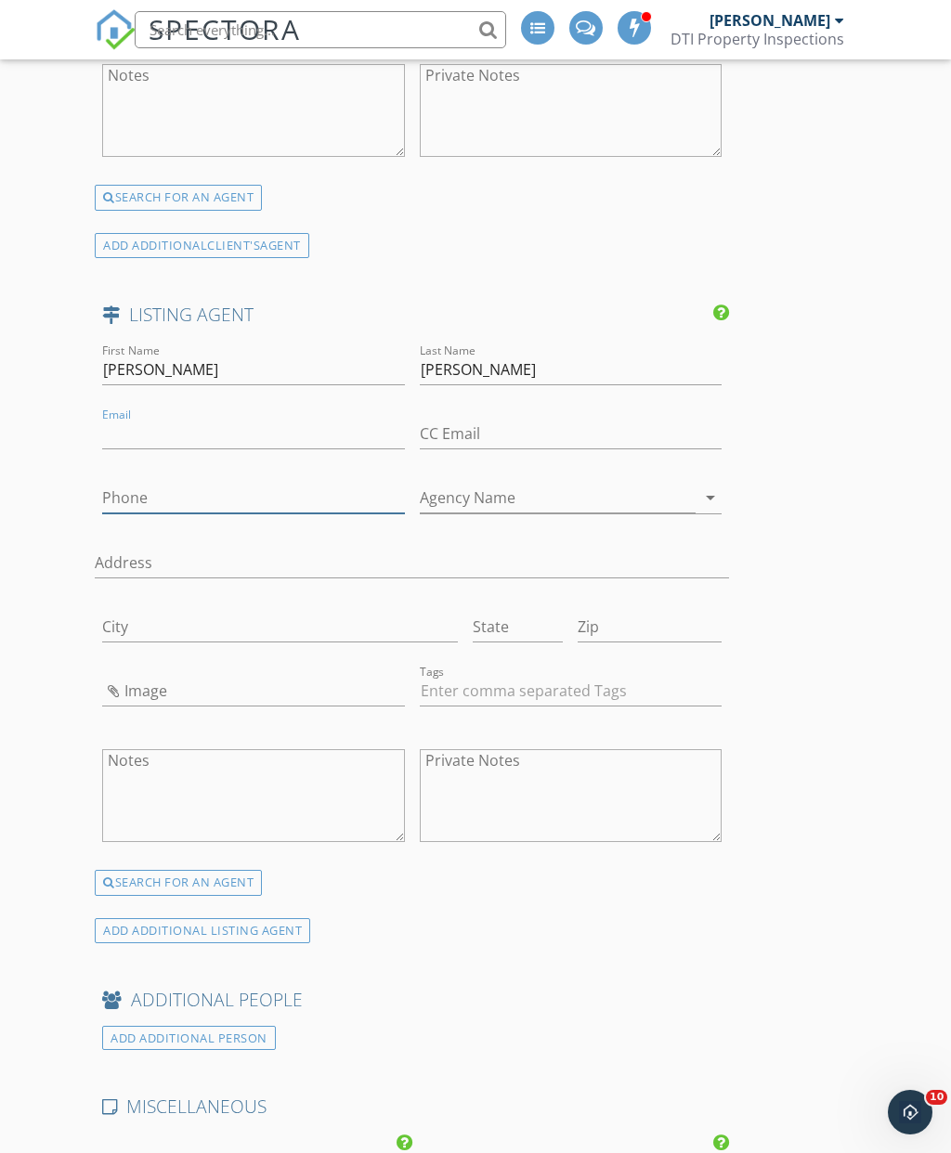
click at [172, 488] on input "Phone" at bounding box center [253, 498] width 302 height 31
click at [164, 491] on input "Phone" at bounding box center [253, 502] width 302 height 31
click at [194, 507] on input "Phone" at bounding box center [253, 502] width 302 height 31
paste input "720-244-4960"
type input "720-244-4960"
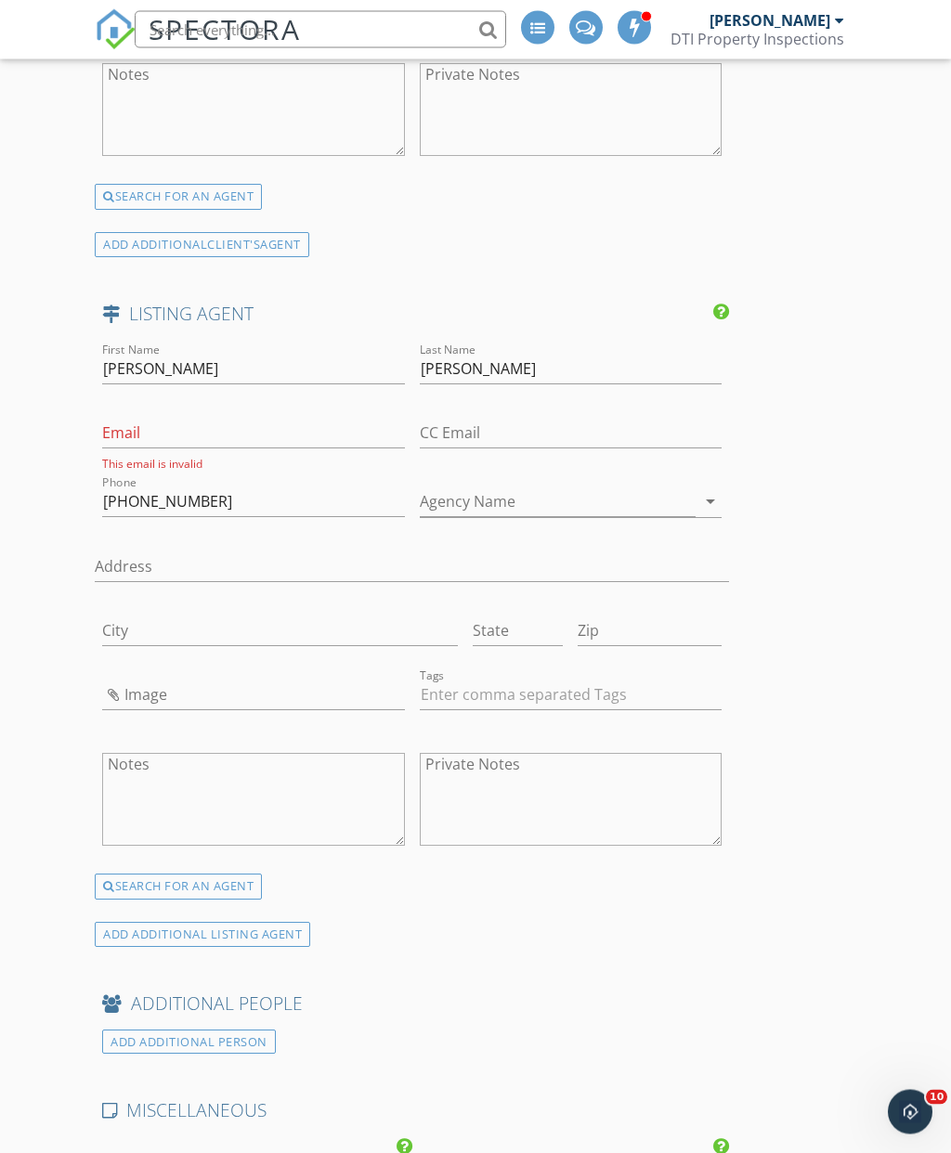
scroll to position [4210, 0]
click at [248, 435] on input "Email" at bounding box center [253, 433] width 302 height 31
click at [188, 429] on input "Email" at bounding box center [253, 434] width 302 height 31
paste input "mailto:scott@sammonsandco.com"
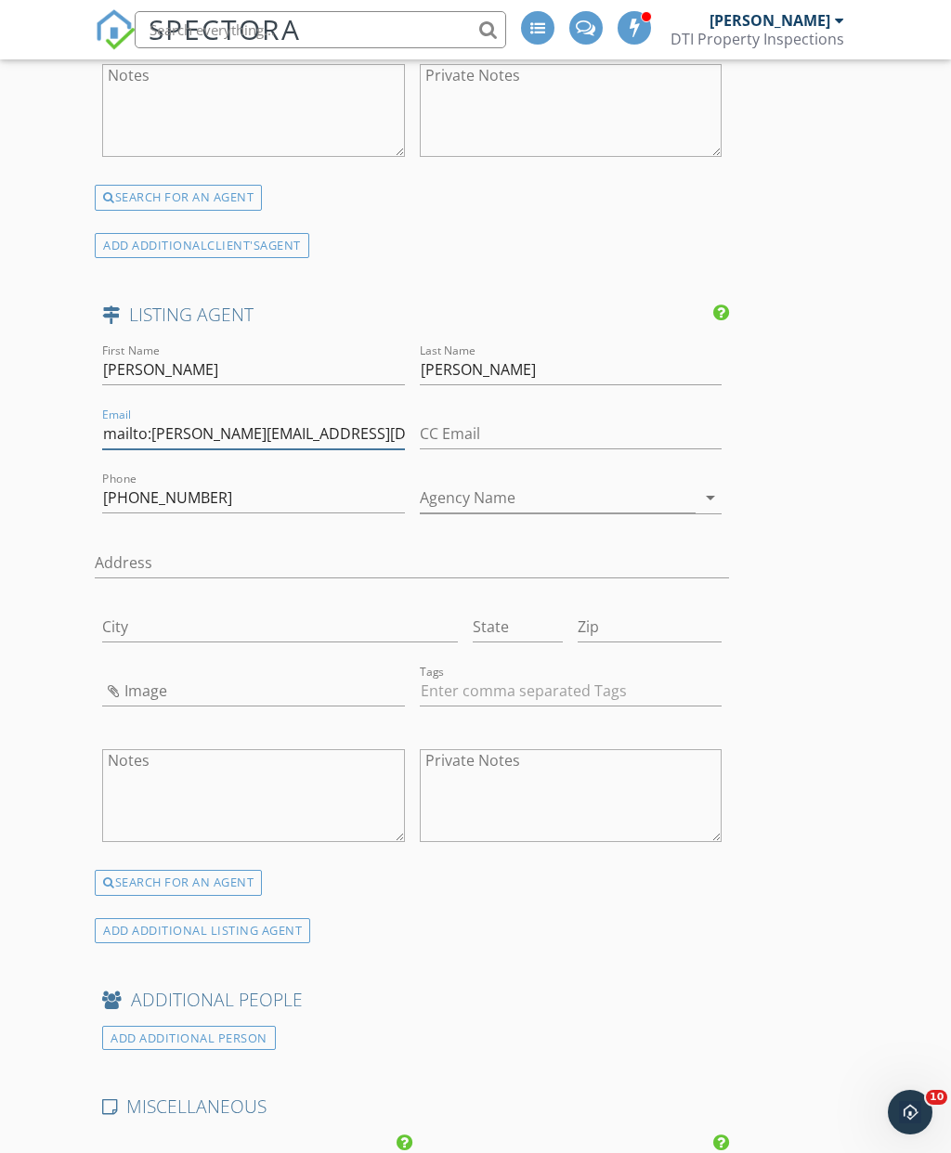
click at [158, 427] on input "mailto:scott@sammonsandco.com" at bounding box center [253, 434] width 302 height 31
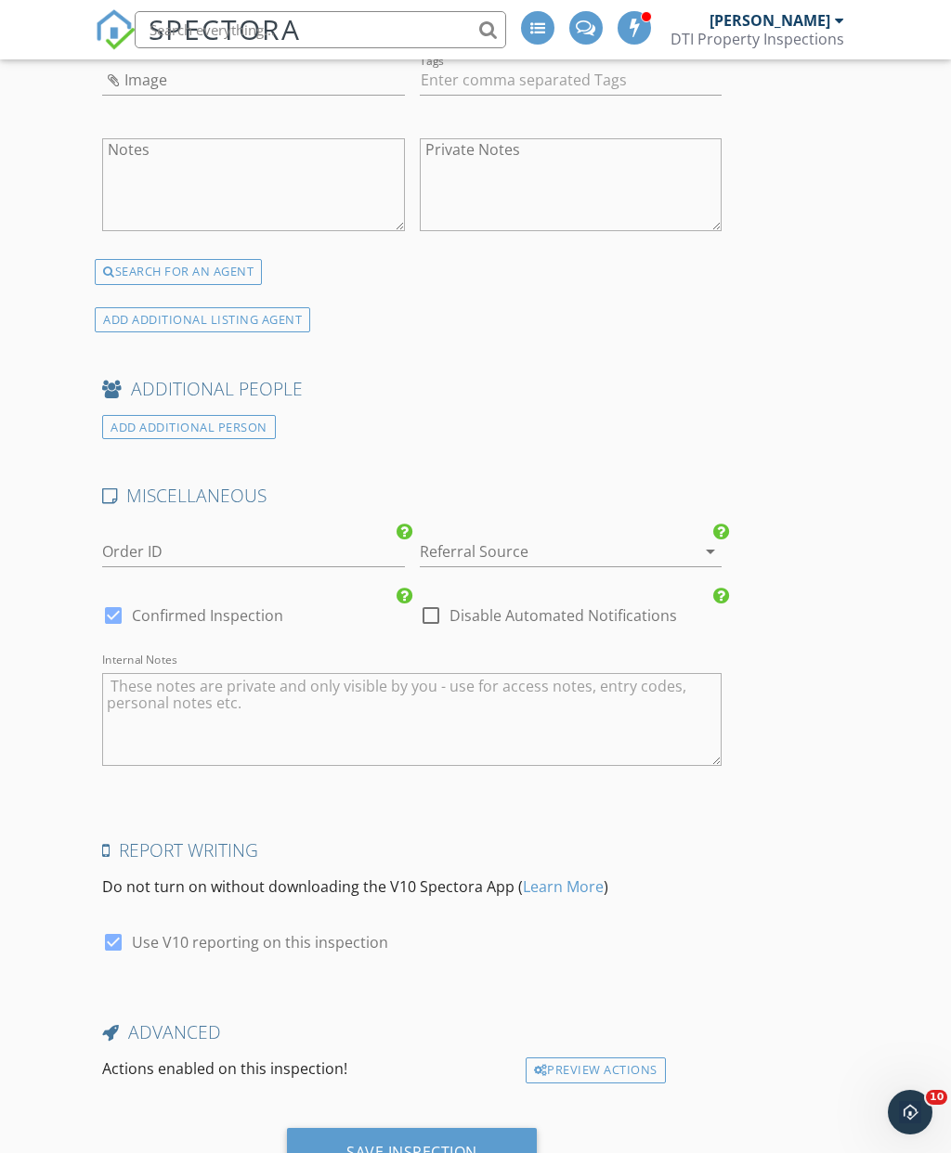
scroll to position [4818, 0]
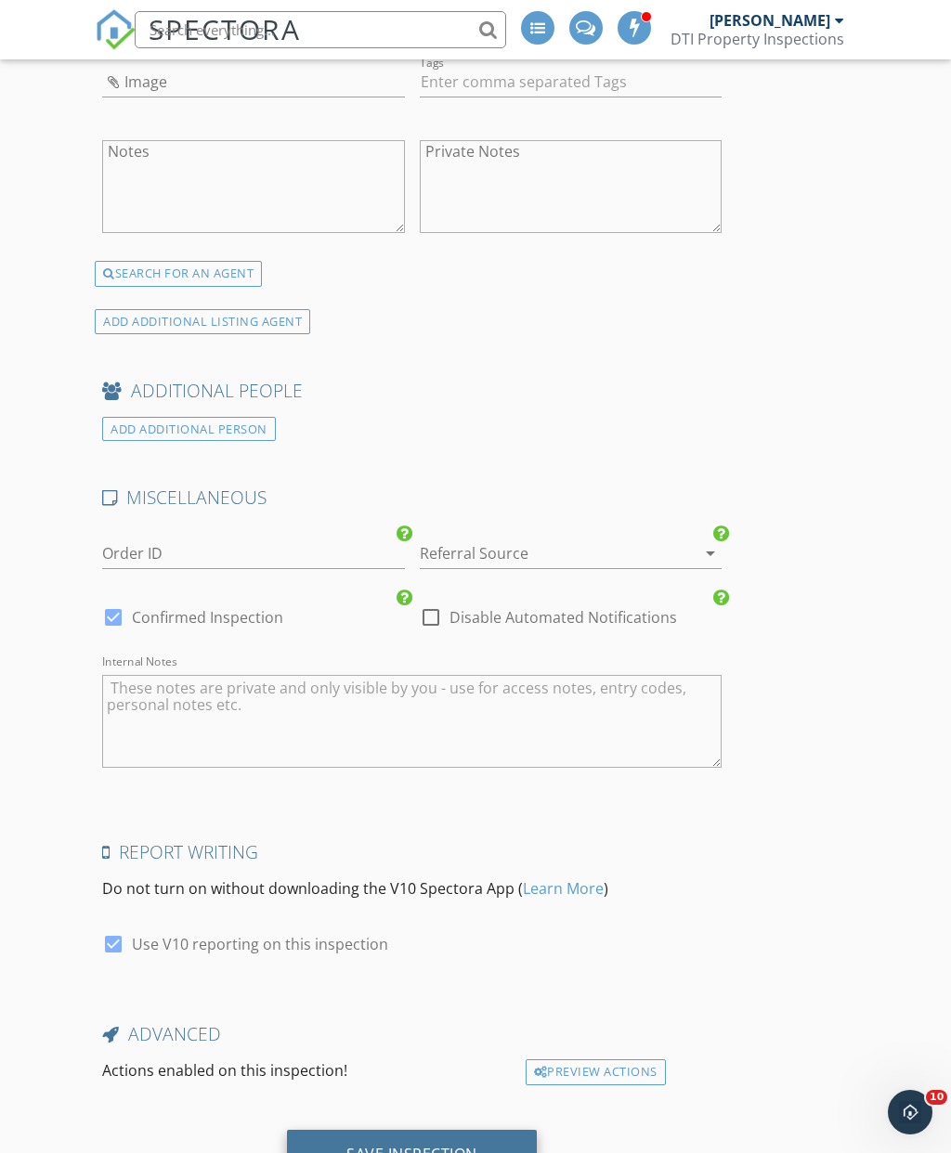
type input "scott@sammonsandco.com"
click at [411, 1145] on div "Save Inspection" at bounding box center [411, 1154] width 131 height 19
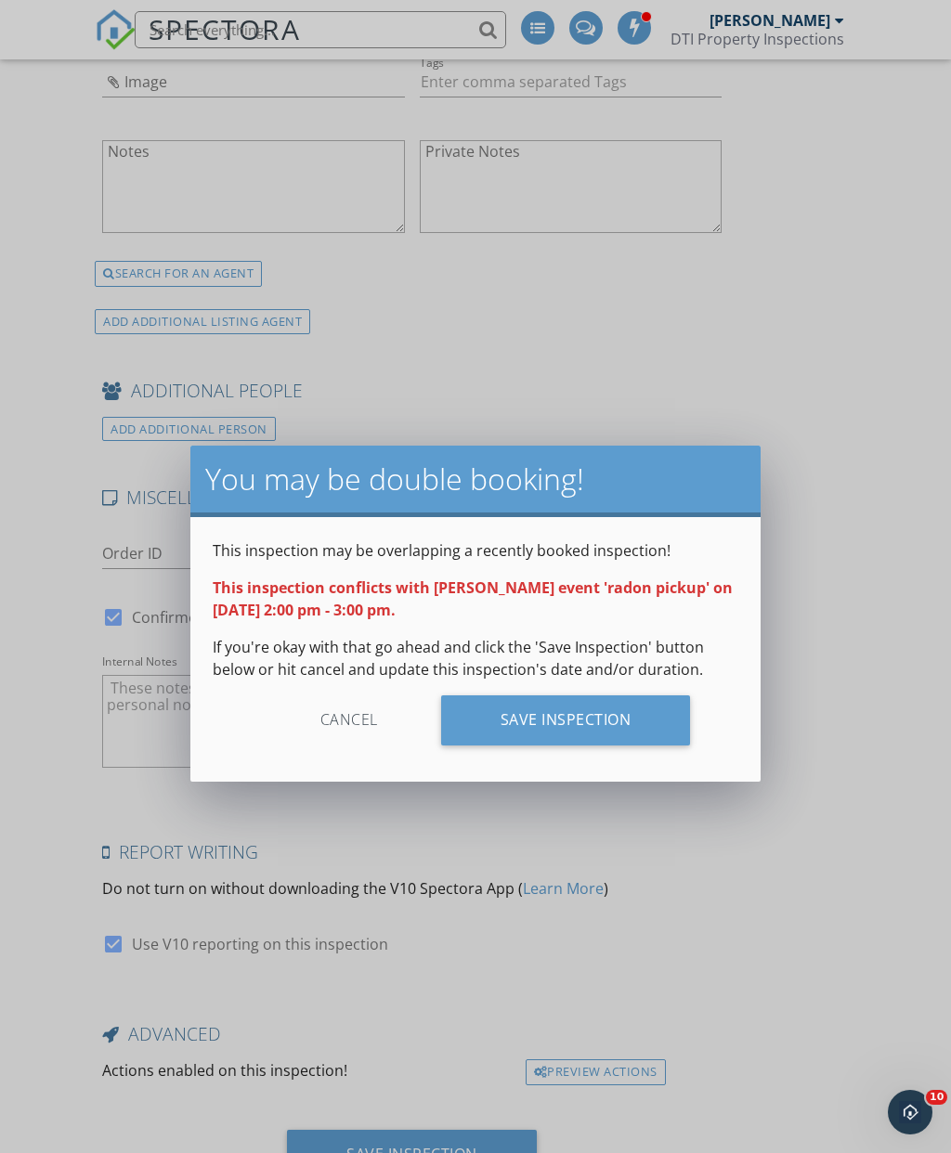
click at [345, 724] on div "Cancel" at bounding box center [349, 720] width 176 height 50
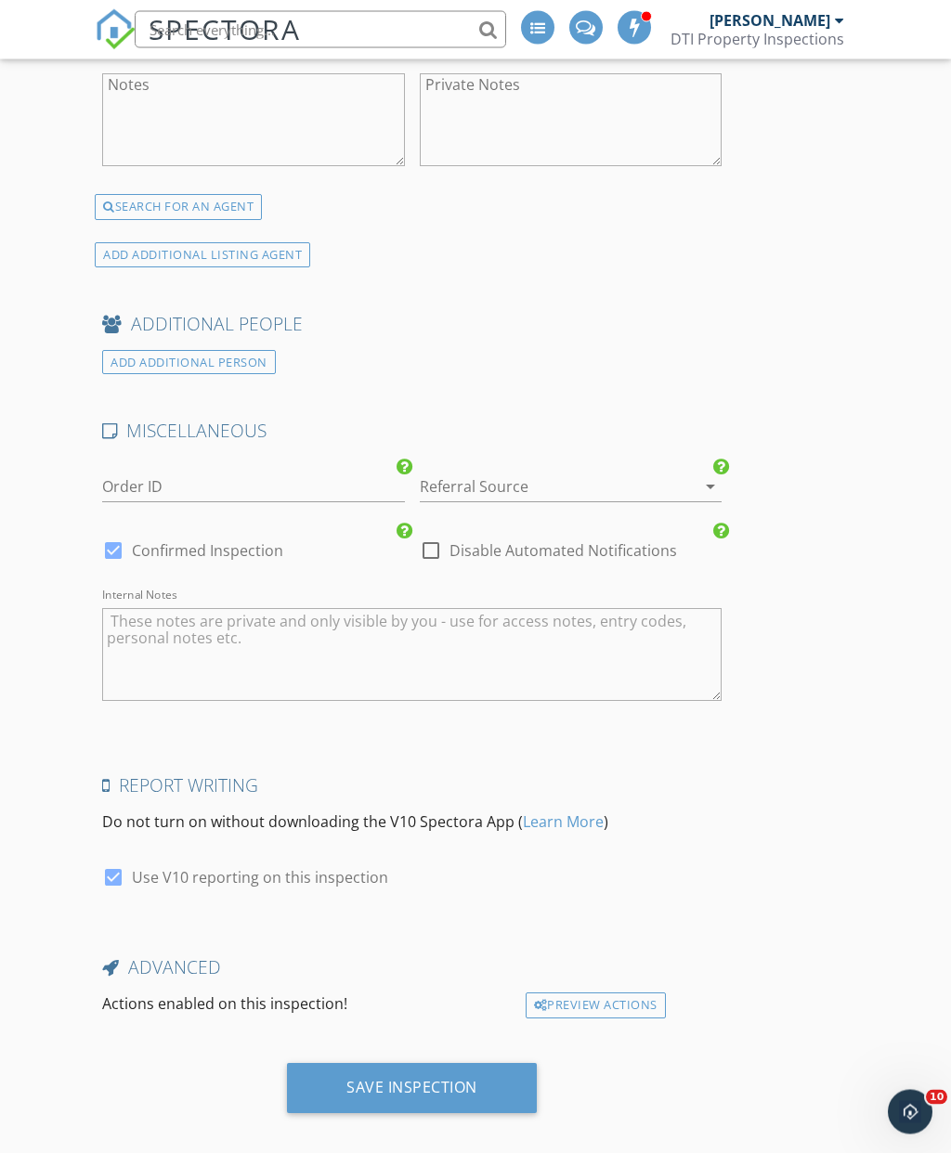
scroll to position [4892, 0]
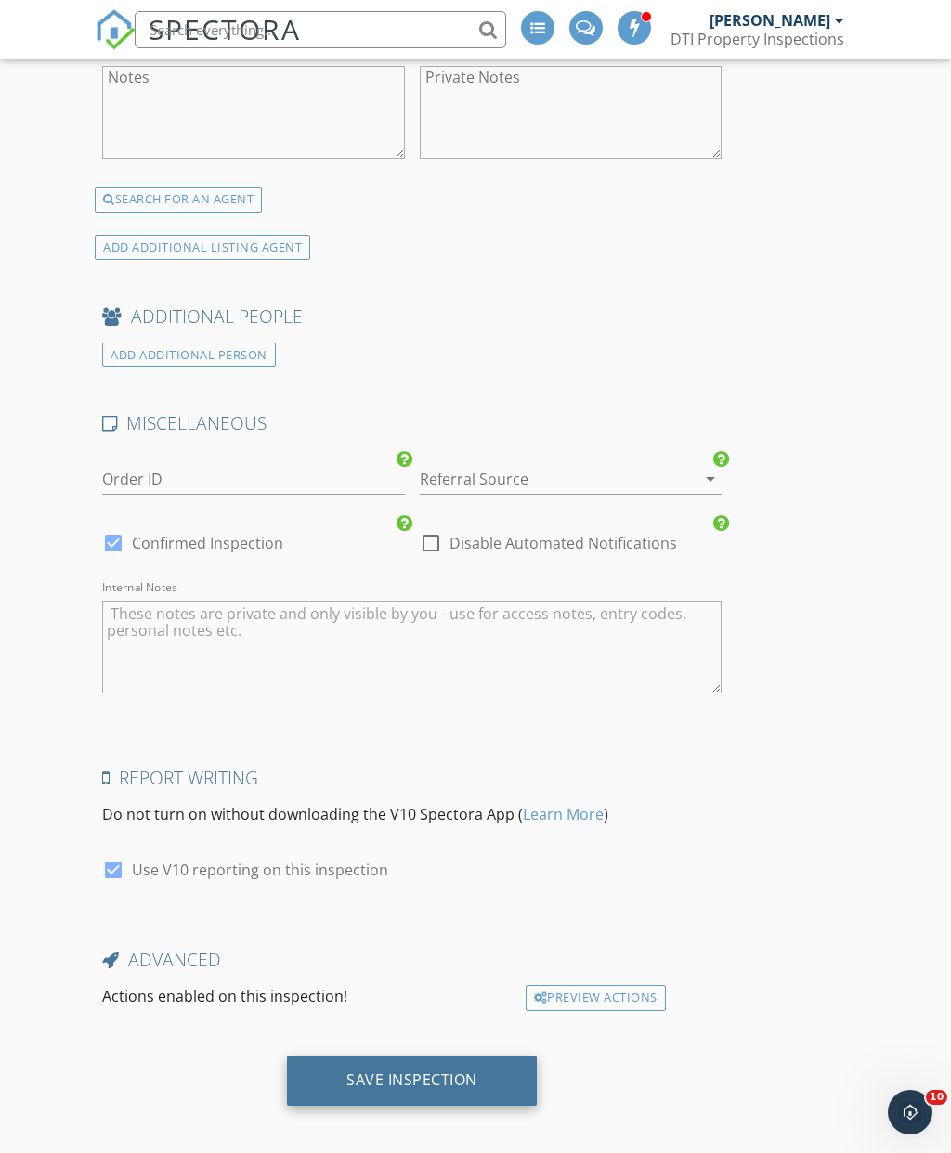
click at [412, 1070] on div "Save Inspection" at bounding box center [411, 1079] width 131 height 19
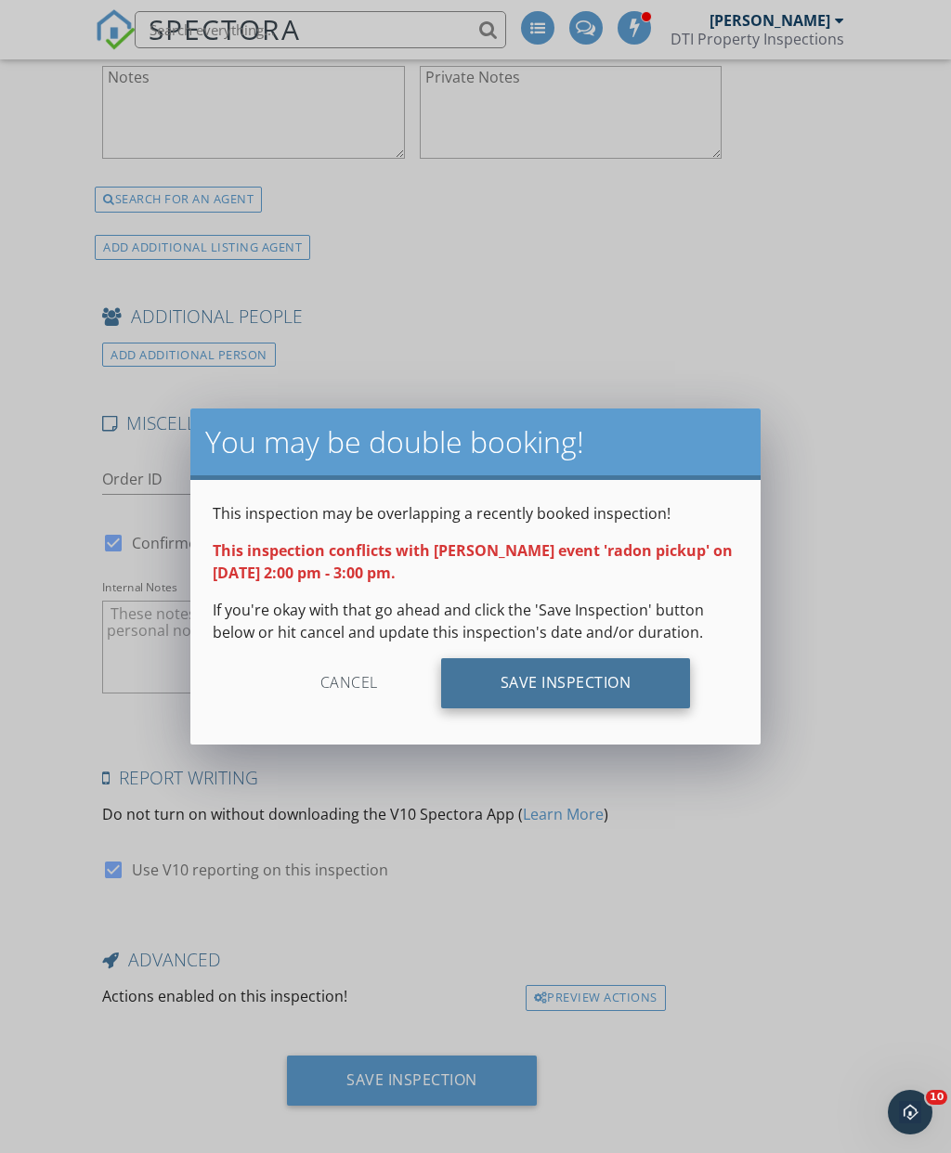
click at [567, 679] on div "Save Inspection" at bounding box center [566, 683] width 250 height 50
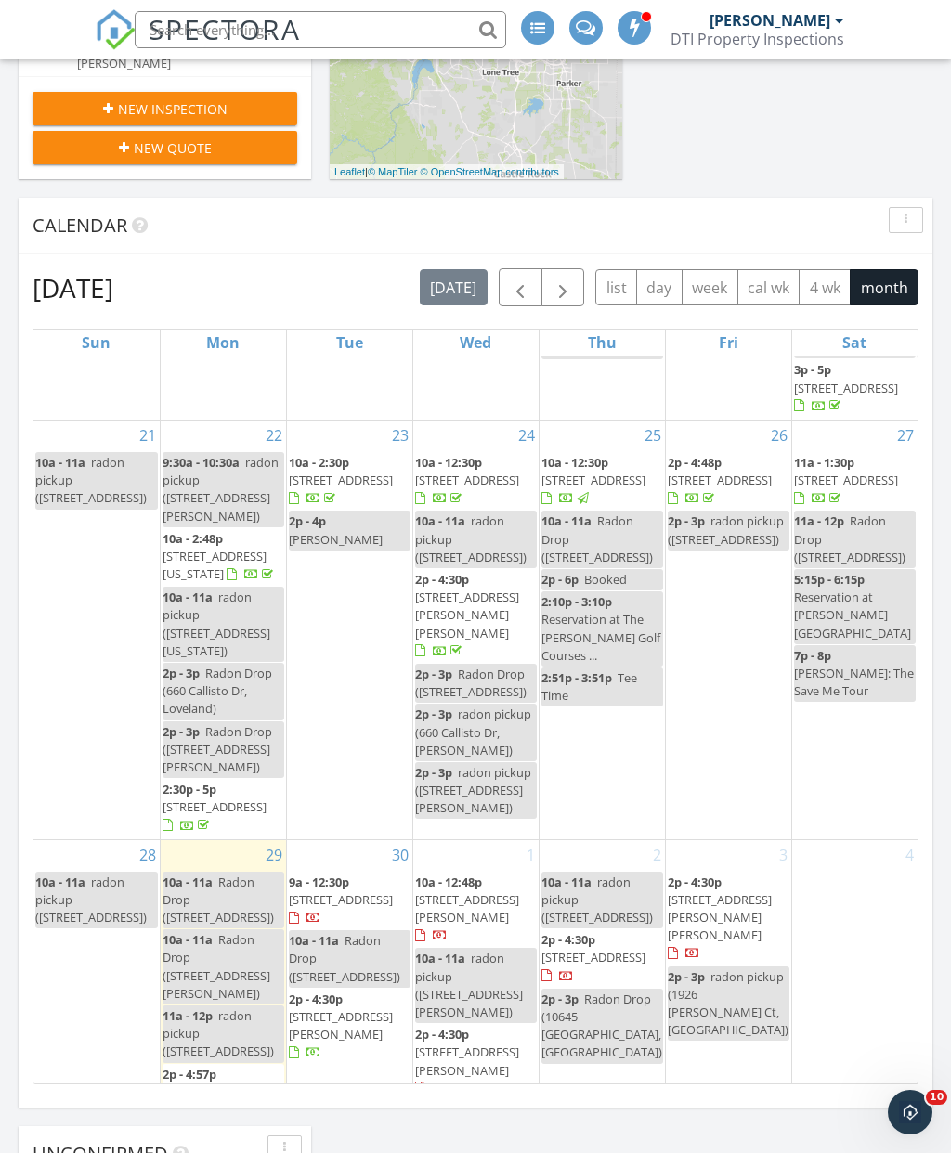
scroll to position [1174, 0]
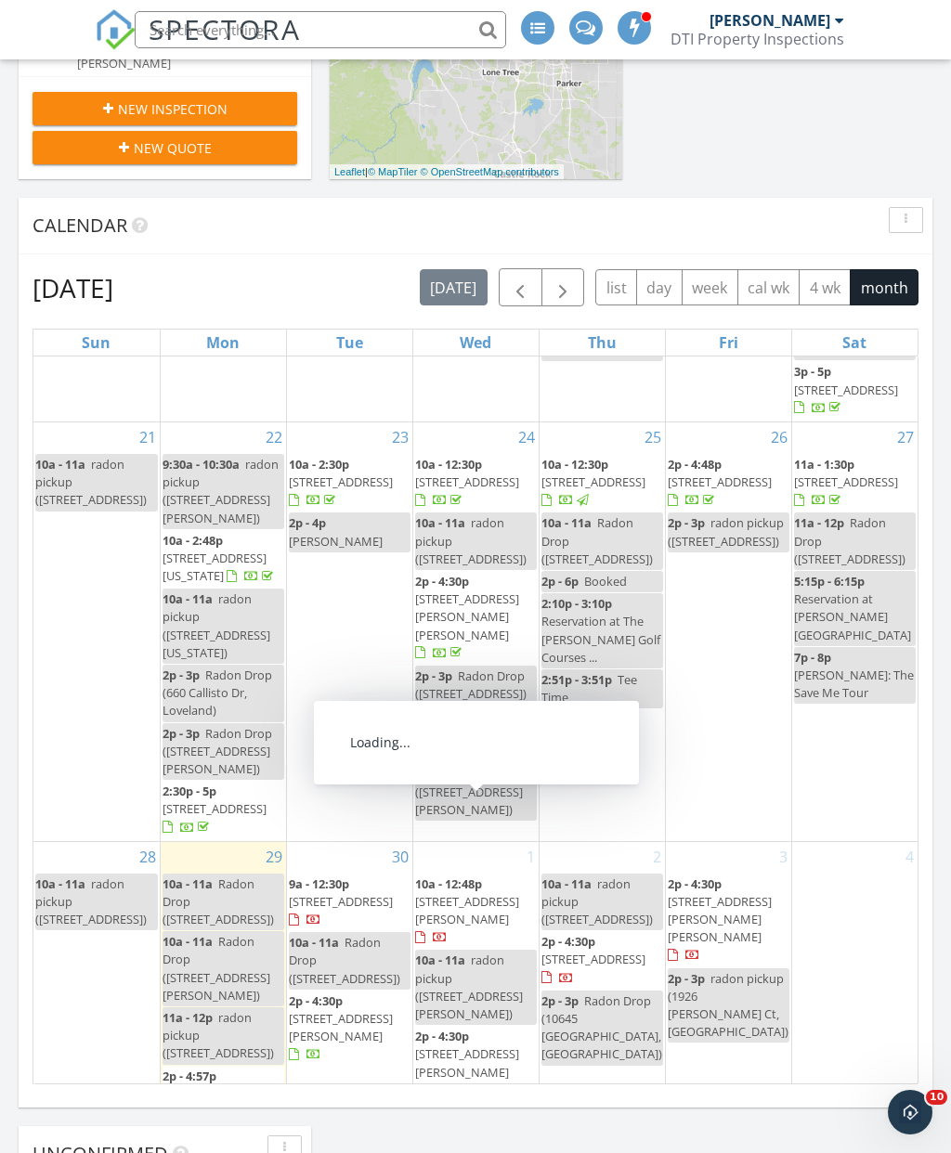
click at [499, 893] on span "[STREET_ADDRESS][PERSON_NAME]" at bounding box center [467, 910] width 104 height 34
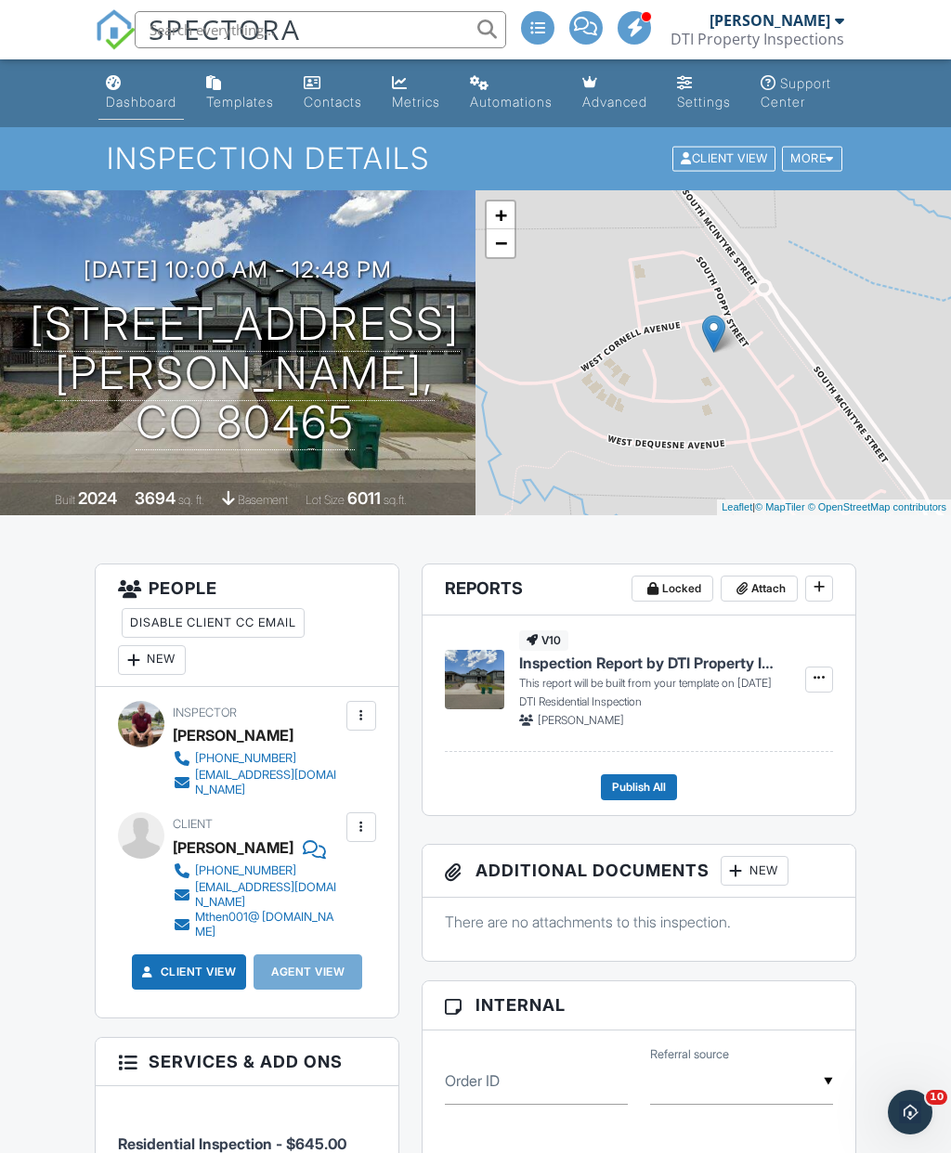
click at [152, 95] on div "Dashboard" at bounding box center [141, 102] width 71 height 16
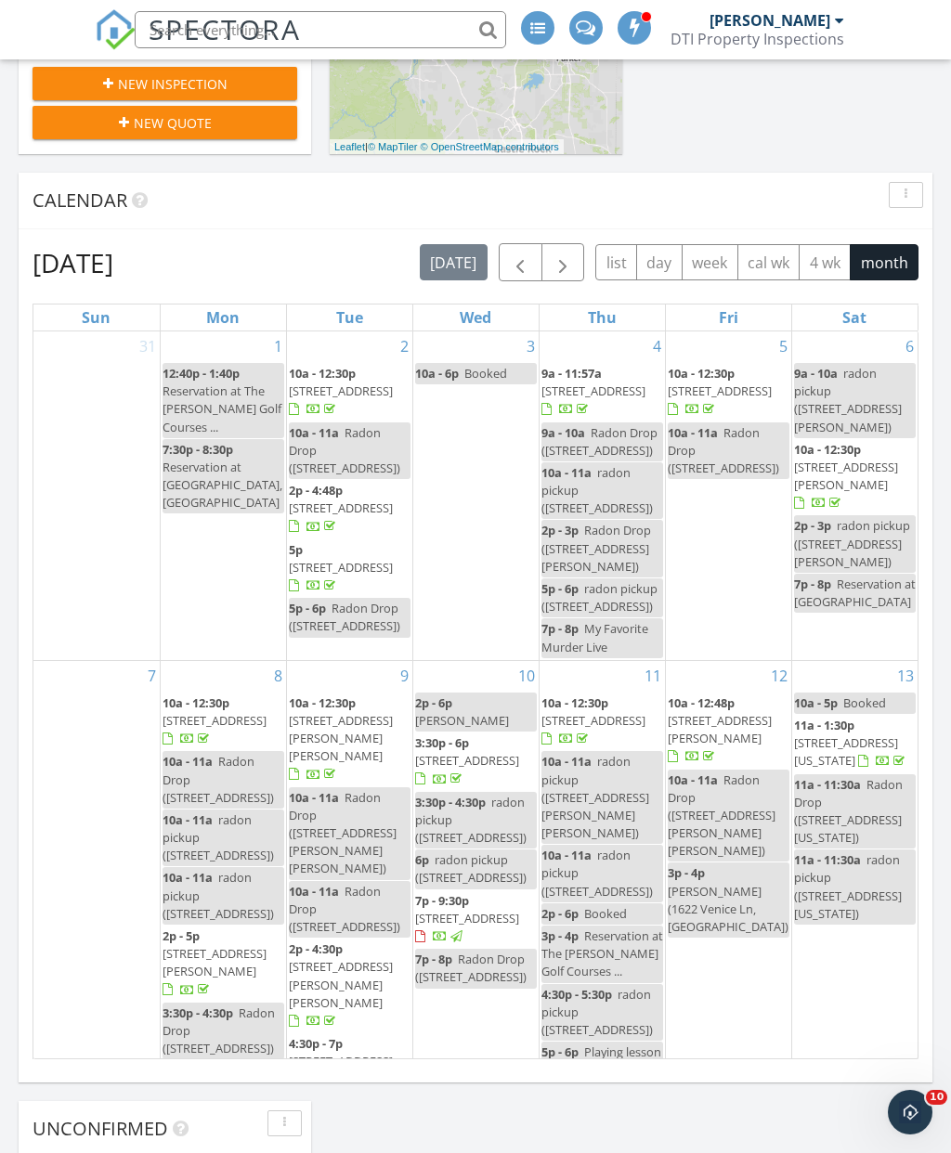
click at [814, 27] on div "[PERSON_NAME]" at bounding box center [769, 20] width 121 height 19
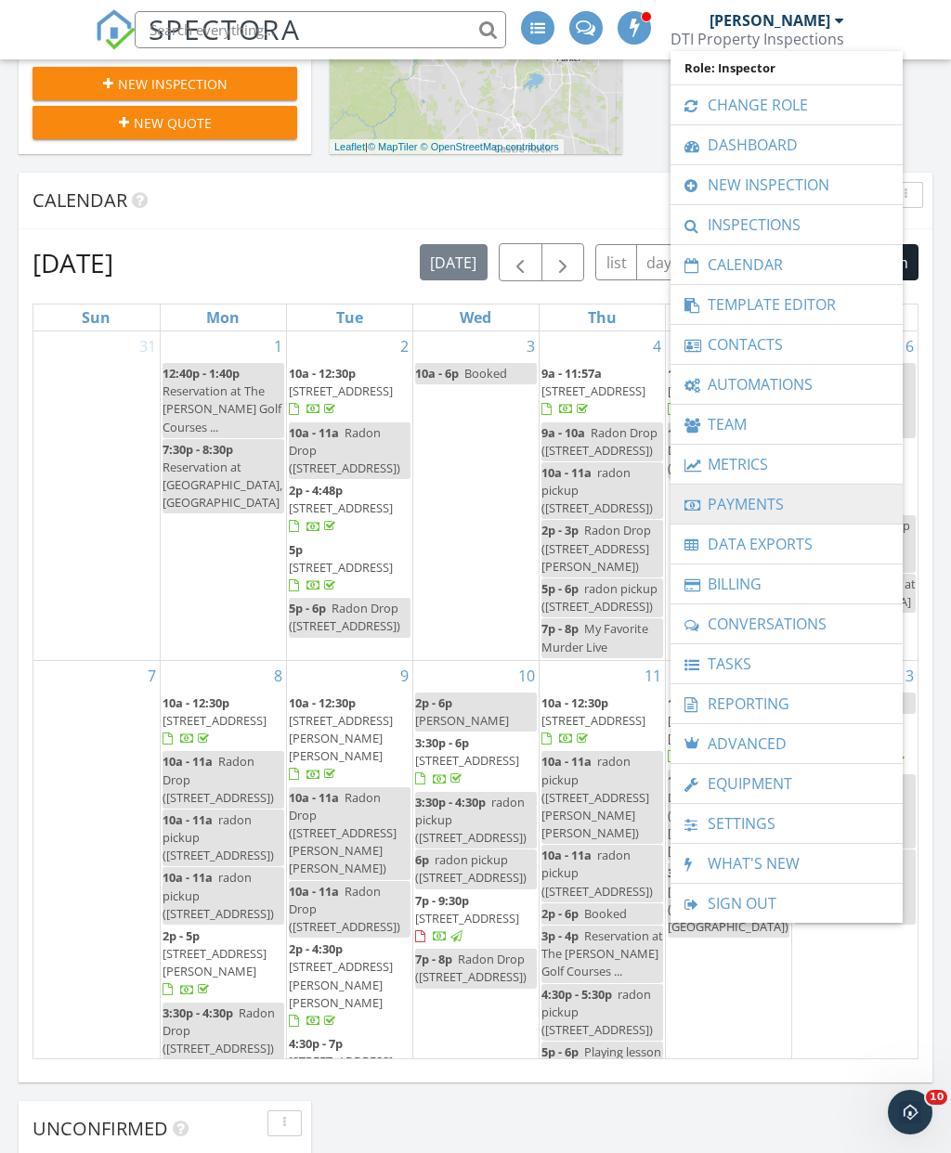
click at [774, 507] on link "Payments" at bounding box center [786, 504] width 214 height 39
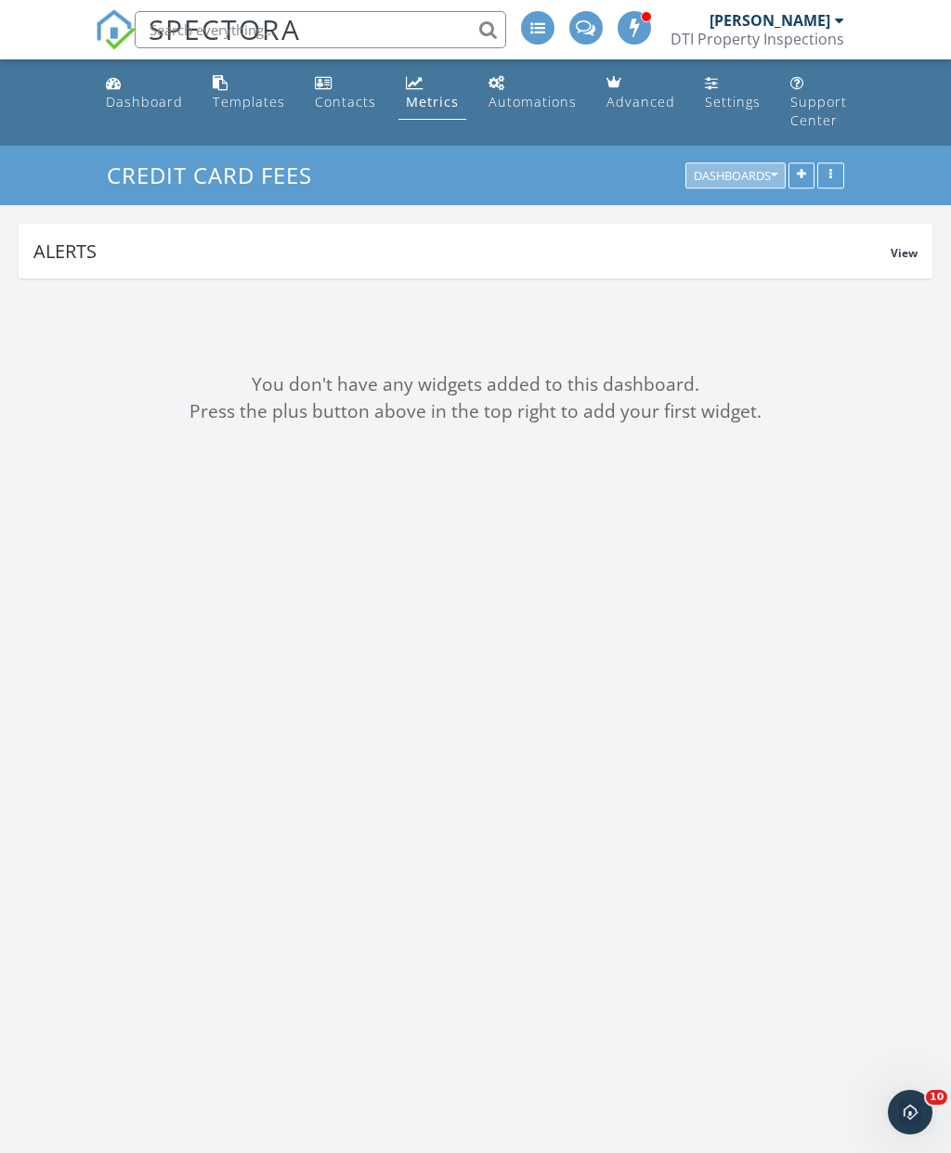
click at [751, 174] on div "Dashboards" at bounding box center [735, 176] width 84 height 13
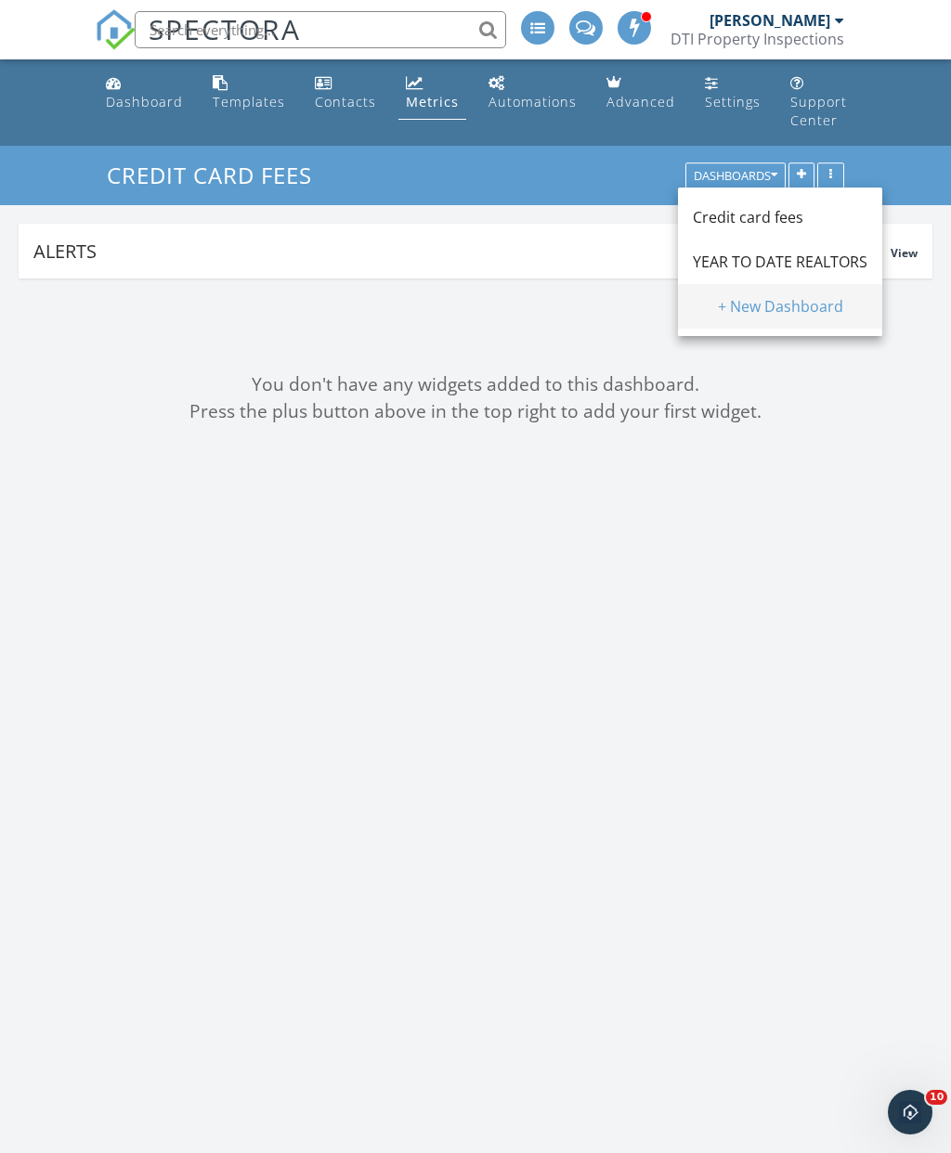
click at [794, 303] on div "+ New Dashboard" at bounding box center [779, 306] width 175 height 22
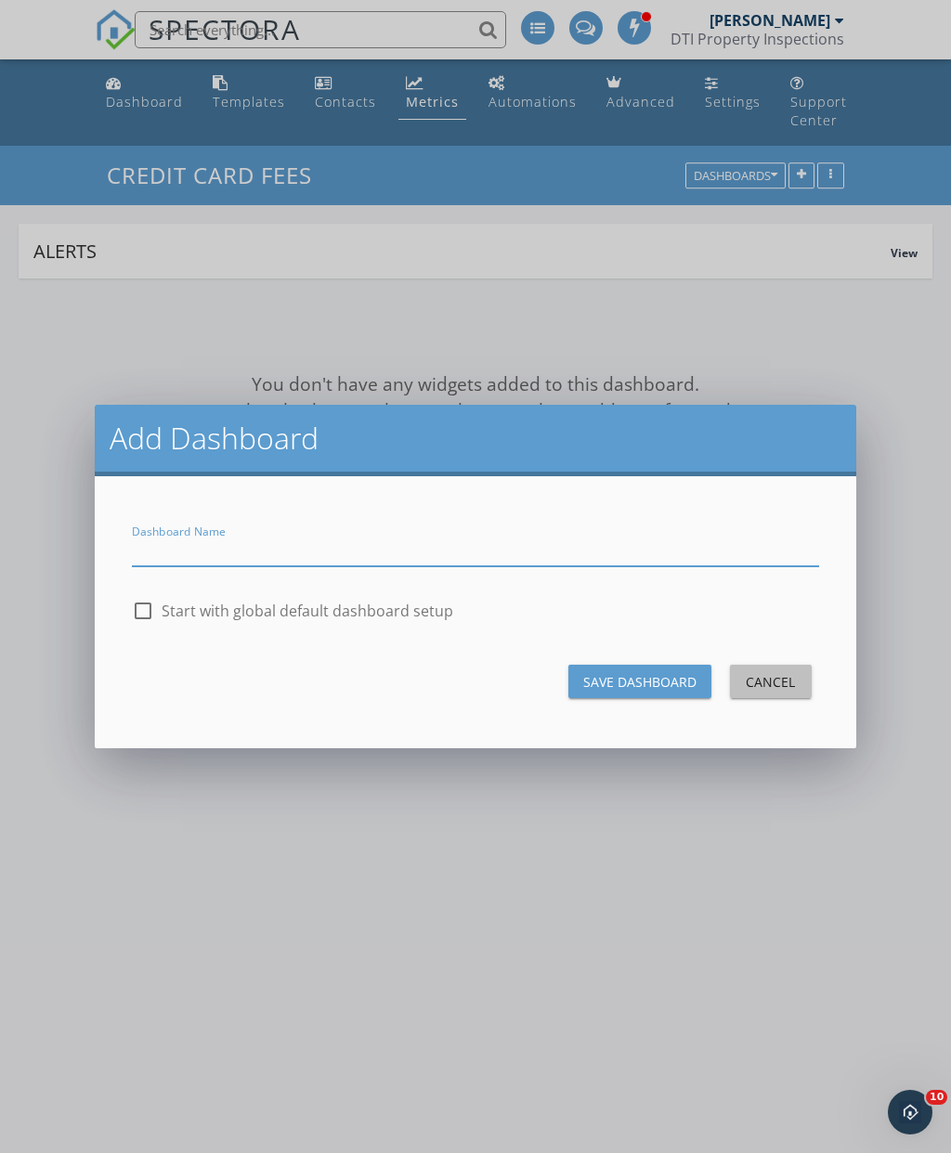
click at [782, 696] on button "Cancel" at bounding box center [771, 681] width 82 height 33
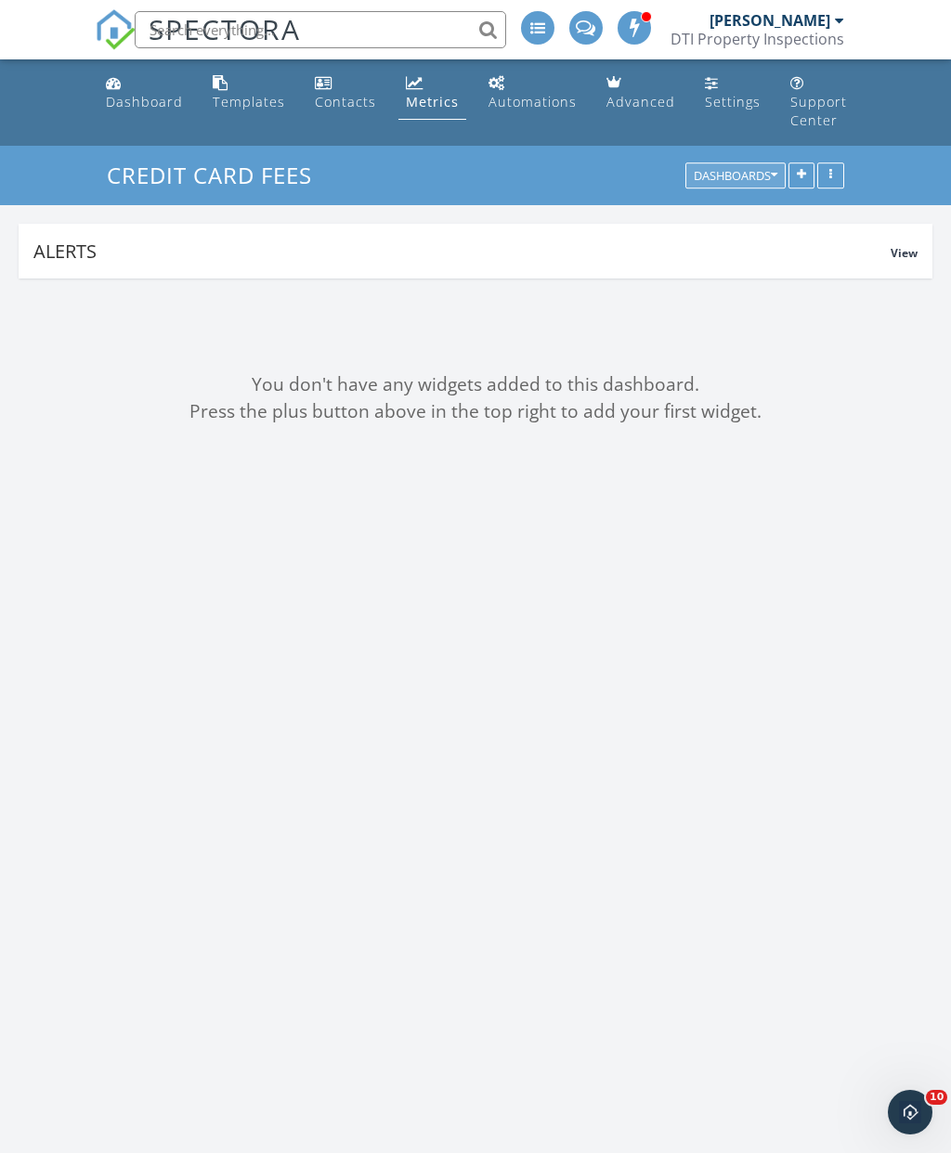
click at [757, 179] on div "Dashboards" at bounding box center [735, 176] width 84 height 13
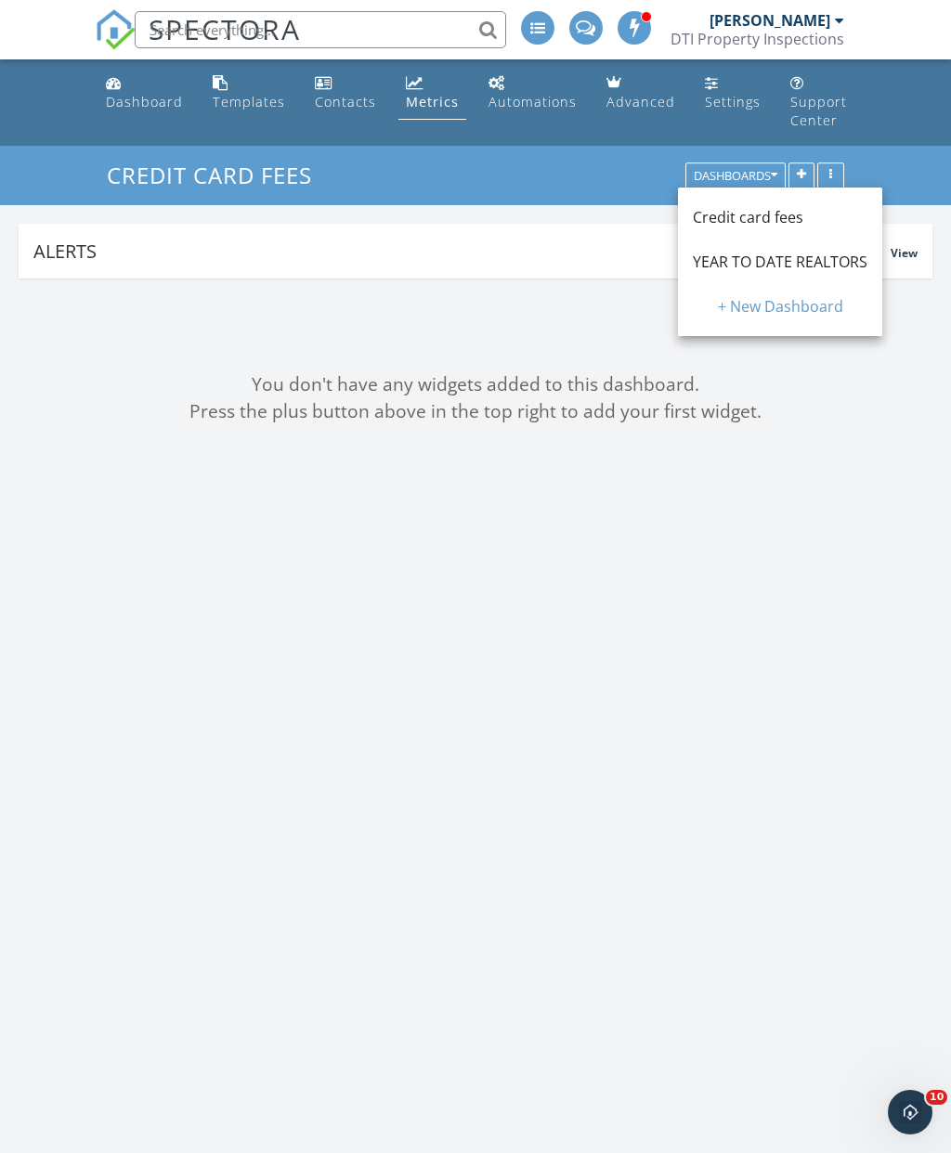
click at [775, 252] on span "YEAR TO DATE REALTORS" at bounding box center [779, 262] width 175 height 20
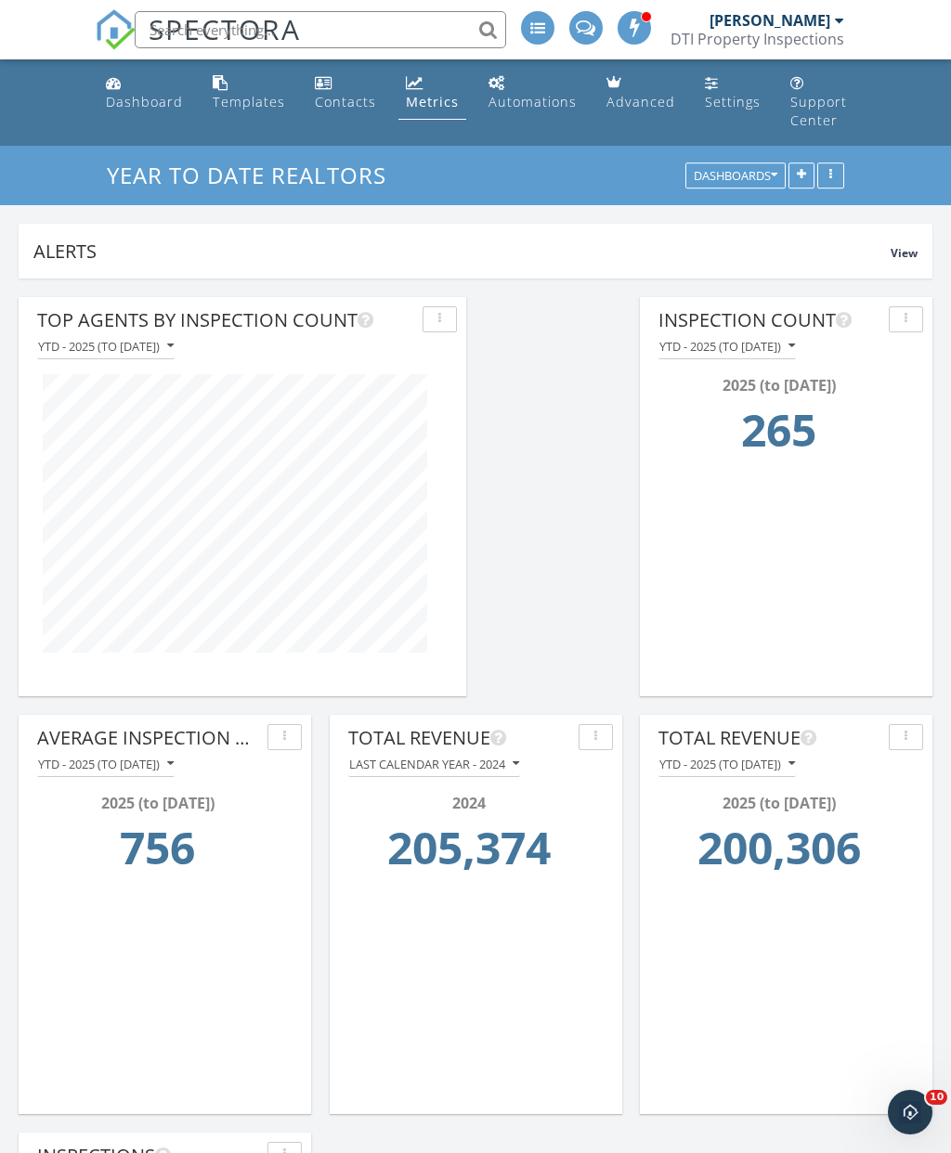
click at [442, 326] on button "button" at bounding box center [439, 319] width 34 height 26
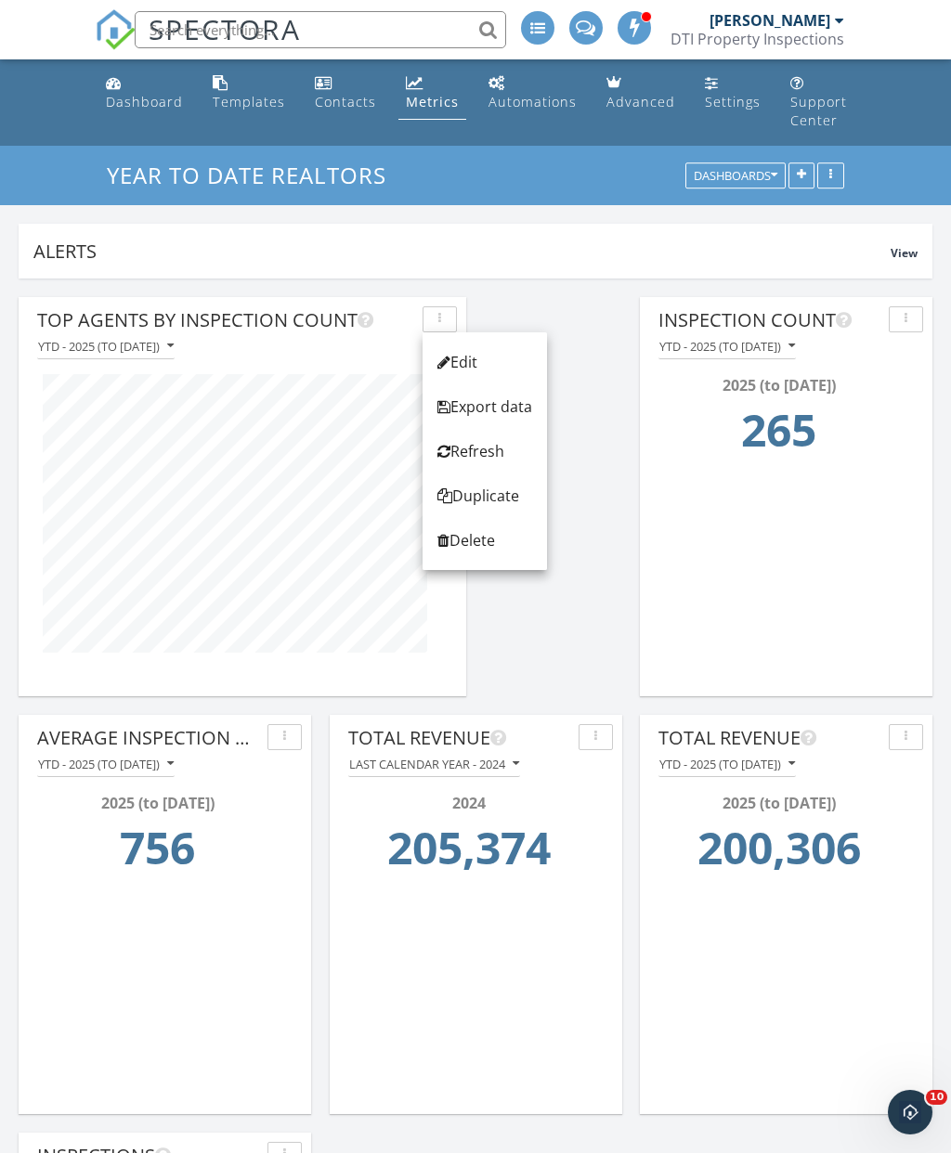
click at [556, 636] on div "Top Agents by Inspection Count YTD - 2025 (to Sep 29th) Total Revenue Last cale…" at bounding box center [475, 914] width 951 height 1272
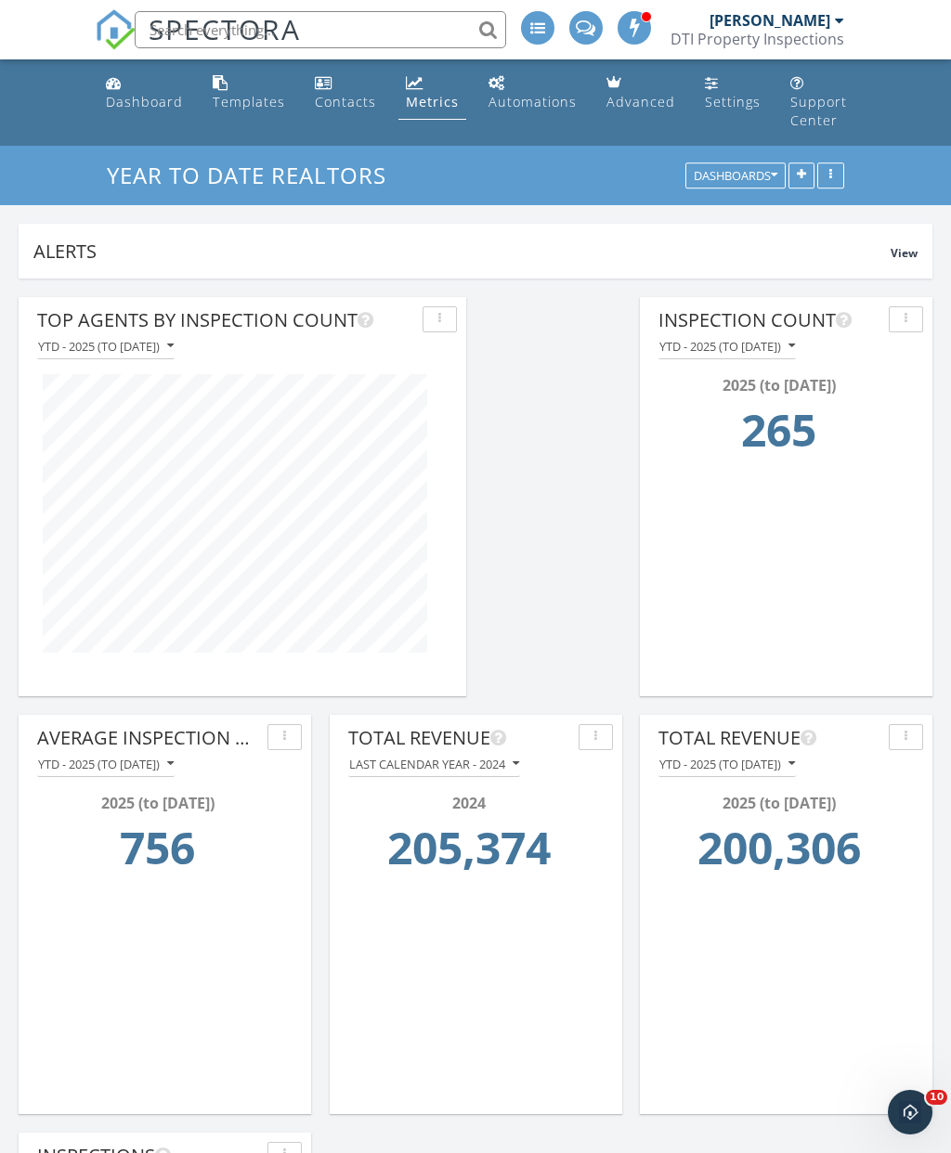
click at [175, 355] on button "YTD - 2025 (to Sep 29th)" at bounding box center [105, 346] width 137 height 25
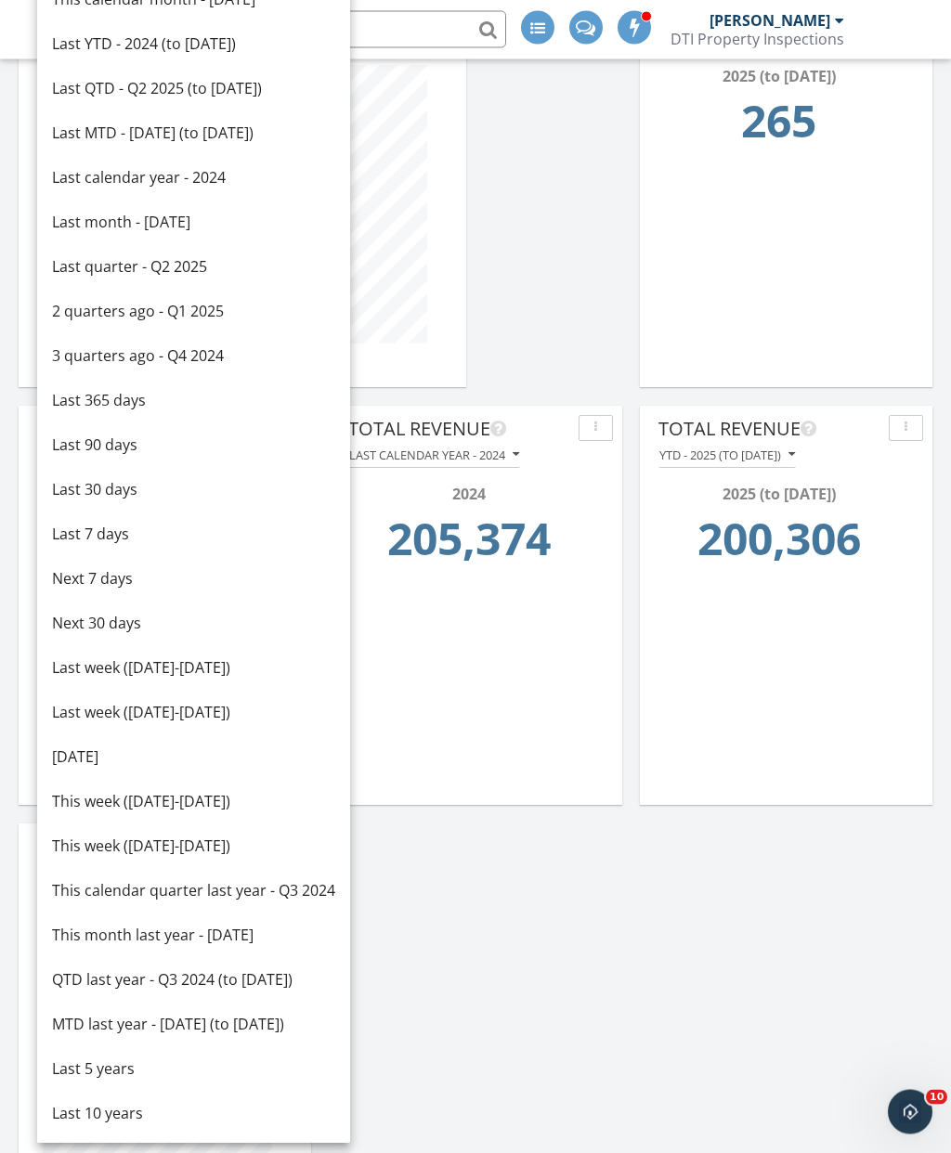
scroll to position [324, 0]
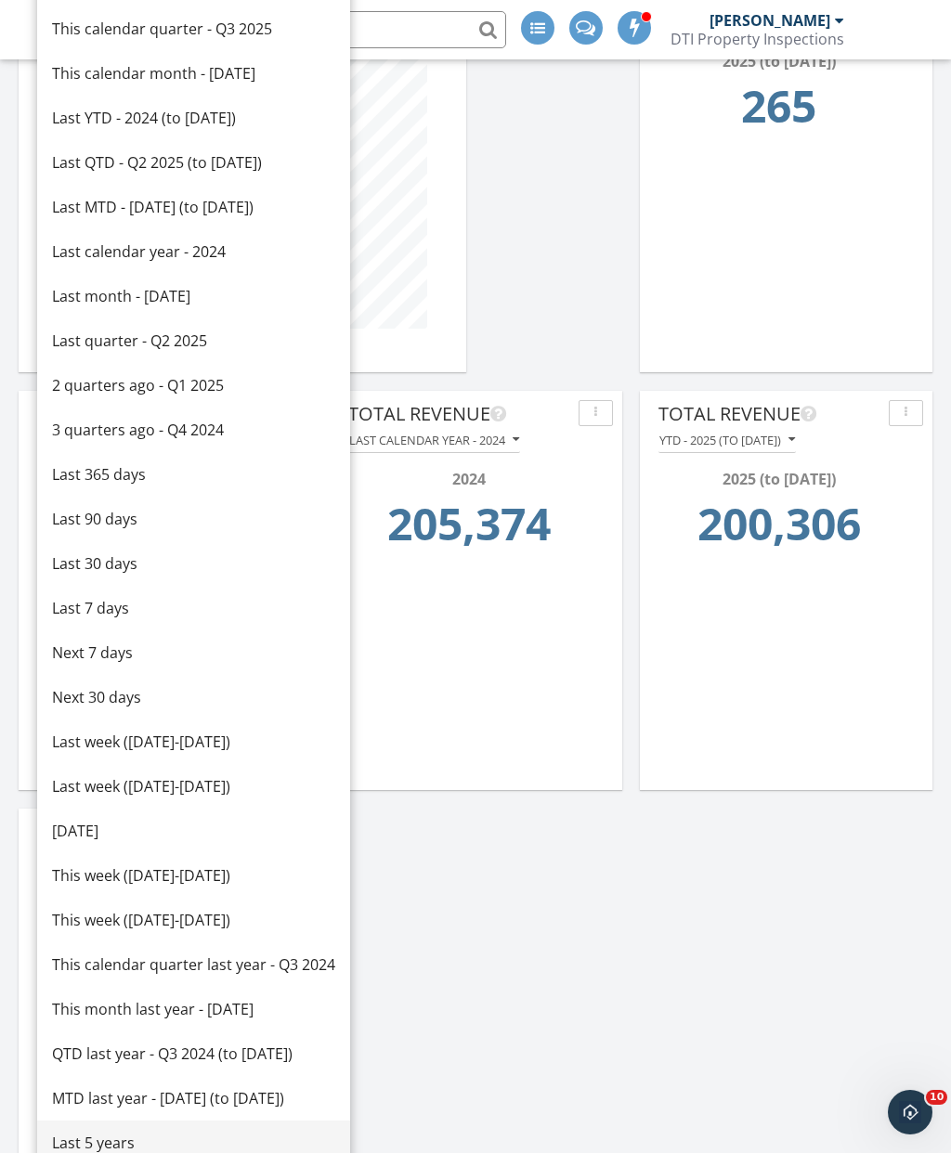
click at [110, 1145] on div "Last 5 years" at bounding box center [193, 1143] width 283 height 22
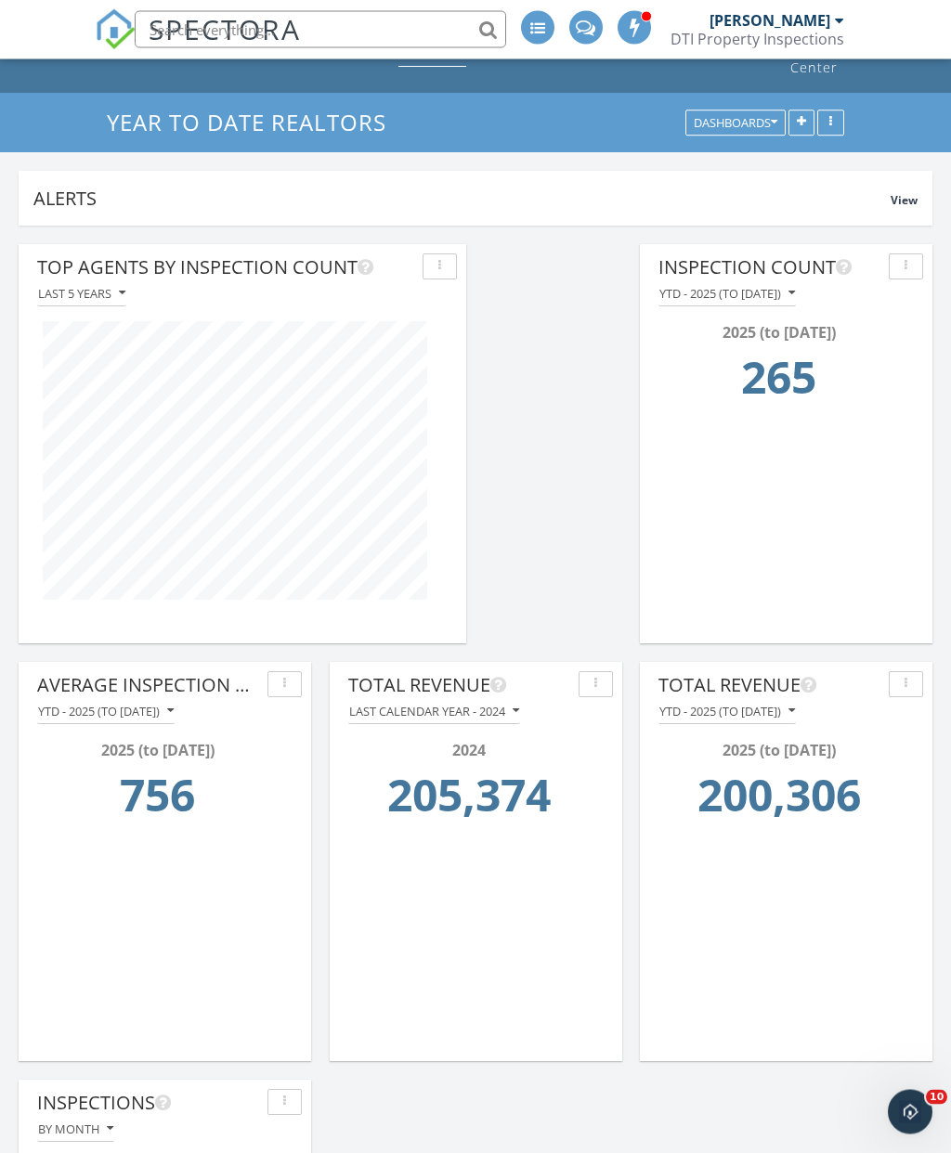
scroll to position [0, 0]
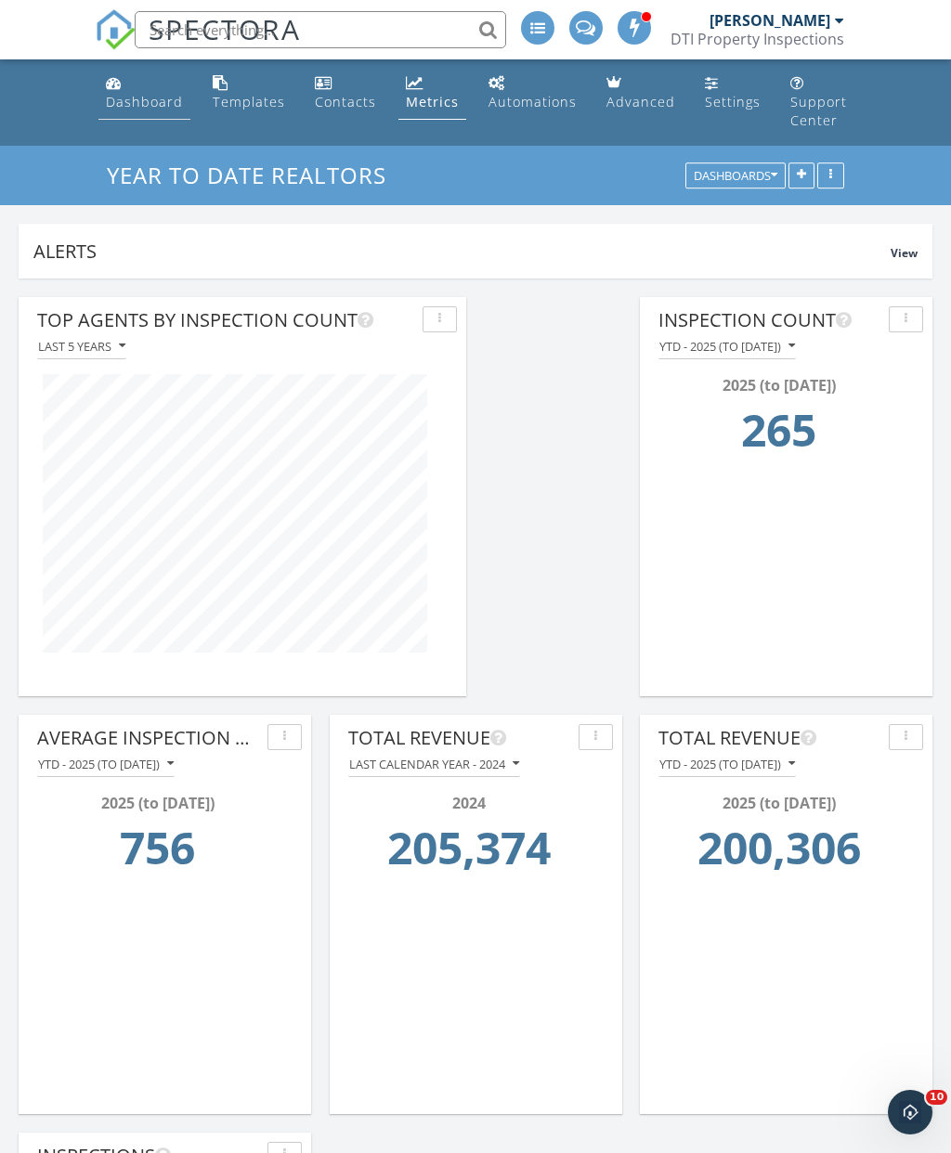
click at [151, 97] on div "Dashboard" at bounding box center [144, 102] width 77 height 18
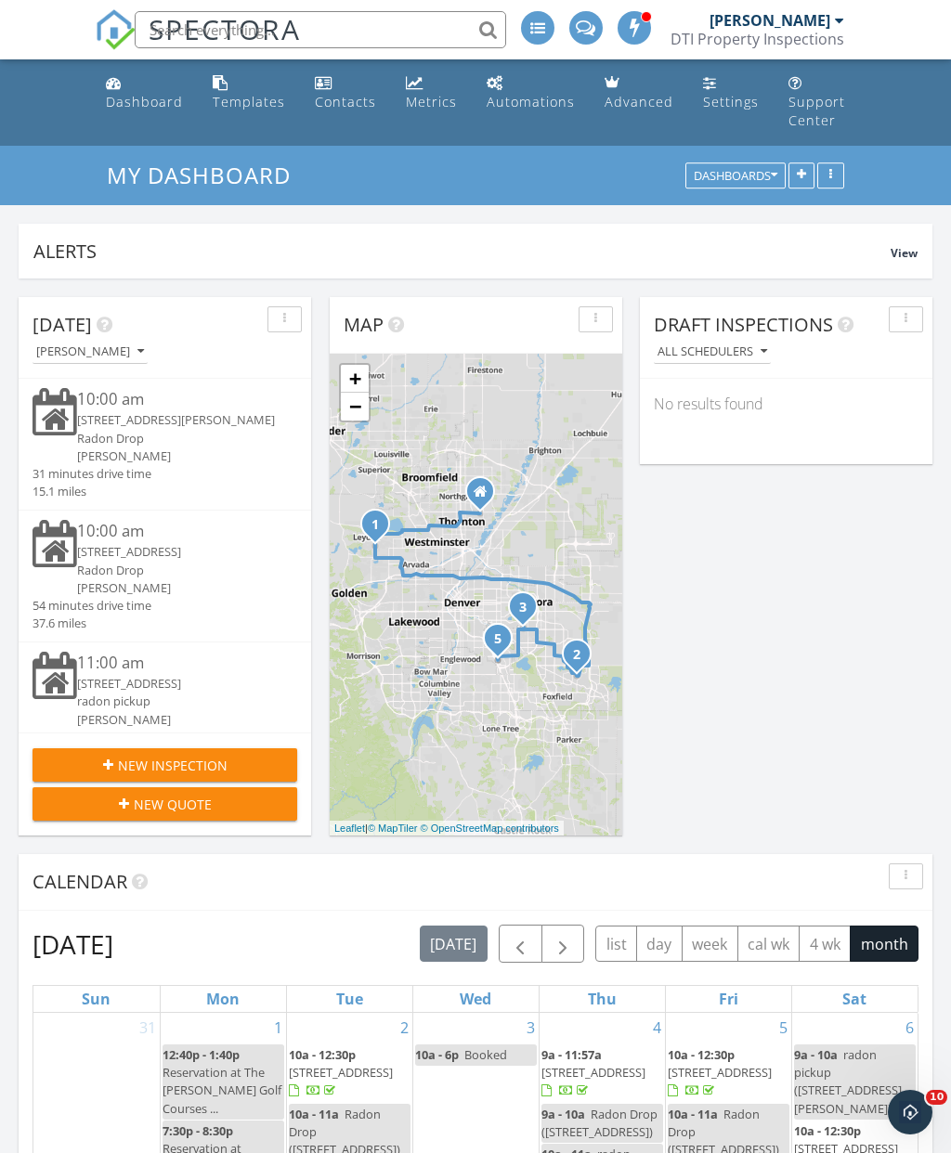
click at [176, 763] on span "New Inspection" at bounding box center [173, 765] width 110 height 19
